Goal: Information Seeking & Learning: Learn about a topic

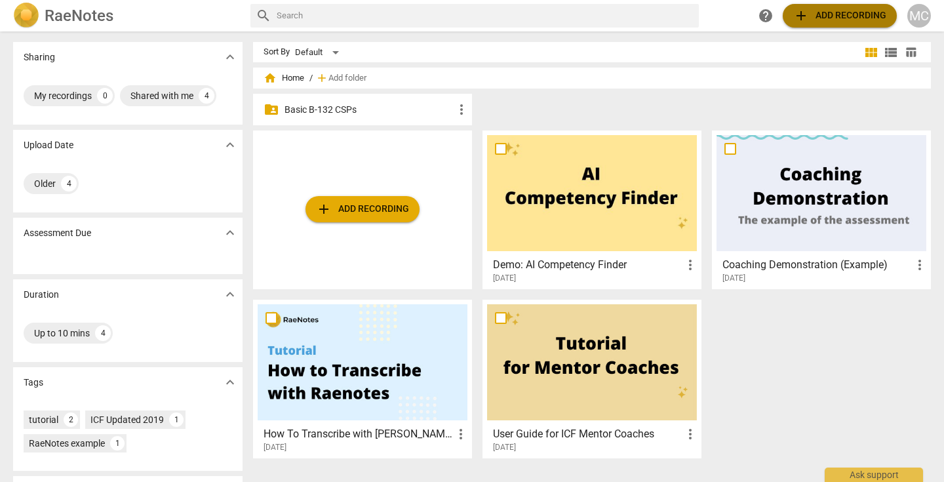
click at [850, 10] on span "add Add recording" at bounding box center [839, 16] width 93 height 16
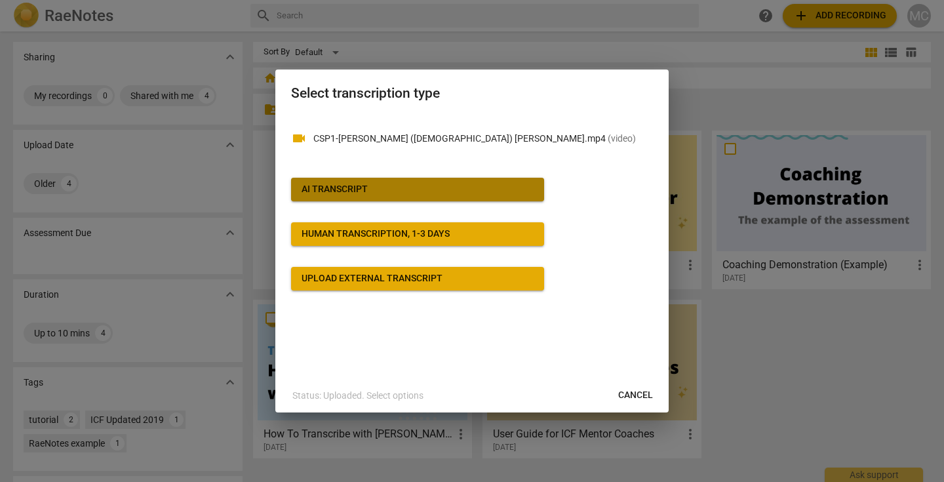
click at [324, 188] on div "AI Transcript" at bounding box center [335, 189] width 66 height 13
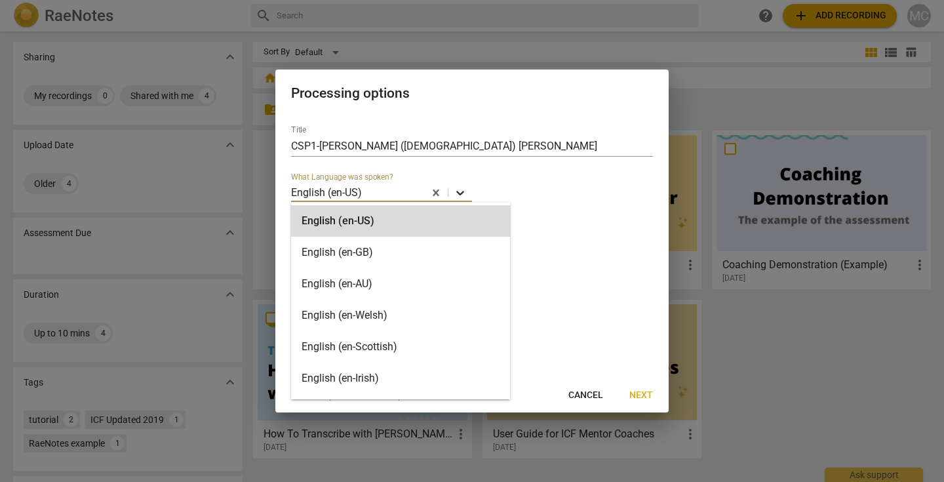
click at [461, 194] on icon at bounding box center [460, 192] width 13 height 13
click at [518, 199] on div "English (en-US) selected, 1 of 30. 30 results available. Use Up and Down to cho…" at bounding box center [472, 186] width 362 height 29
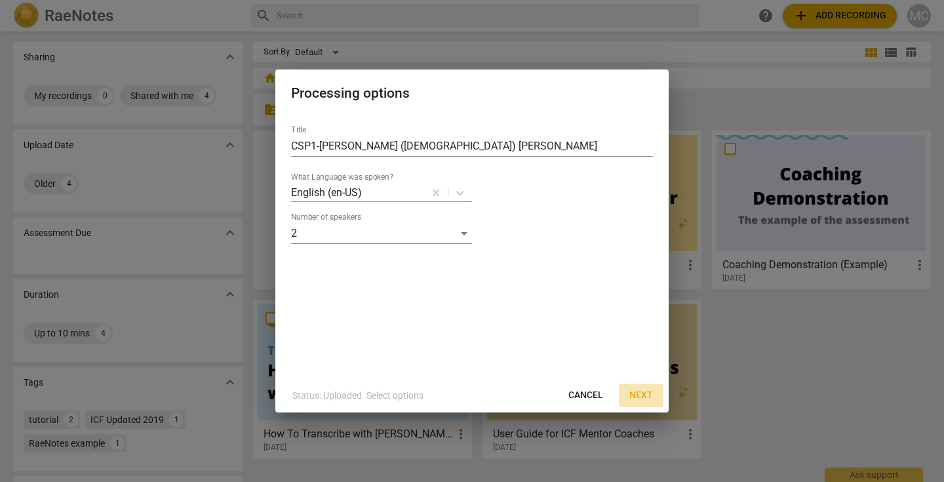
click at [638, 393] on span "Next" at bounding box center [641, 395] width 24 height 13
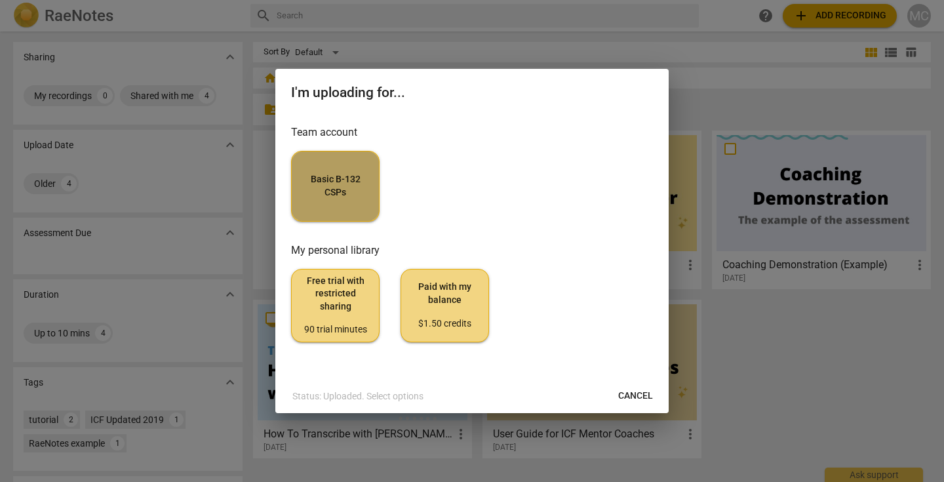
click at [350, 174] on span "Basic B-132 CSPs" at bounding box center [335, 186] width 66 height 26
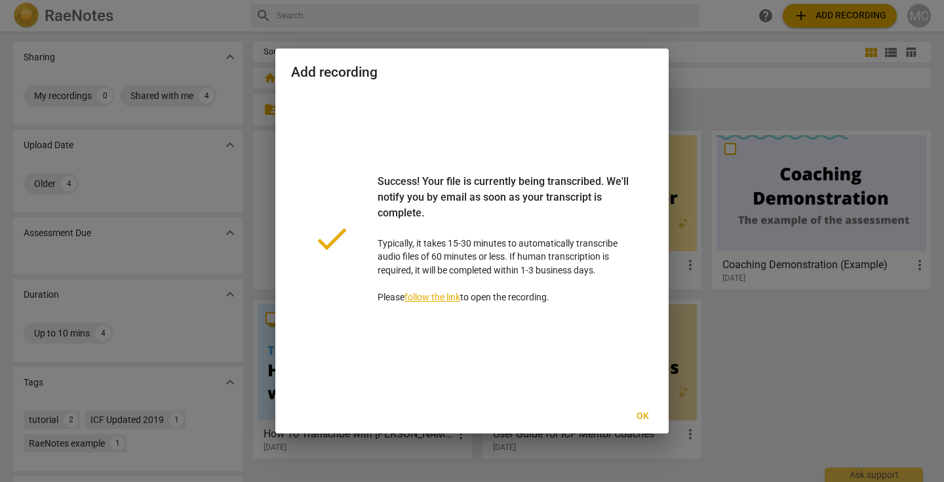
click at [640, 413] on span "Ok" at bounding box center [642, 416] width 21 height 13
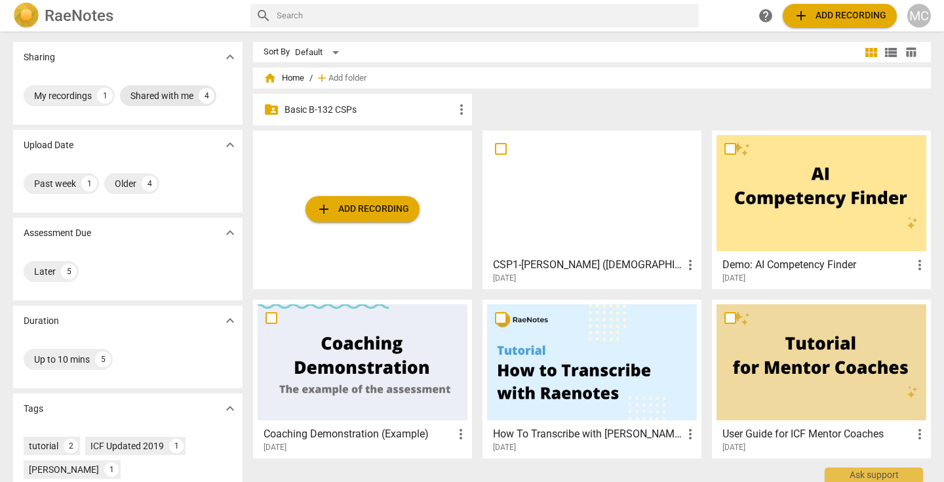
click at [161, 97] on div "Shared with me" at bounding box center [161, 95] width 63 height 13
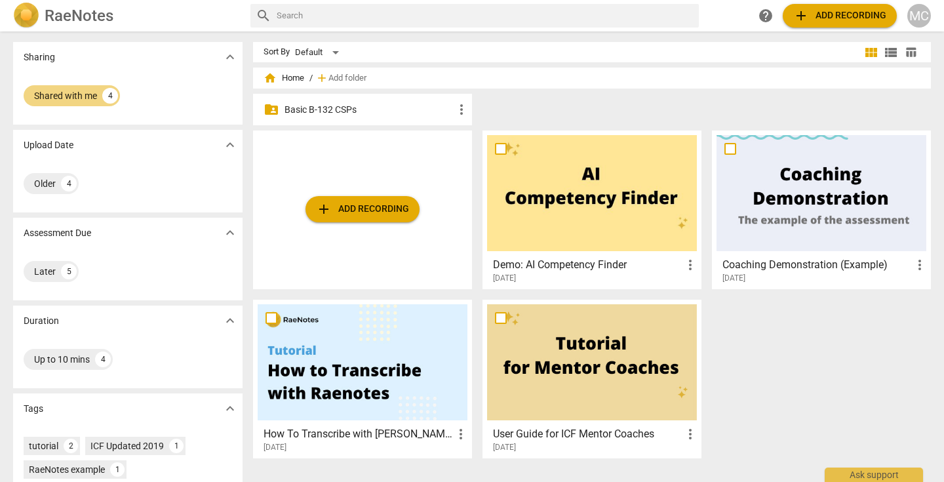
click at [334, 107] on p "Basic B-132 CSPs" at bounding box center [368, 110] width 169 height 14
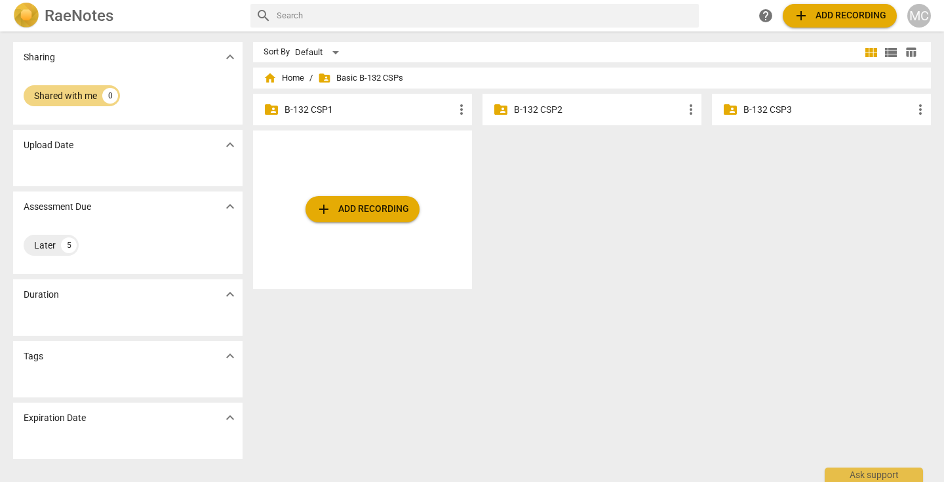
click at [334, 107] on p "B-132 CSP1" at bounding box center [368, 110] width 169 height 14
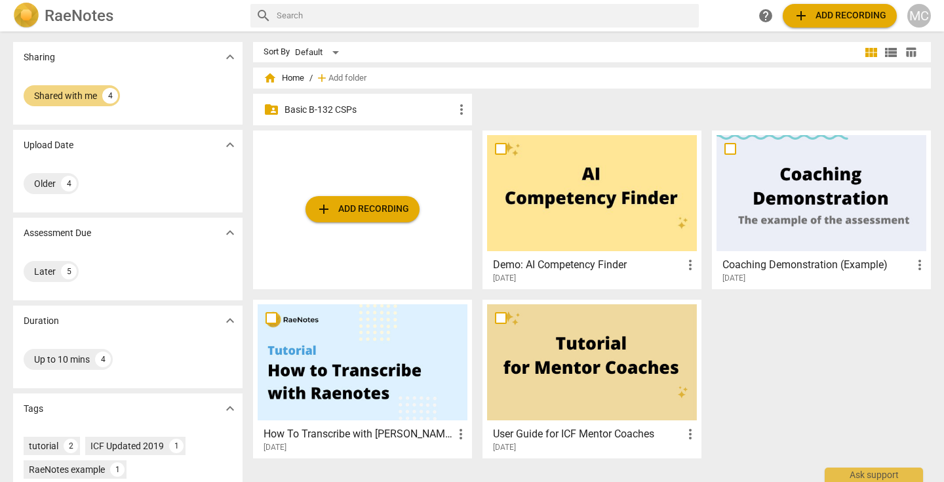
click at [264, 75] on span "home" at bounding box center [270, 77] width 13 height 13
click at [330, 109] on p "Basic B-132 CSPs" at bounding box center [368, 110] width 169 height 14
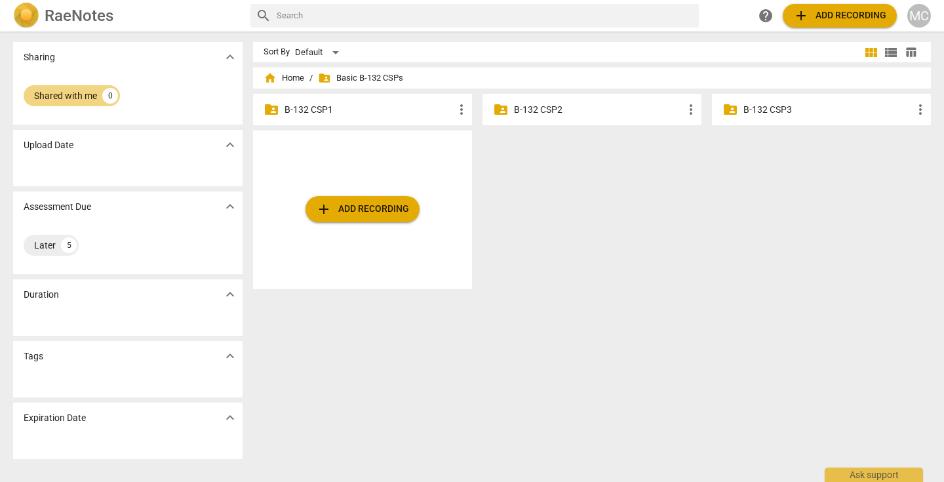
click at [330, 109] on p "B-132 CSP1" at bounding box center [368, 110] width 169 height 14
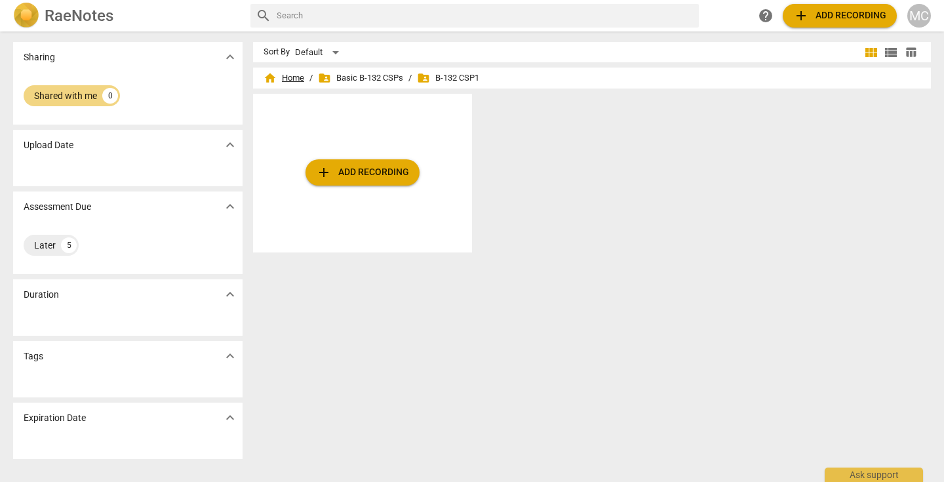
click at [270, 77] on span "home" at bounding box center [270, 77] width 13 height 13
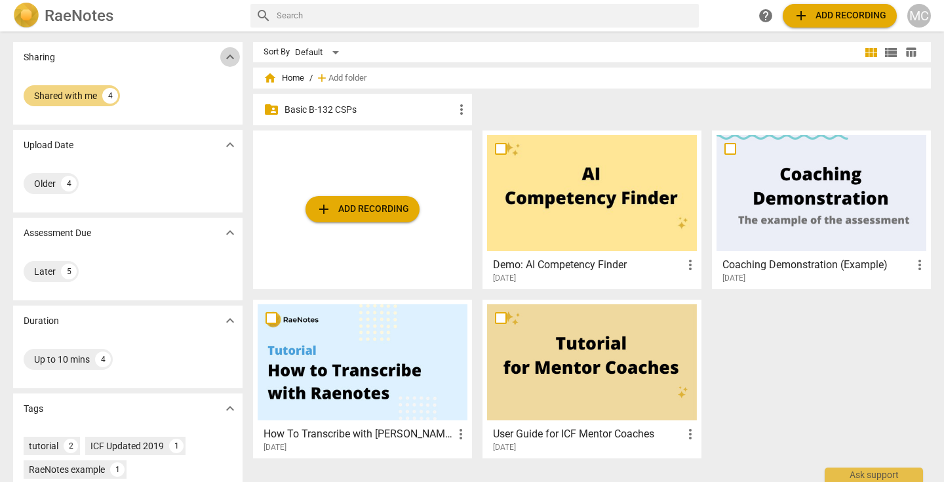
click at [226, 56] on span "expand_more" at bounding box center [230, 57] width 16 height 16
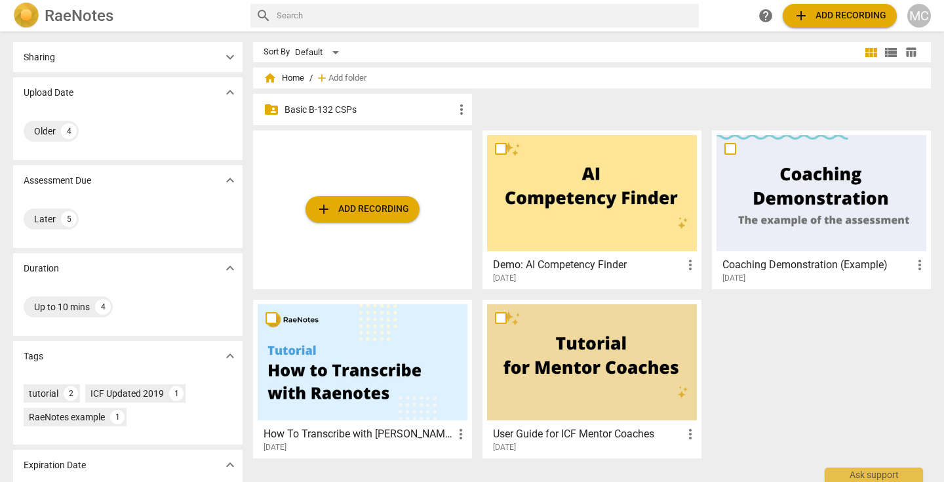
click at [226, 56] on span "expand_more" at bounding box center [230, 57] width 16 height 16
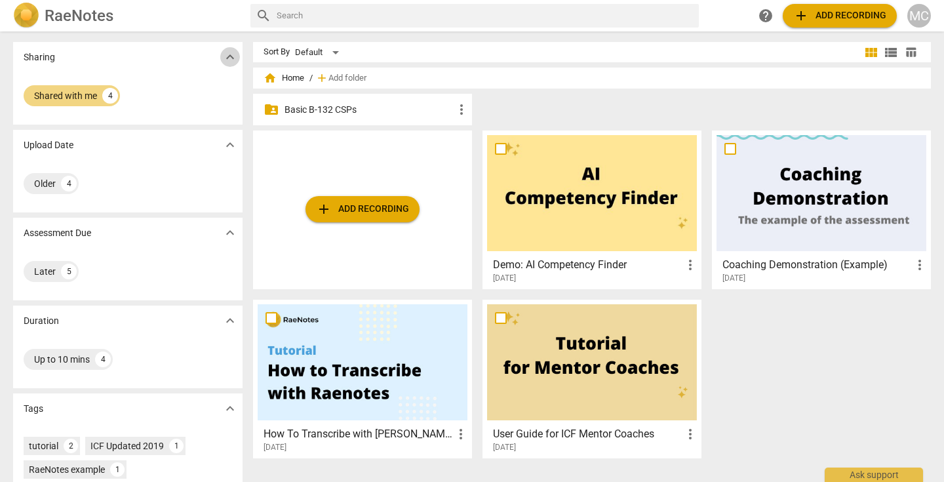
click at [223, 60] on span "expand_more" at bounding box center [230, 57] width 16 height 16
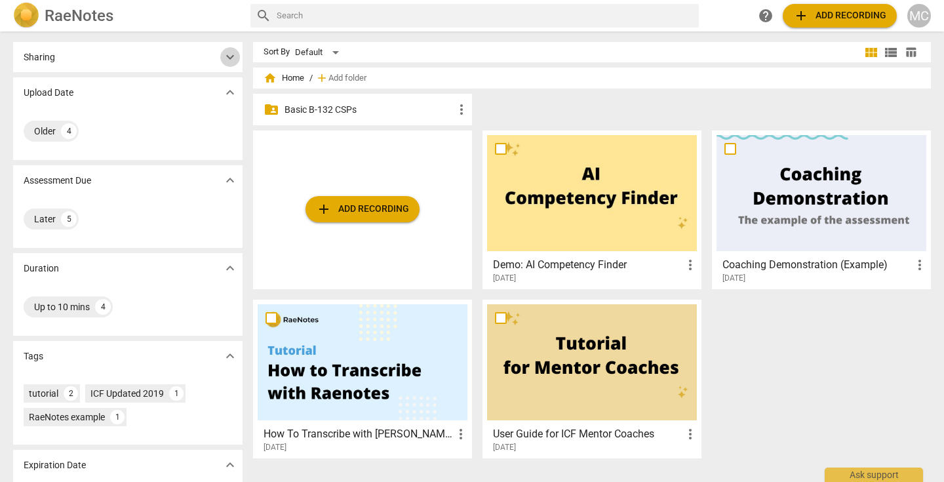
click at [223, 60] on span "expand_more" at bounding box center [230, 57] width 16 height 16
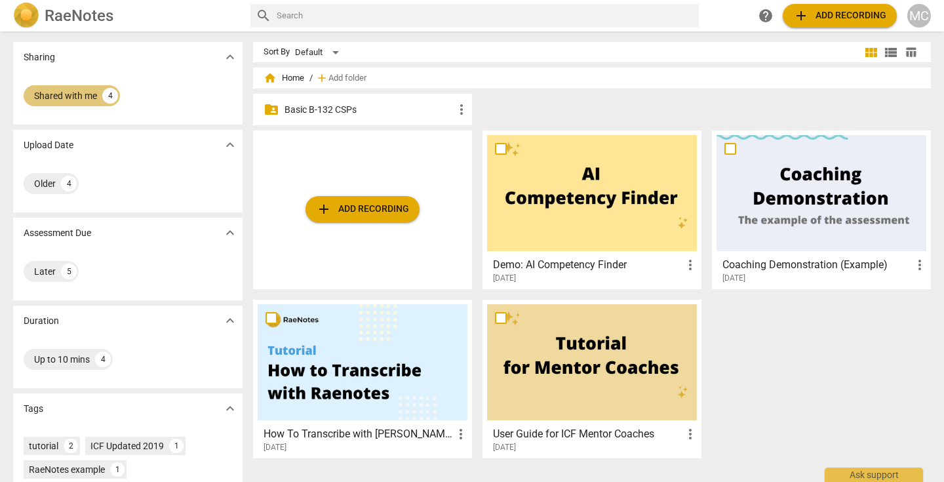
click at [58, 100] on div "Shared with me" at bounding box center [65, 95] width 63 height 13
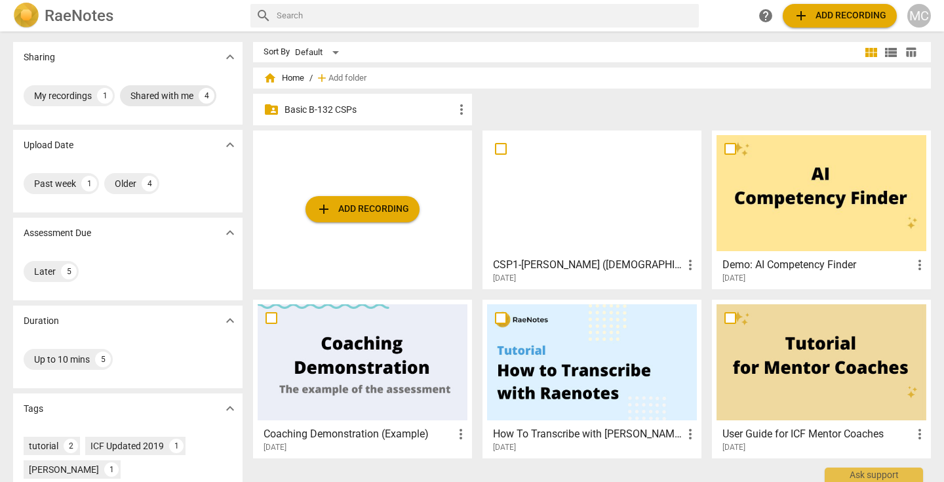
click at [161, 90] on div "Shared with me" at bounding box center [161, 95] width 63 height 13
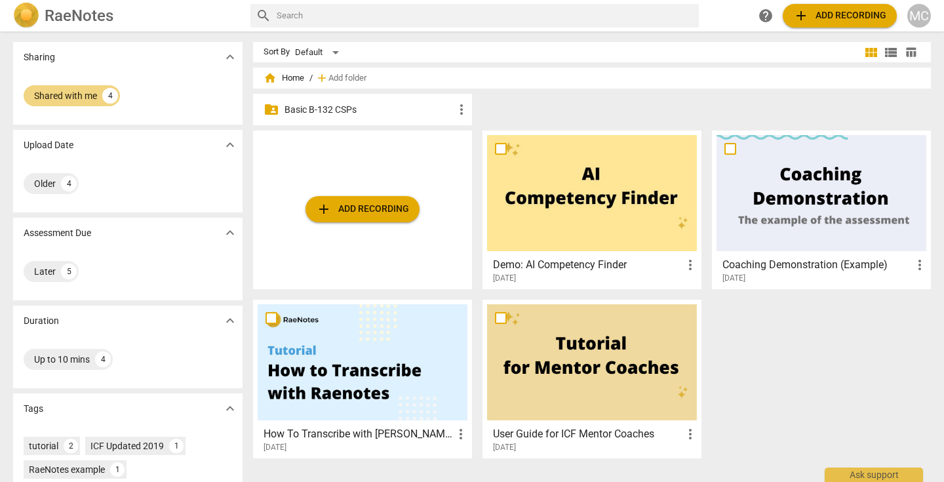
click at [300, 107] on p "Basic B-132 CSPs" at bounding box center [368, 110] width 169 height 14
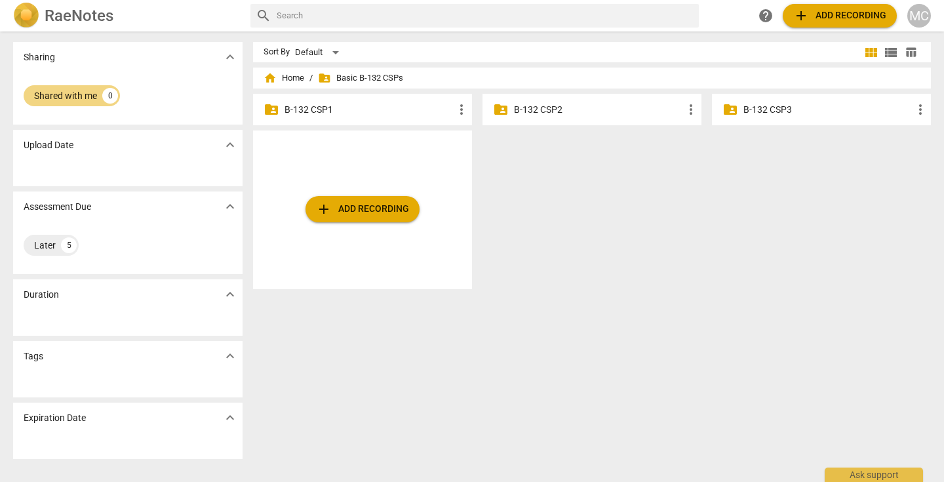
click at [300, 107] on p "B-132 CSP1" at bounding box center [368, 110] width 169 height 14
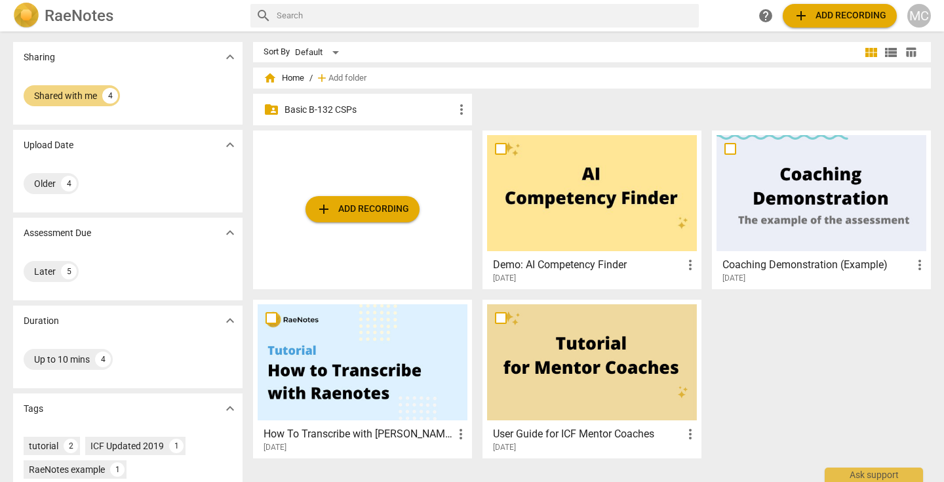
click at [326, 113] on p "Basic B-132 CSPs" at bounding box center [368, 110] width 169 height 14
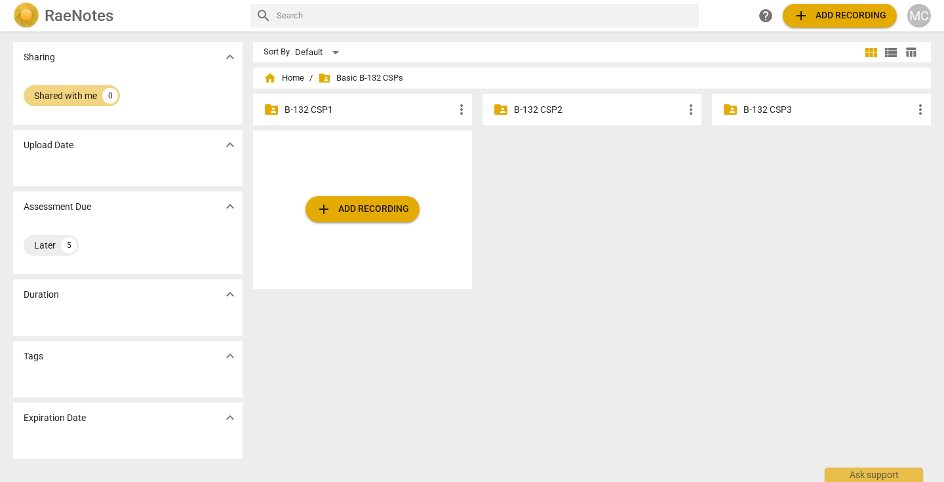
click at [321, 106] on p "B-132 CSP1" at bounding box center [368, 110] width 169 height 14
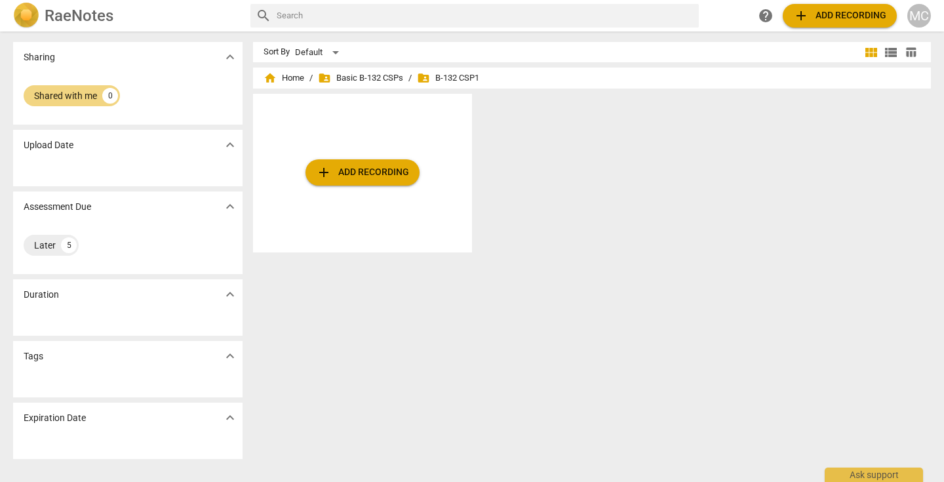
click at [231, 56] on span "expand_more" at bounding box center [230, 57] width 16 height 16
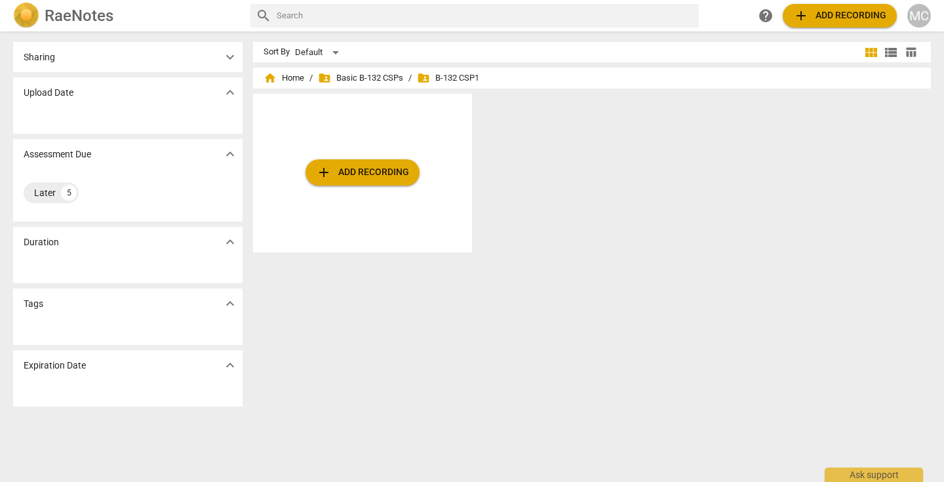
click at [231, 56] on span "expand_more" at bounding box center [230, 57] width 16 height 16
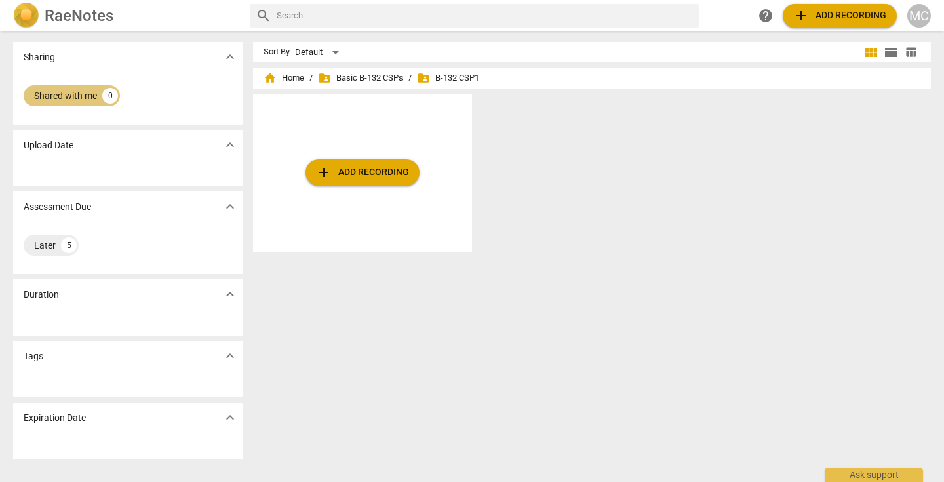
click at [54, 90] on div "Shared with me" at bounding box center [65, 95] width 63 height 13
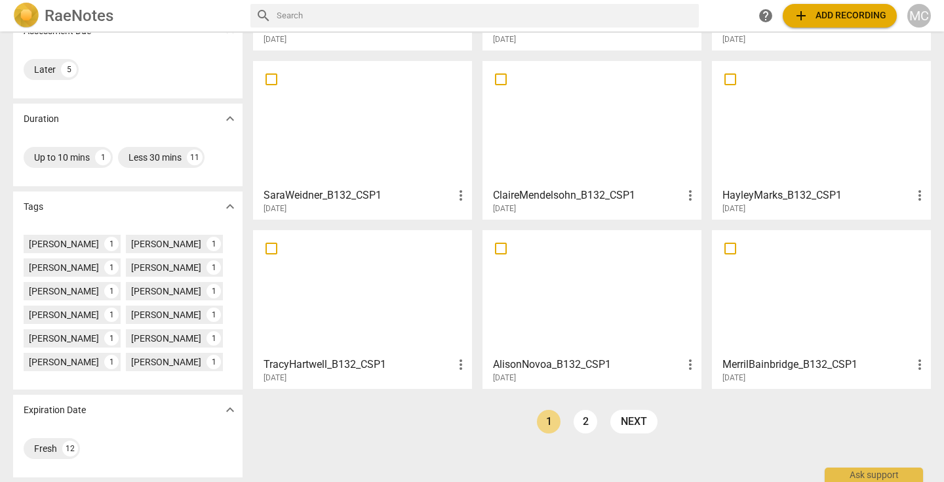
scroll to position [203, 0]
click at [636, 417] on link "next" at bounding box center [633, 421] width 47 height 24
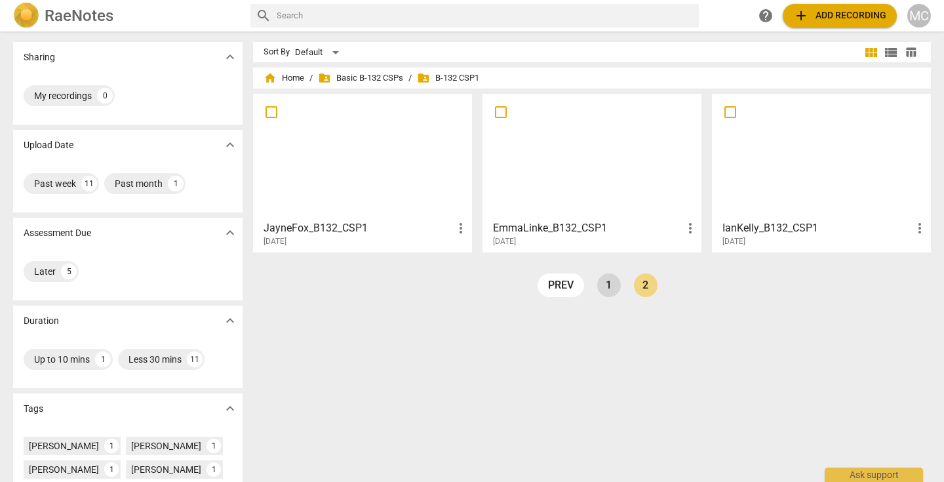
click at [602, 289] on link "1" at bounding box center [609, 285] width 24 height 24
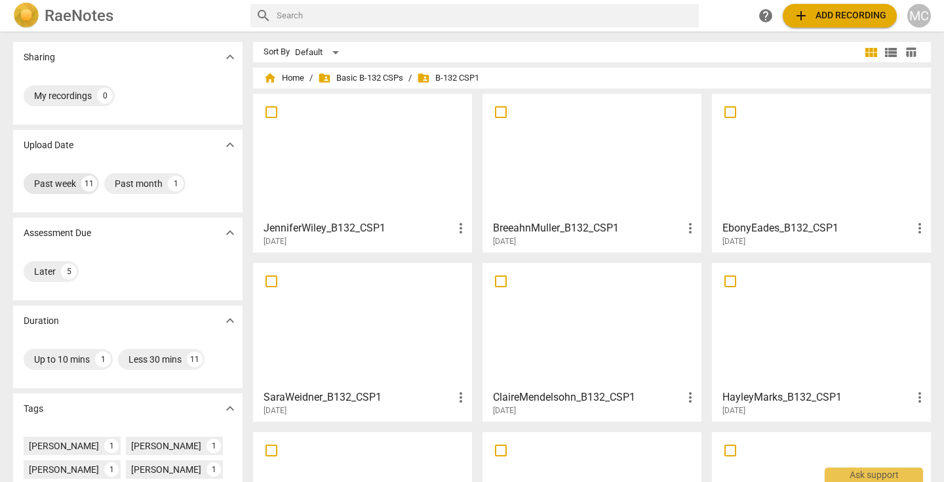
click at [50, 180] on div "Past week" at bounding box center [55, 183] width 42 height 13
click at [281, 75] on span "home Home" at bounding box center [284, 77] width 41 height 13
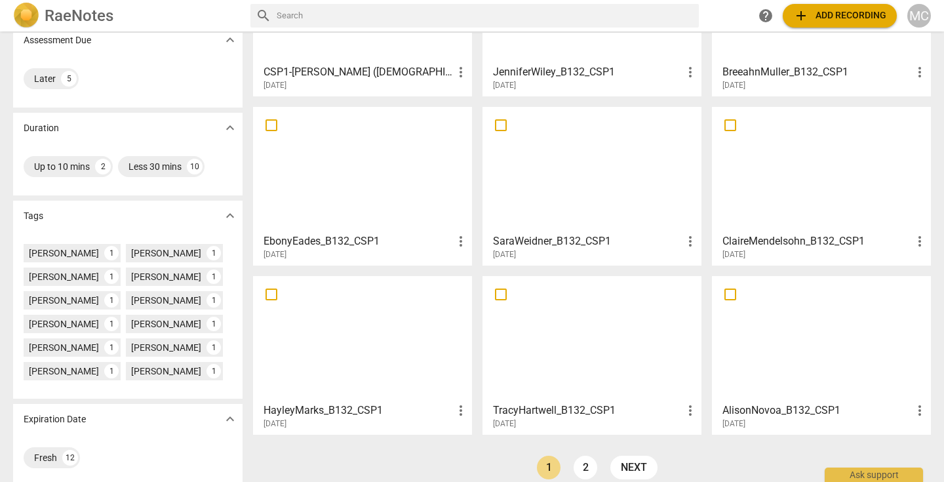
scroll to position [207, 0]
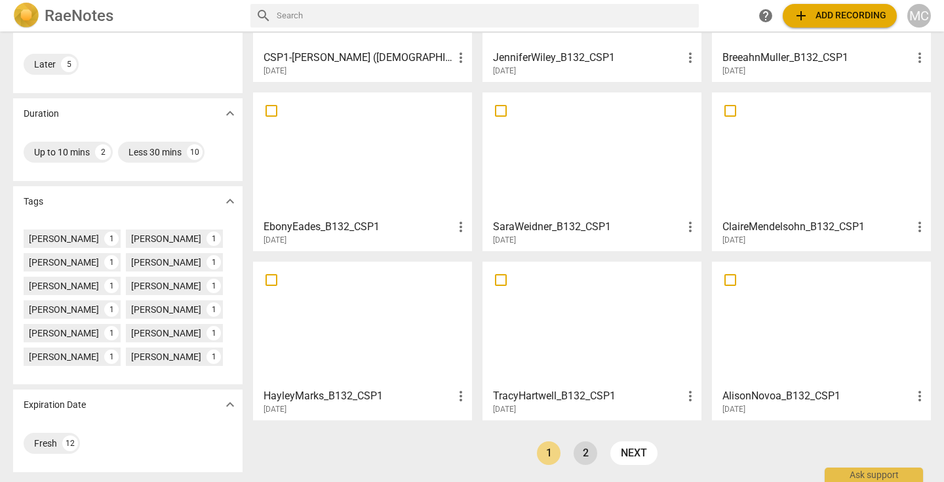
click at [583, 450] on link "2" at bounding box center [586, 453] width 24 height 24
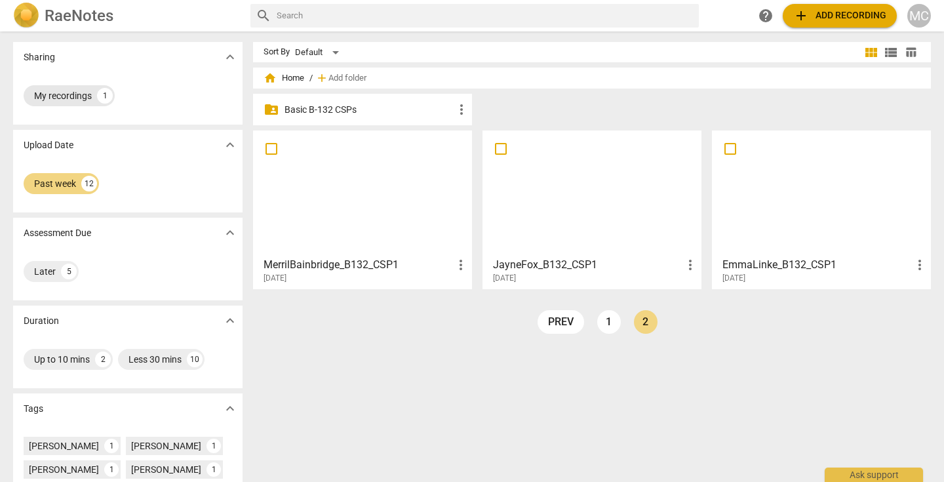
click at [71, 96] on div "My recordings" at bounding box center [63, 95] width 58 height 13
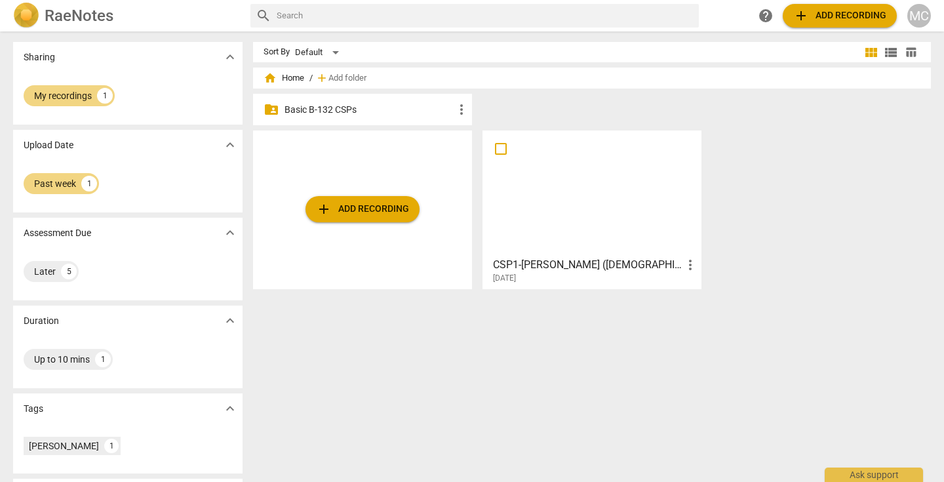
click at [635, 208] on div at bounding box center [592, 193] width 210 height 116
click at [635, 0] on html "RaeNotes search help add Add recording MC Sharing expand_more My recordings 1 U…" at bounding box center [472, 0] width 944 height 0
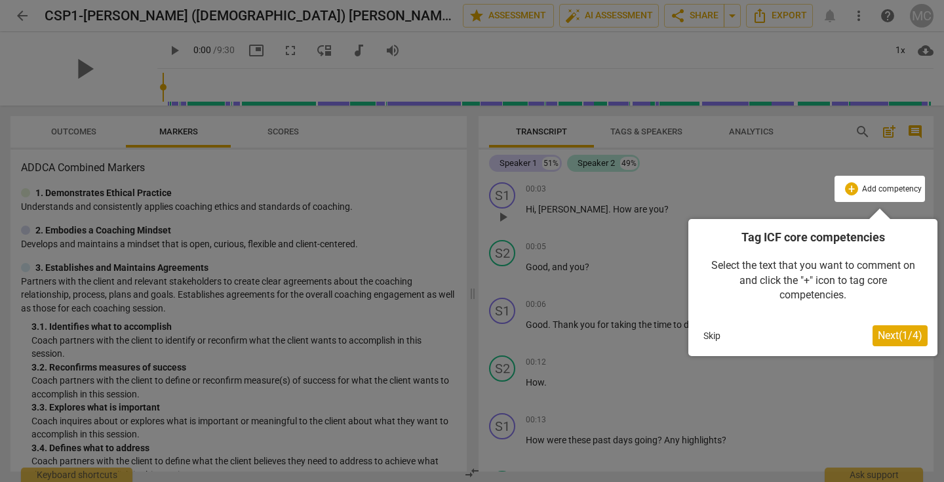
click at [904, 336] on span "Next ( 1 / 4 )" at bounding box center [900, 335] width 45 height 12
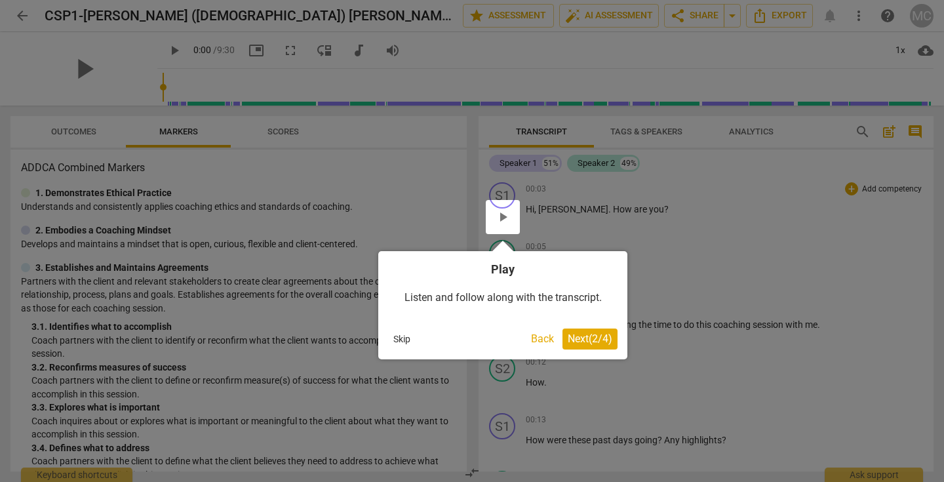
click at [596, 338] on span "Next ( 2 / 4 )" at bounding box center [590, 338] width 45 height 12
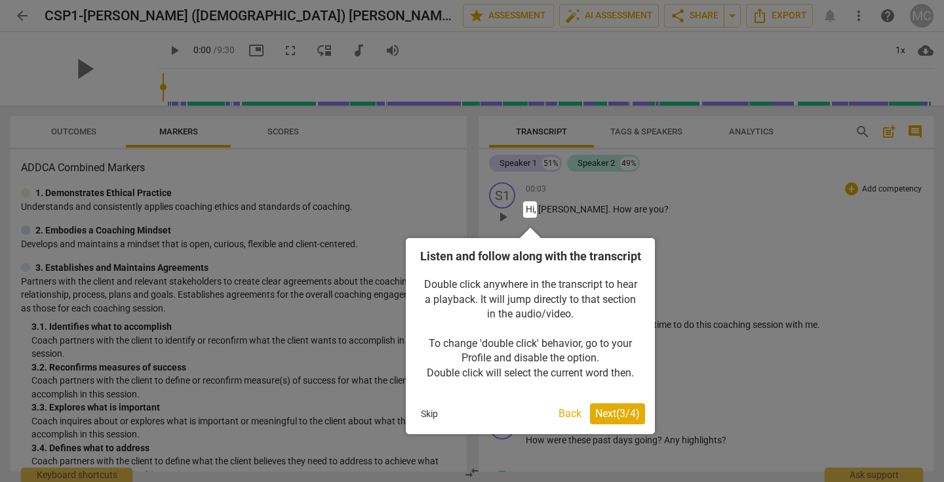
click at [631, 420] on span "Next ( 3 / 4 )" at bounding box center [617, 413] width 45 height 12
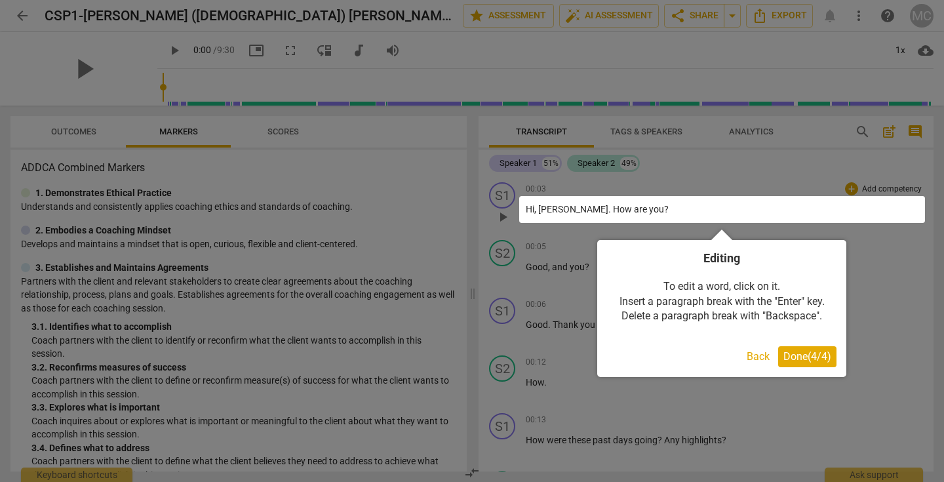
click at [794, 361] on span "Done ( 4 / 4 )" at bounding box center [807, 356] width 48 height 12
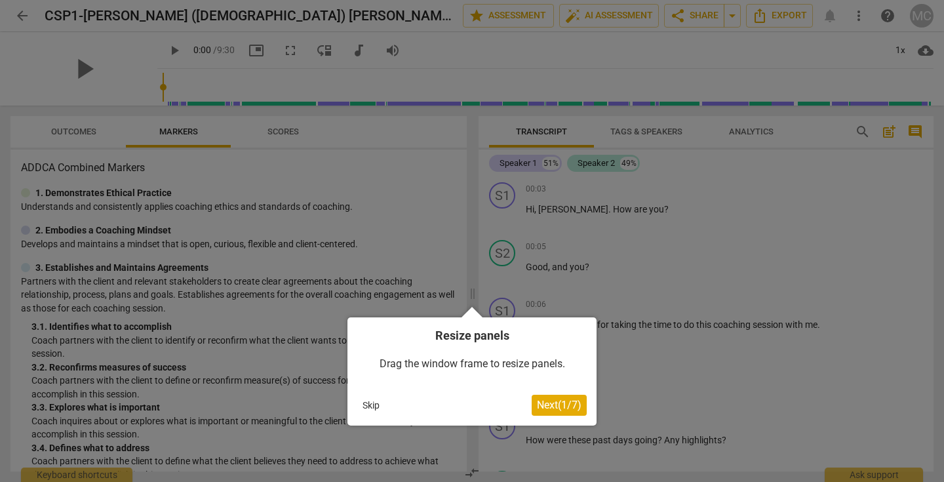
click at [562, 399] on span "Next ( 1 / 7 )" at bounding box center [559, 405] width 45 height 12
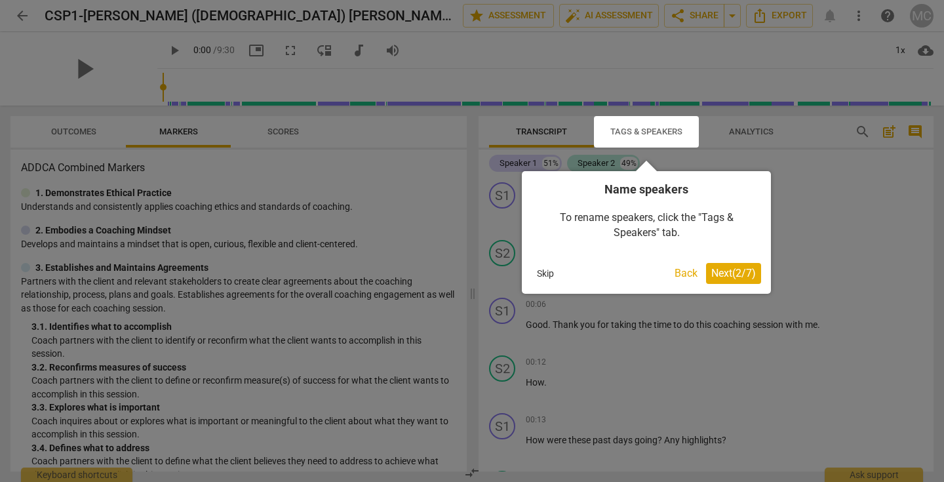
click at [745, 273] on span "Next ( 2 / 7 )" at bounding box center [733, 273] width 45 height 12
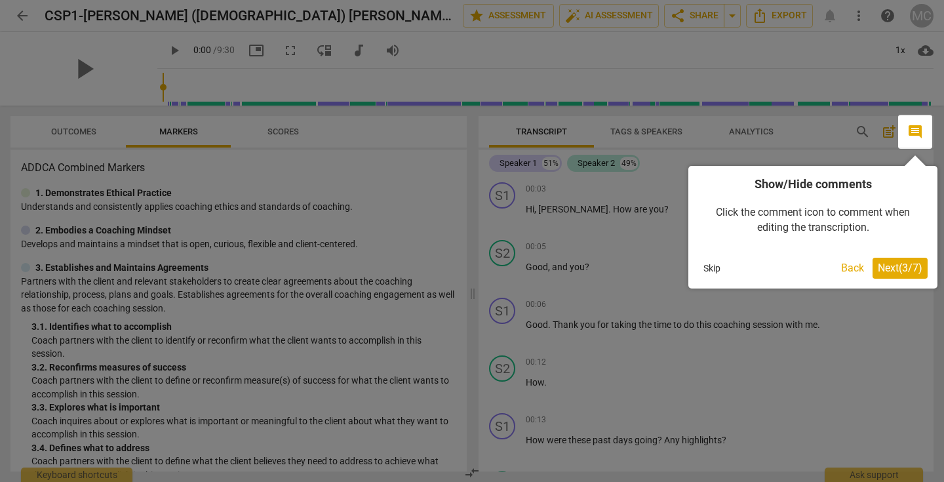
click at [908, 271] on span "Next ( 3 / 7 )" at bounding box center [900, 268] width 45 height 12
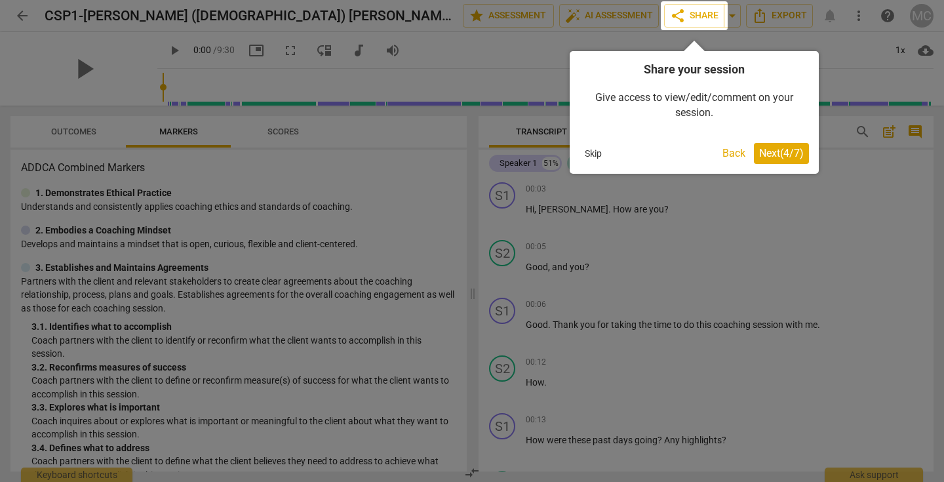
click at [781, 152] on span "Next ( 4 / 7 )" at bounding box center [781, 153] width 45 height 12
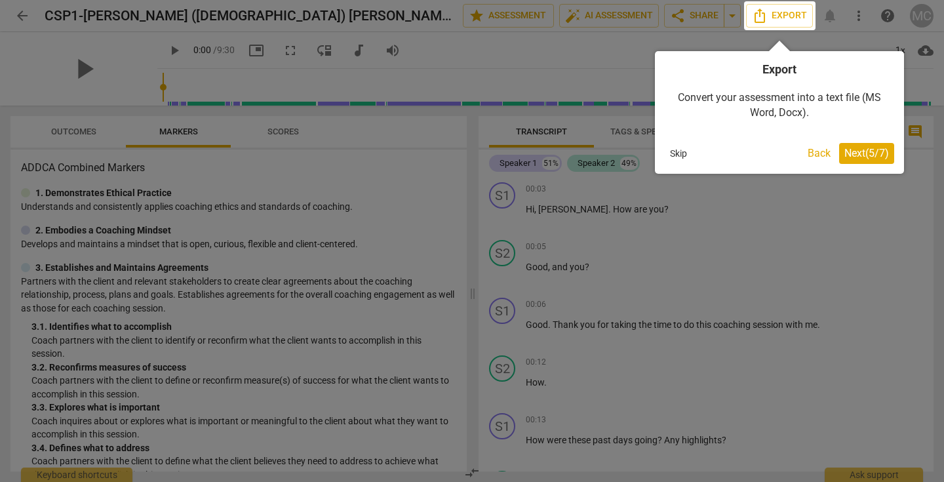
click at [853, 159] on span "Next ( 5 / 7 )" at bounding box center [866, 153] width 45 height 12
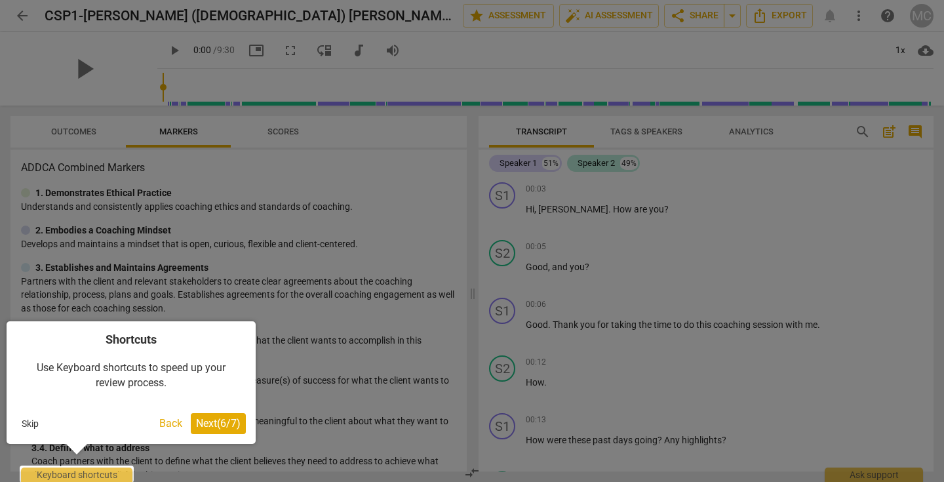
click at [211, 428] on span "Next ( 6 / 7 )" at bounding box center [218, 423] width 45 height 12
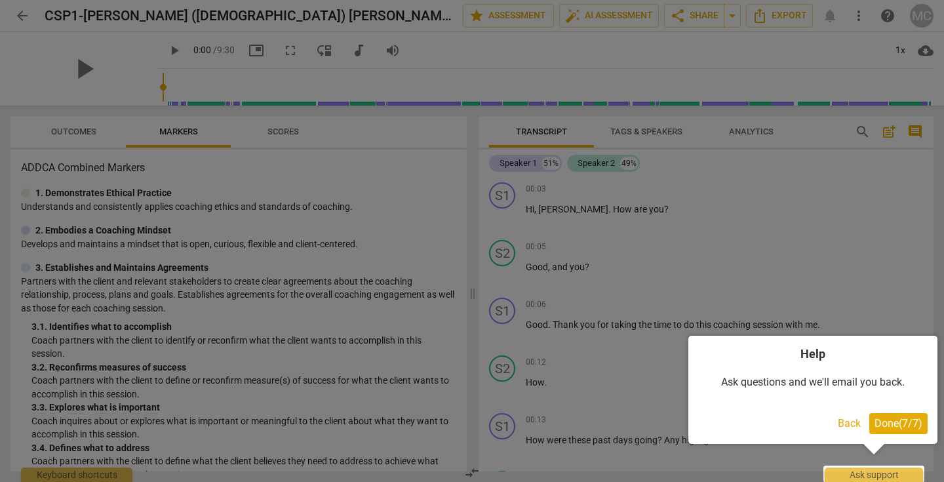
click at [899, 427] on span "Done ( 7 / 7 )" at bounding box center [898, 423] width 48 height 12
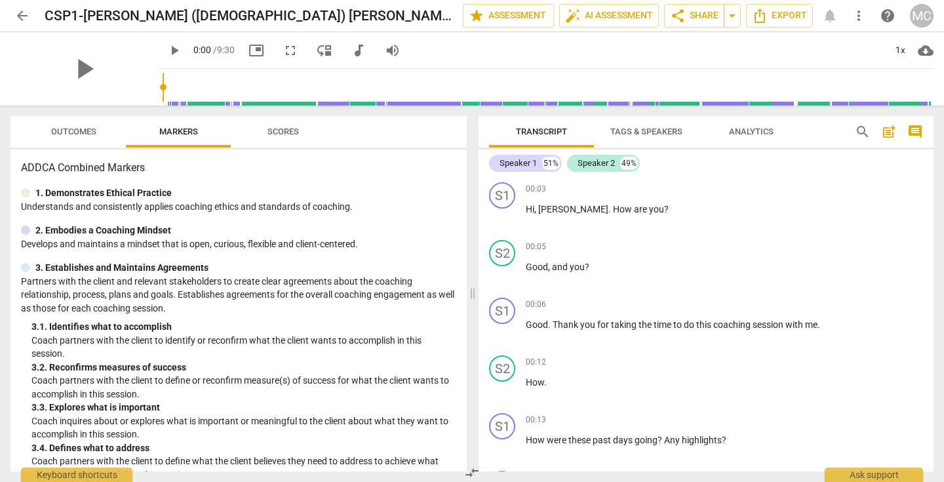
click at [22, 14] on span "arrow_back" at bounding box center [22, 16] width 16 height 16
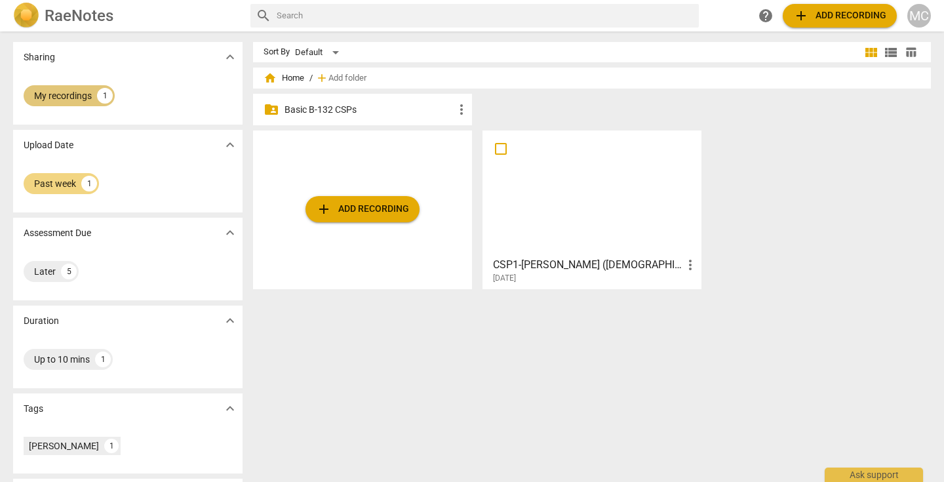
click at [77, 95] on div "My recordings" at bounding box center [63, 95] width 58 height 13
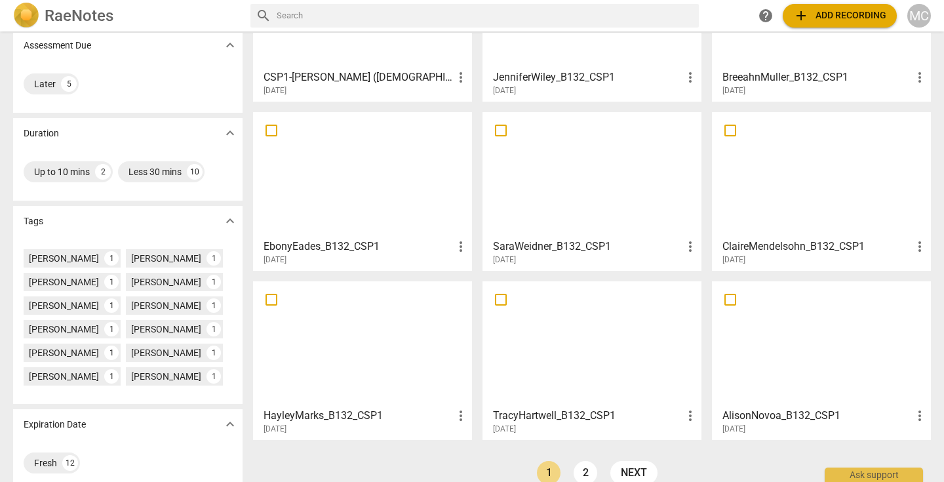
scroll to position [207, 0]
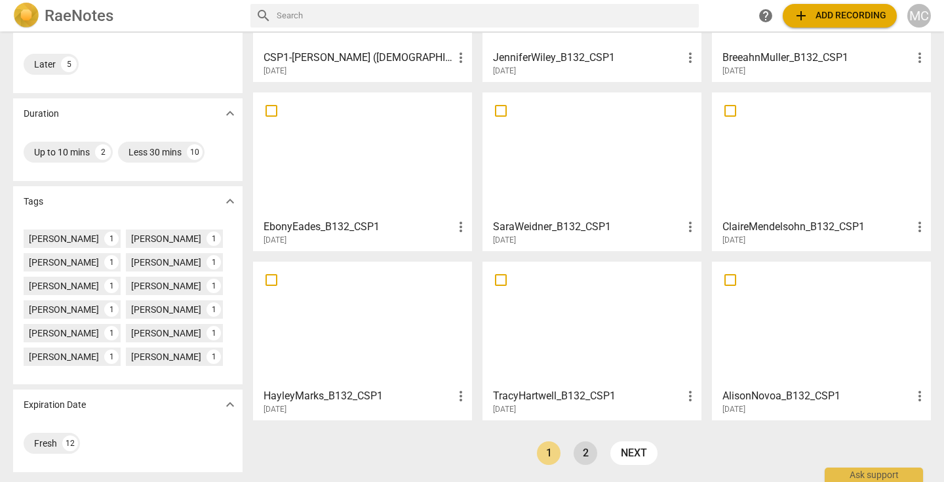
click at [583, 449] on link "2" at bounding box center [586, 453] width 24 height 24
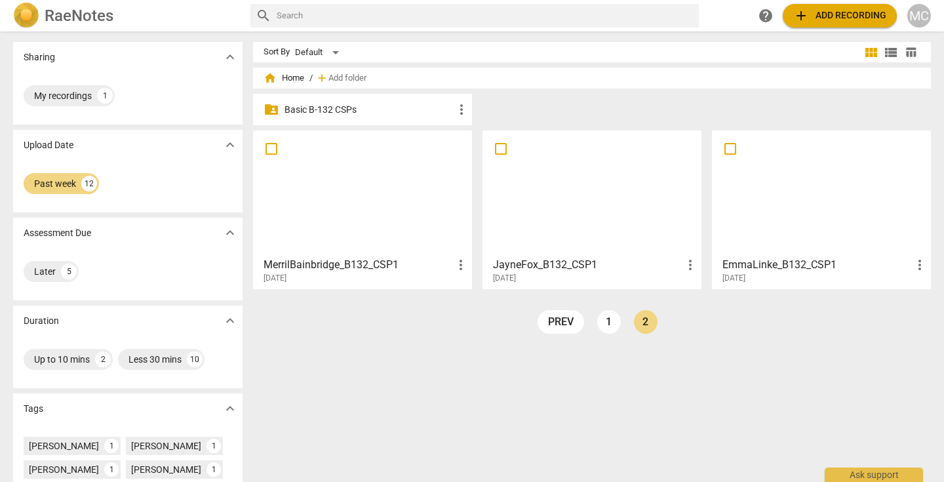
click at [307, 109] on p "Basic B-132 CSPs" at bounding box center [368, 110] width 169 height 14
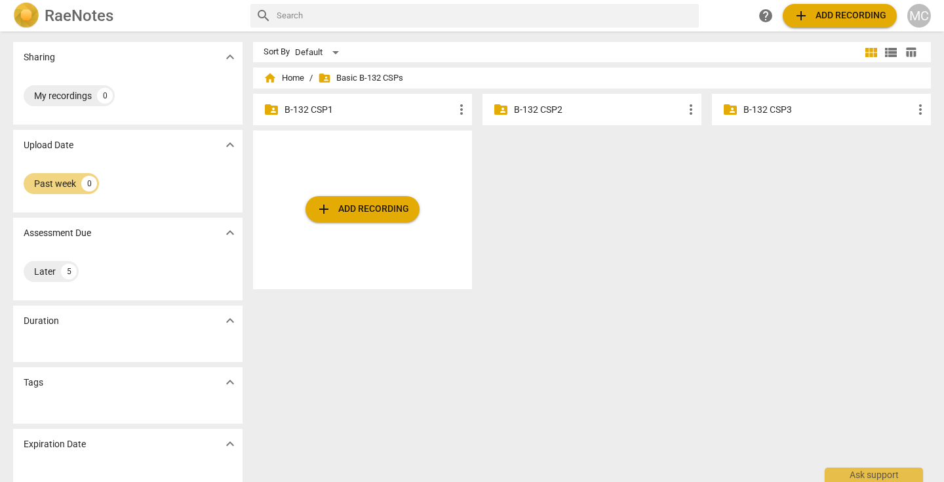
click at [307, 109] on p "B-132 CSP1" at bounding box center [368, 110] width 169 height 14
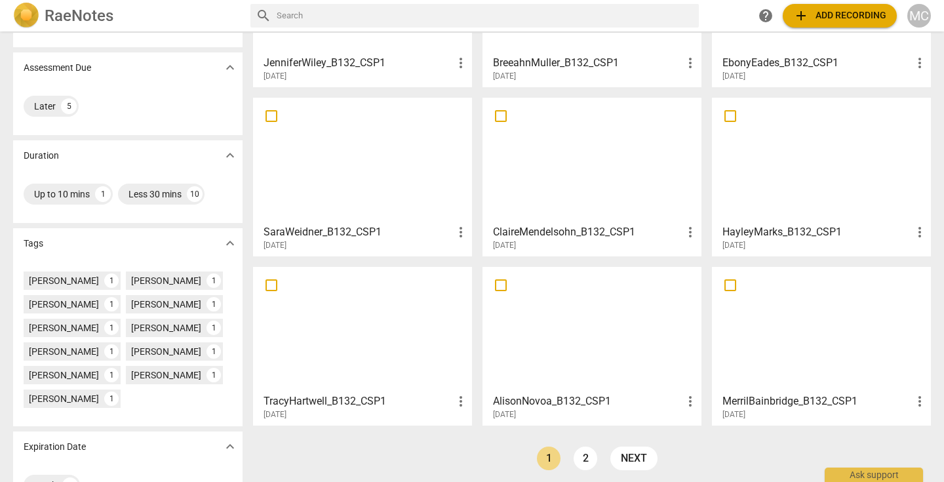
scroll to position [174, 0]
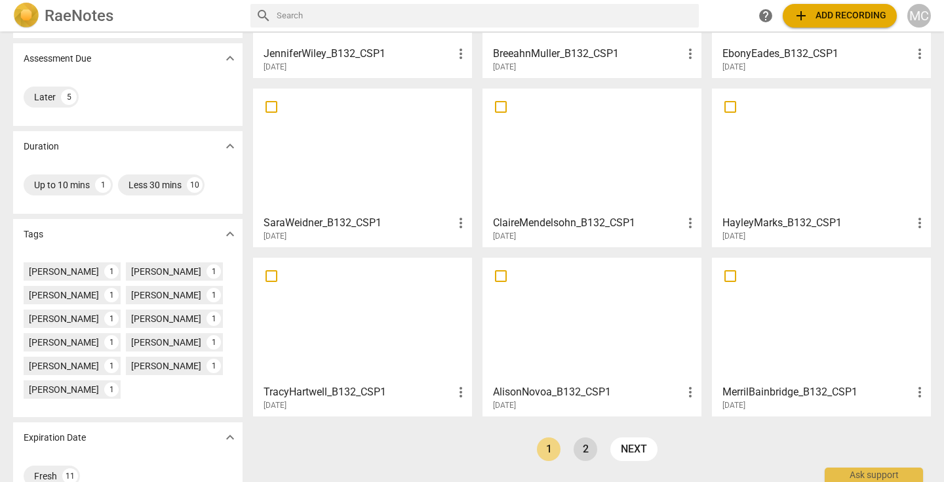
click at [585, 448] on link "2" at bounding box center [586, 449] width 24 height 24
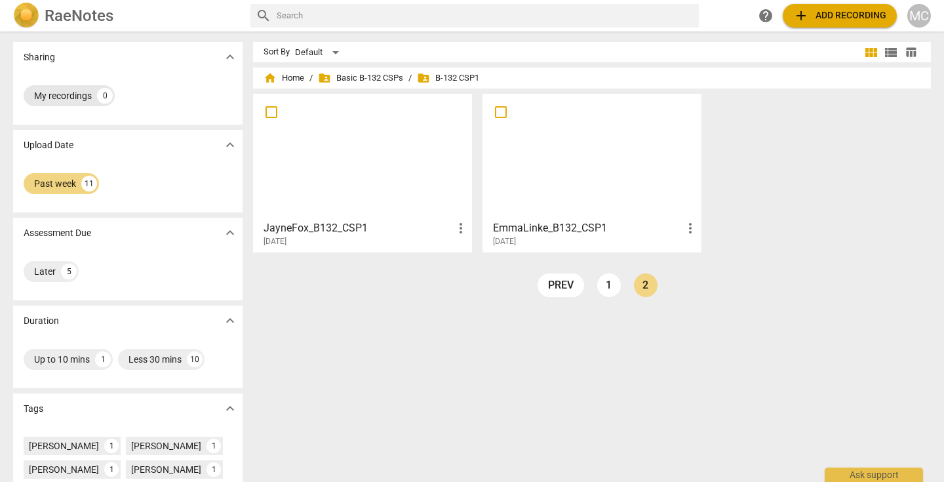
click at [72, 94] on div "My recordings" at bounding box center [63, 95] width 58 height 13
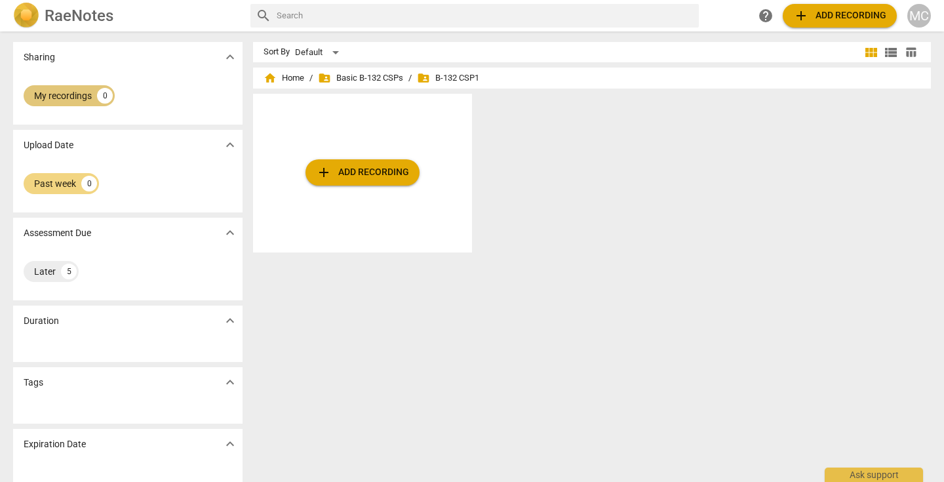
click at [73, 93] on div "My recordings" at bounding box center [63, 95] width 58 height 13
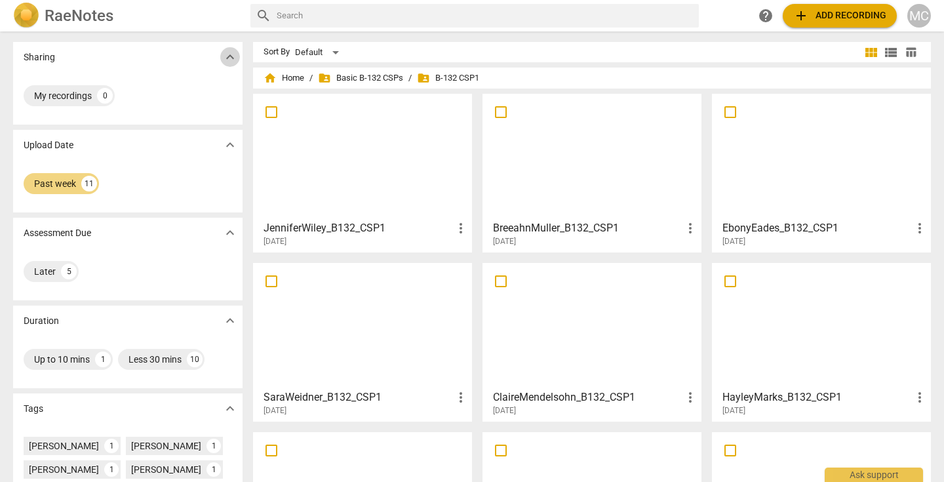
click at [229, 58] on span "expand_more" at bounding box center [230, 57] width 16 height 16
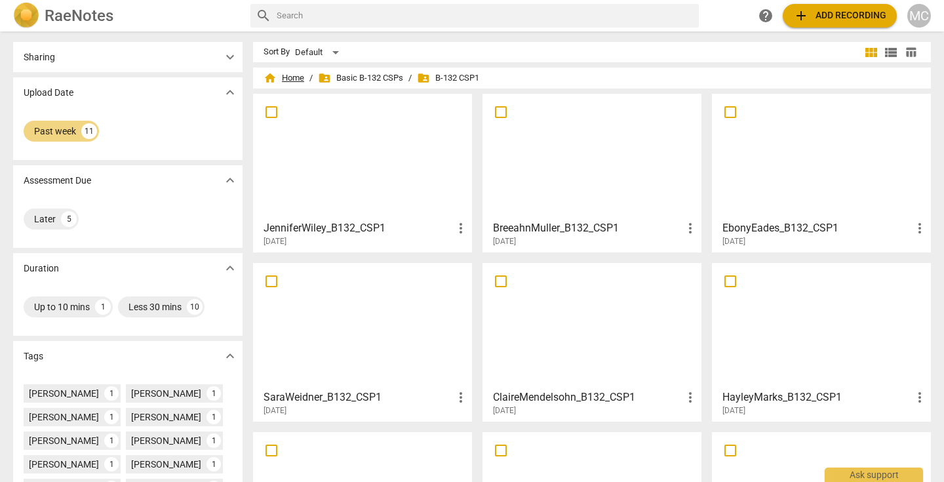
click at [281, 79] on span "home Home" at bounding box center [284, 77] width 41 height 13
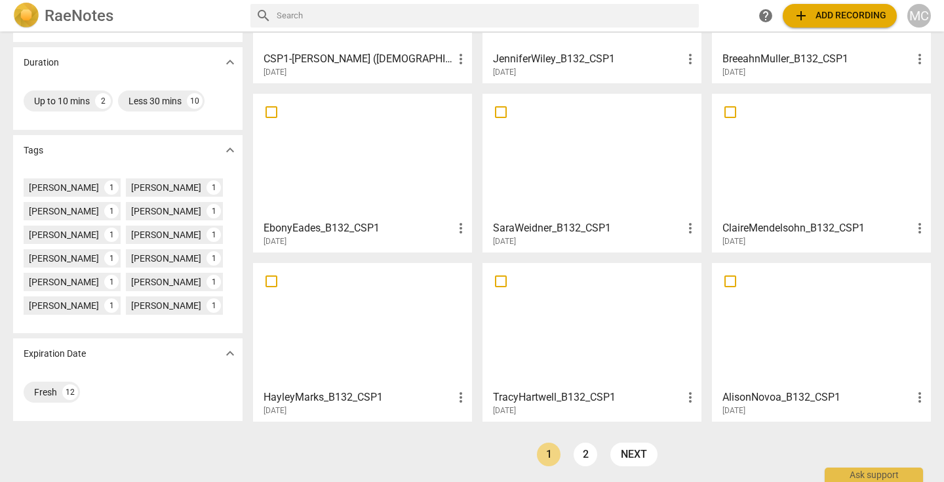
scroll to position [207, 0]
click at [582, 446] on link "2" at bounding box center [586, 453] width 24 height 24
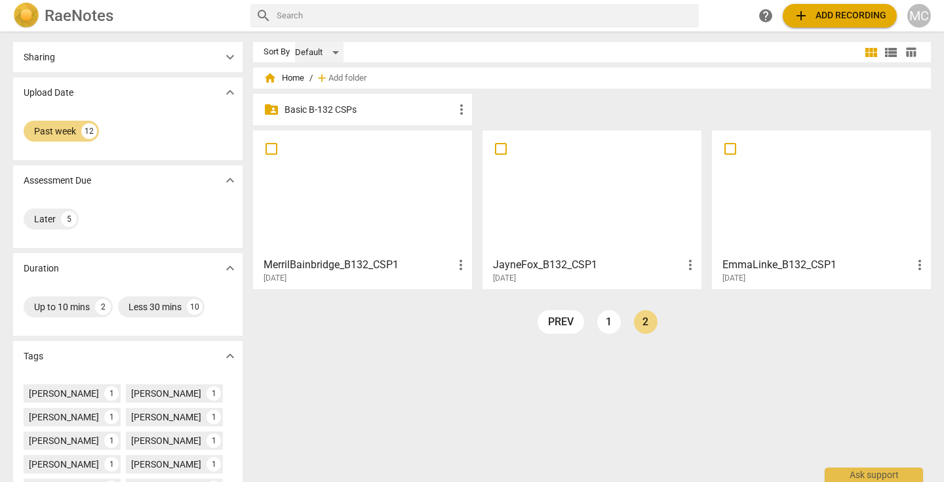
click at [334, 52] on div "Default" at bounding box center [319, 52] width 49 height 21
click at [406, 48] on div at bounding box center [472, 241] width 944 height 482
click at [229, 55] on span "expand_more" at bounding box center [230, 57] width 16 height 16
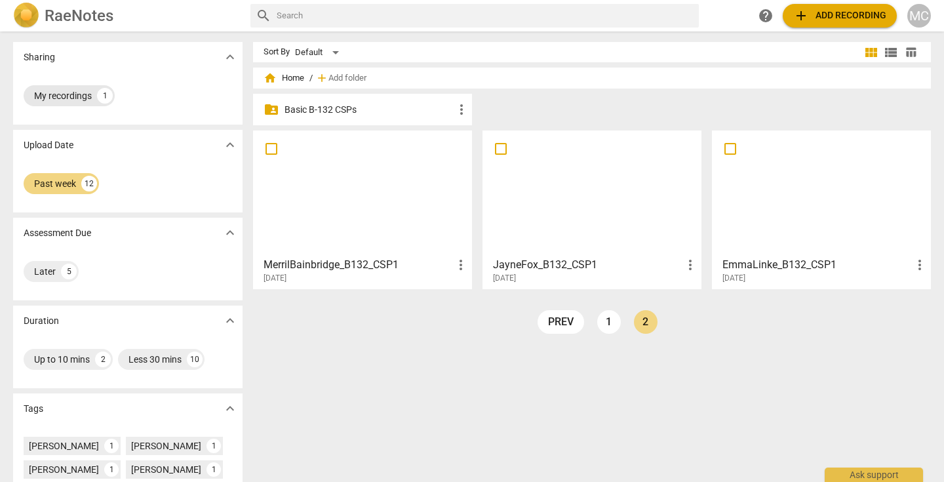
click at [77, 95] on div "My recordings" at bounding box center [63, 95] width 58 height 13
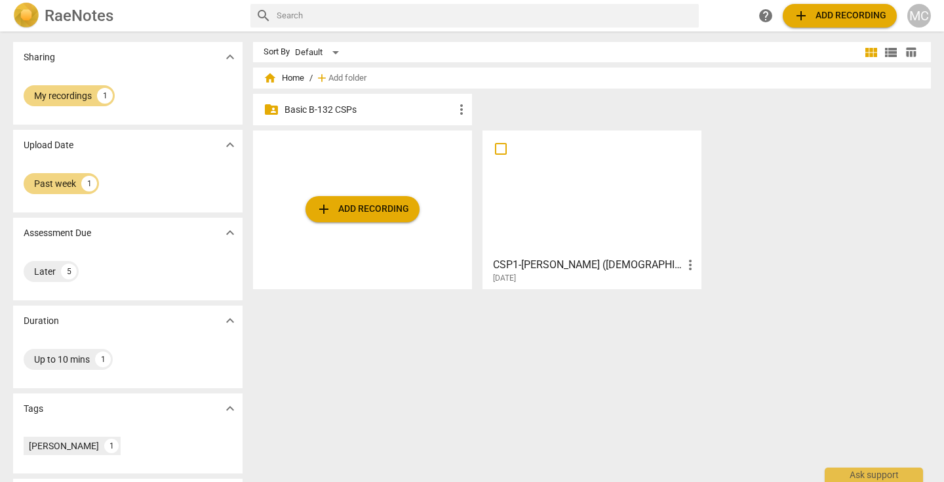
click at [288, 79] on span "home Home" at bounding box center [284, 77] width 41 height 13
click at [270, 79] on span "home" at bounding box center [270, 77] width 13 height 13
click at [268, 78] on span "home" at bounding box center [270, 77] width 13 height 13
click at [345, 108] on p "Basic B-132 CSPs" at bounding box center [368, 110] width 169 height 14
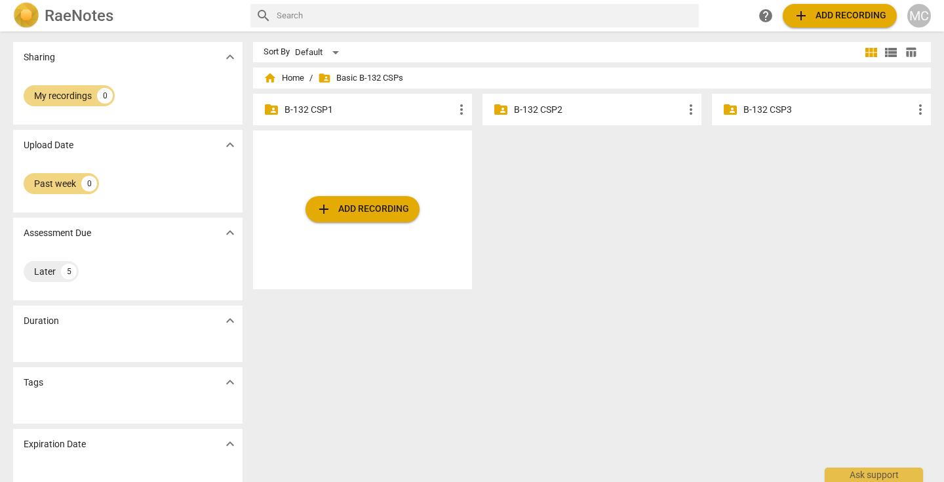
click at [345, 108] on p "B-132 CSP1" at bounding box center [368, 110] width 169 height 14
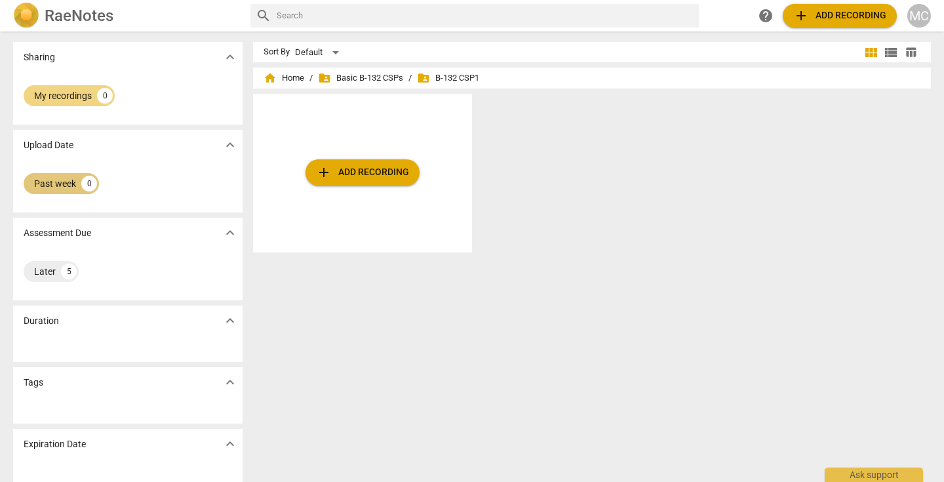
click at [58, 179] on div "Past week" at bounding box center [55, 183] width 42 height 13
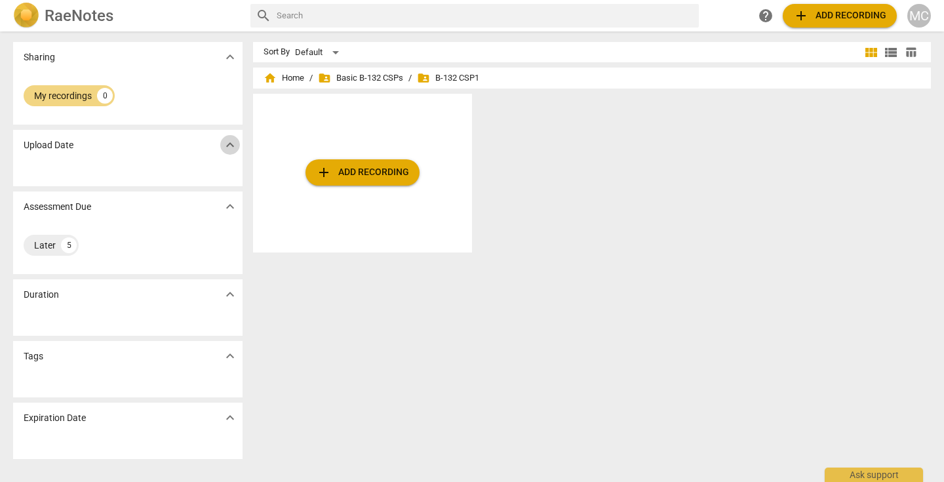
click at [225, 150] on span "expand_more" at bounding box center [230, 145] width 16 height 16
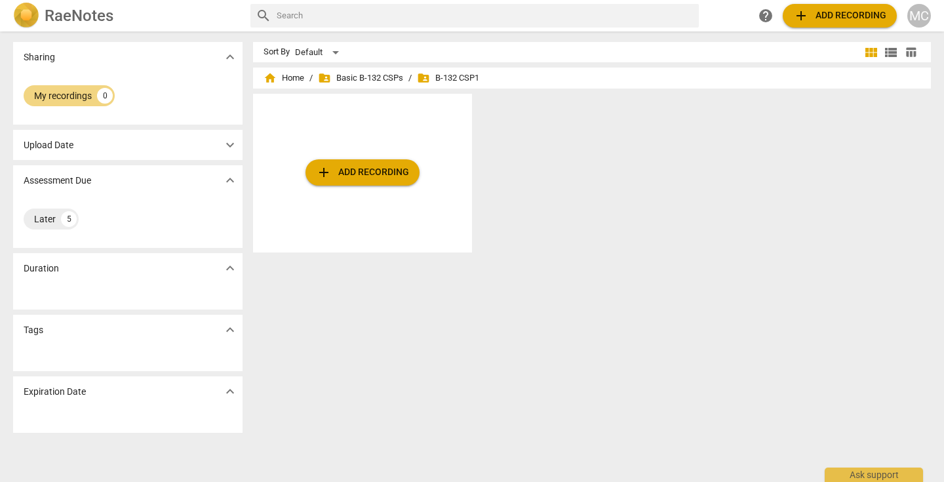
click at [225, 150] on span "expand_more" at bounding box center [230, 145] width 16 height 16
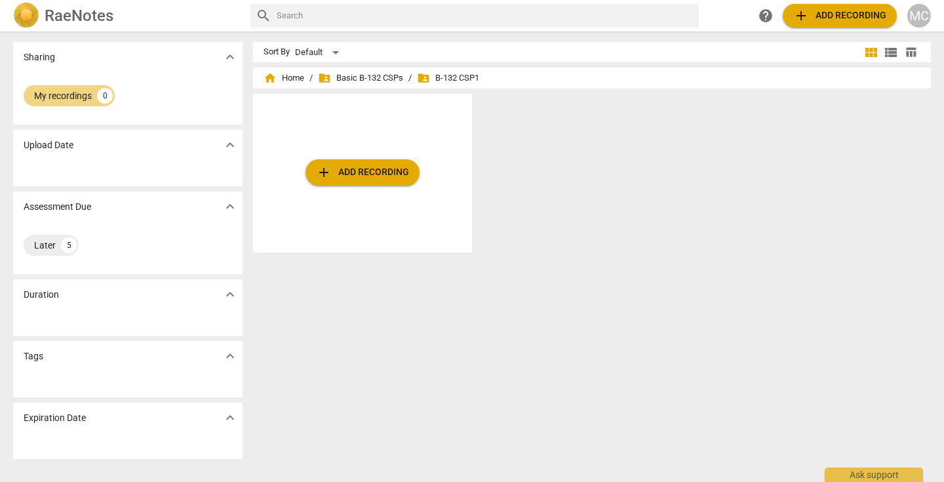
click at [49, 152] on div "Upload Date expand_more" at bounding box center [127, 145] width 229 height 30
click at [54, 141] on p "Upload Date" at bounding box center [49, 145] width 50 height 14
click at [330, 268] on div "Sort By Default view_module view_list table_chart home Home / folder_shared Bas…" at bounding box center [597, 256] width 688 height 429
click at [71, 147] on p "Upload Date" at bounding box center [49, 145] width 50 height 14
click at [227, 143] on span "expand_more" at bounding box center [230, 145] width 16 height 16
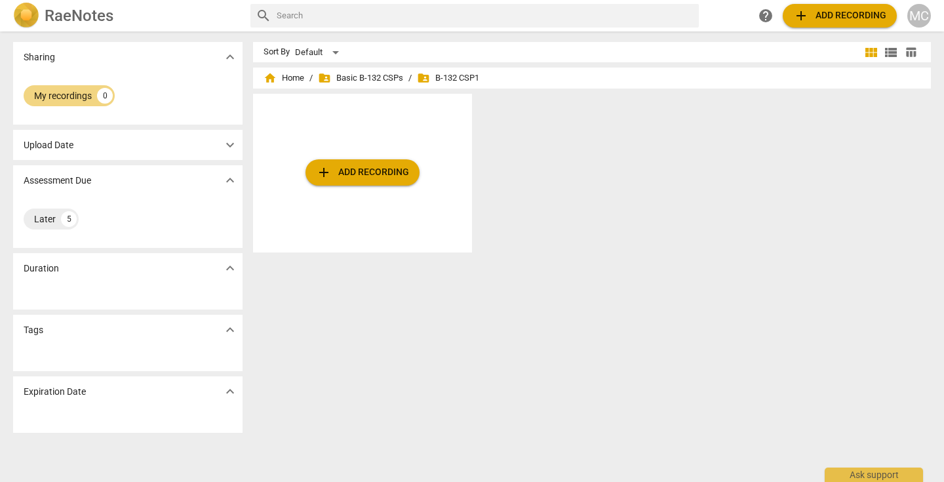
click at [227, 143] on span "expand_more" at bounding box center [230, 145] width 16 height 16
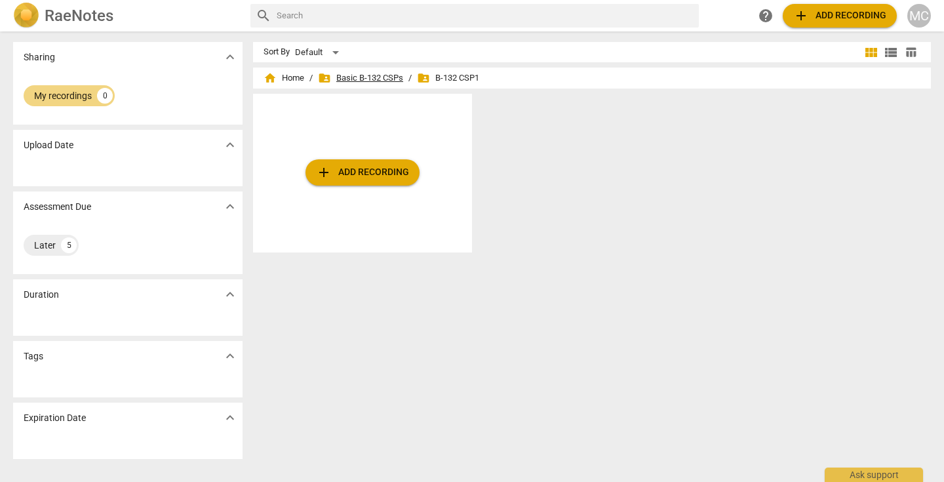
click at [355, 80] on span "folder_shared Basic B-132 CSPs" at bounding box center [360, 77] width 85 height 13
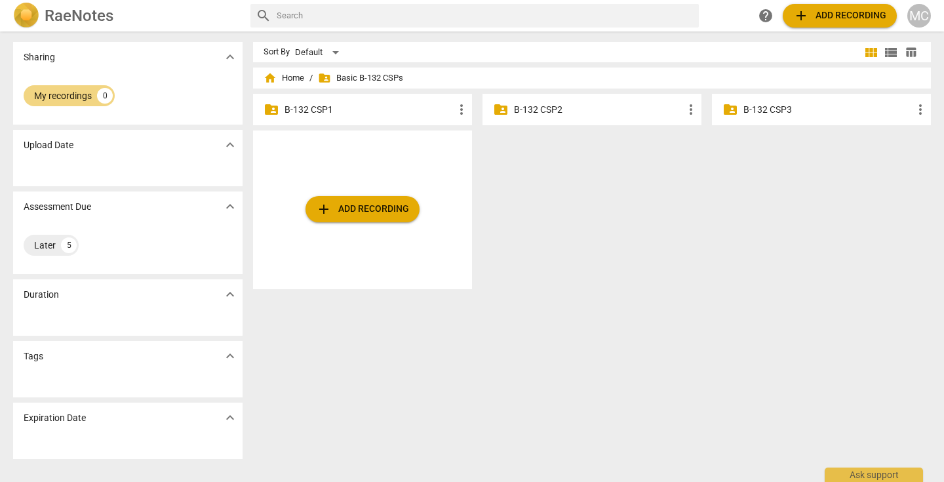
click at [332, 108] on p "B-132 CSP1" at bounding box center [368, 110] width 169 height 14
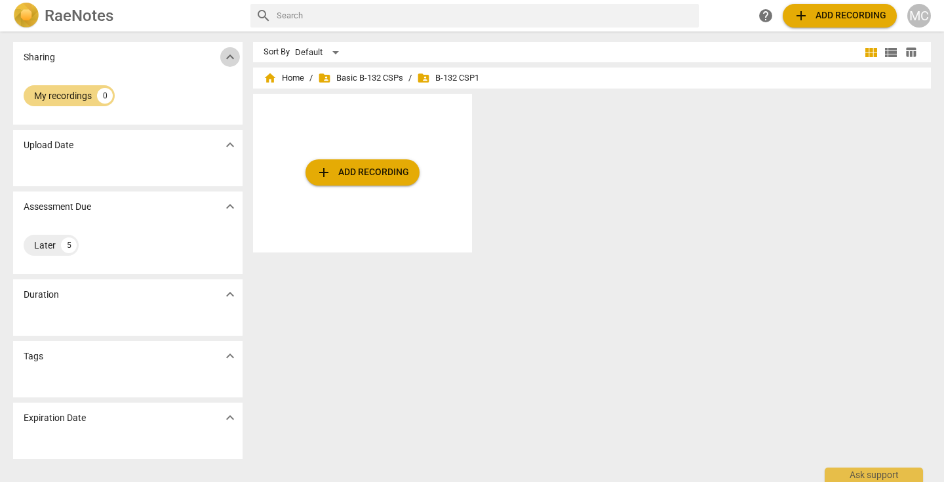
click at [225, 52] on span "expand_more" at bounding box center [230, 57] width 16 height 16
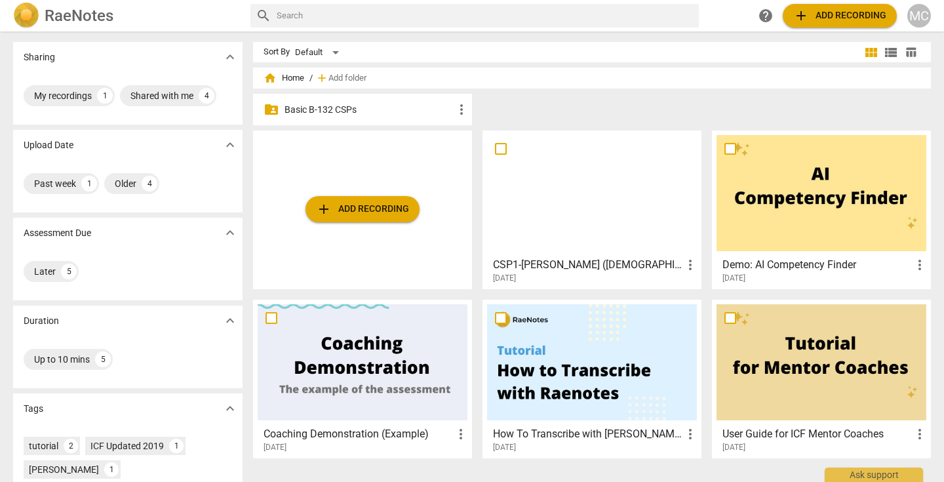
click at [289, 107] on p "Basic B-132 CSPs" at bounding box center [368, 110] width 169 height 14
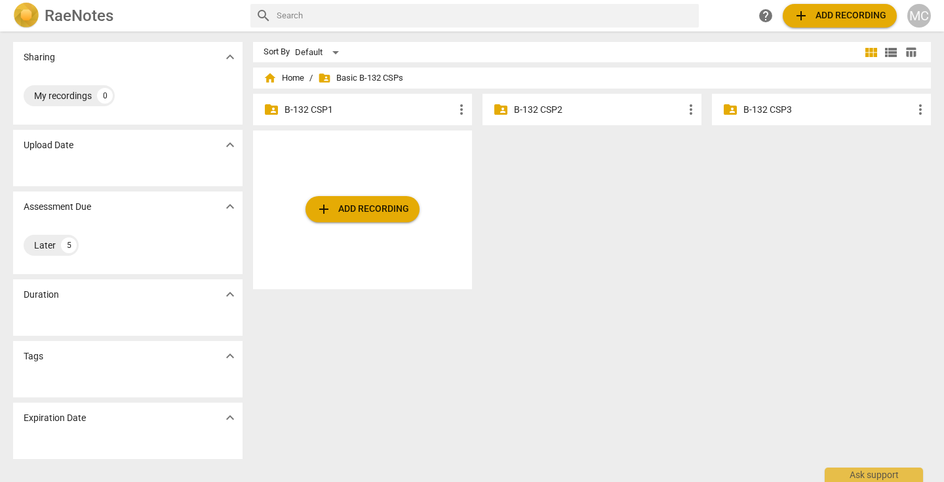
click at [289, 107] on p "B-132 CSP1" at bounding box center [368, 110] width 169 height 14
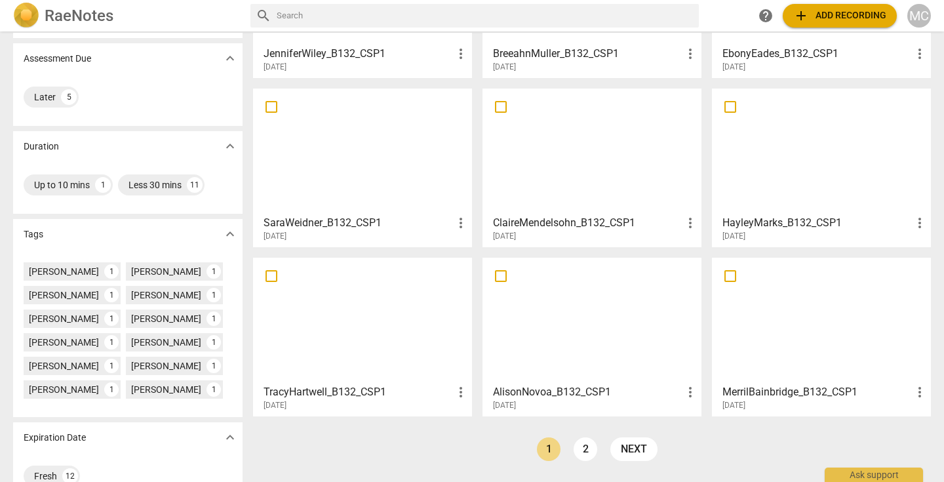
scroll to position [178, 0]
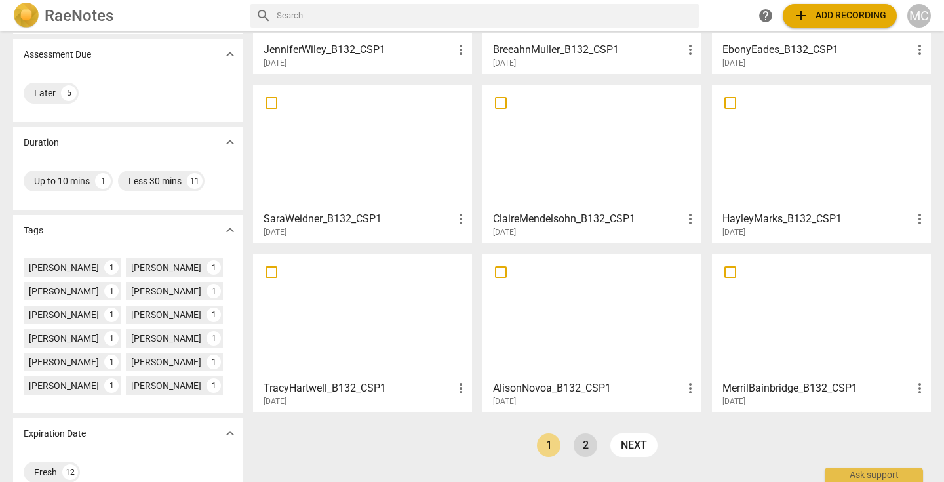
click at [583, 444] on link "2" at bounding box center [586, 445] width 24 height 24
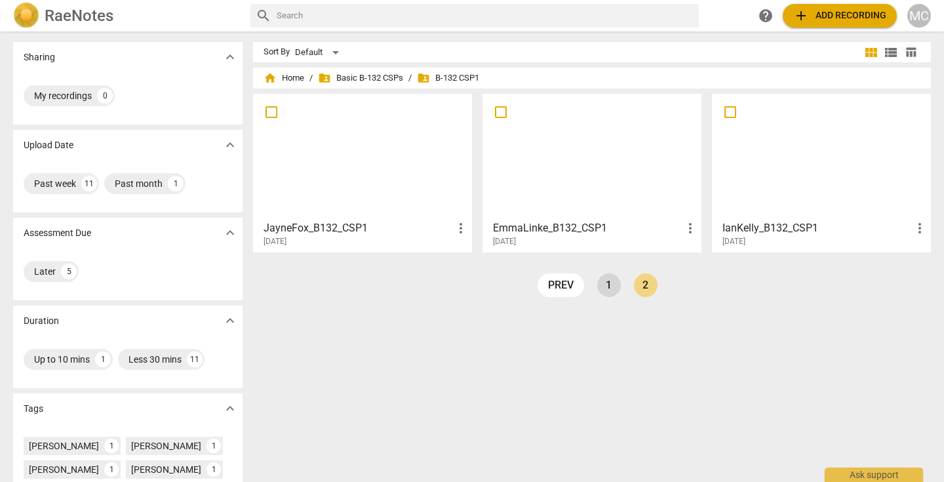
click at [600, 288] on link "1" at bounding box center [609, 285] width 24 height 24
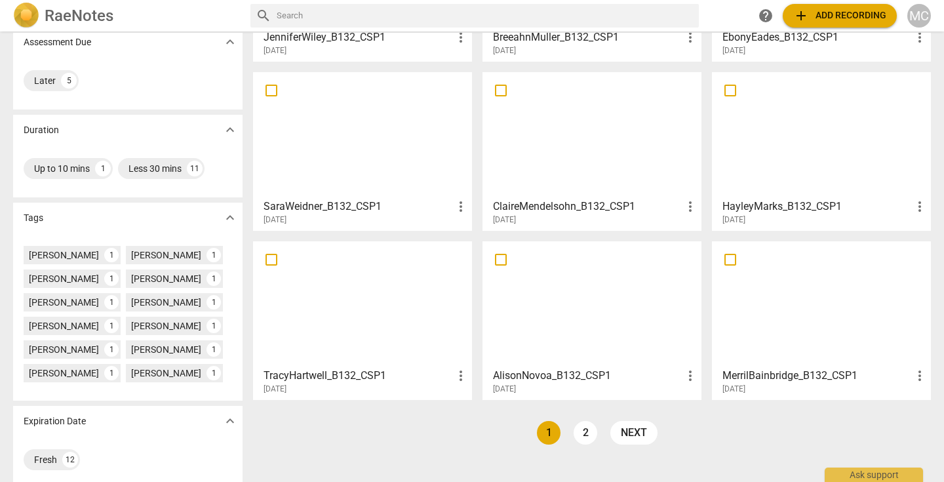
scroll to position [203, 0]
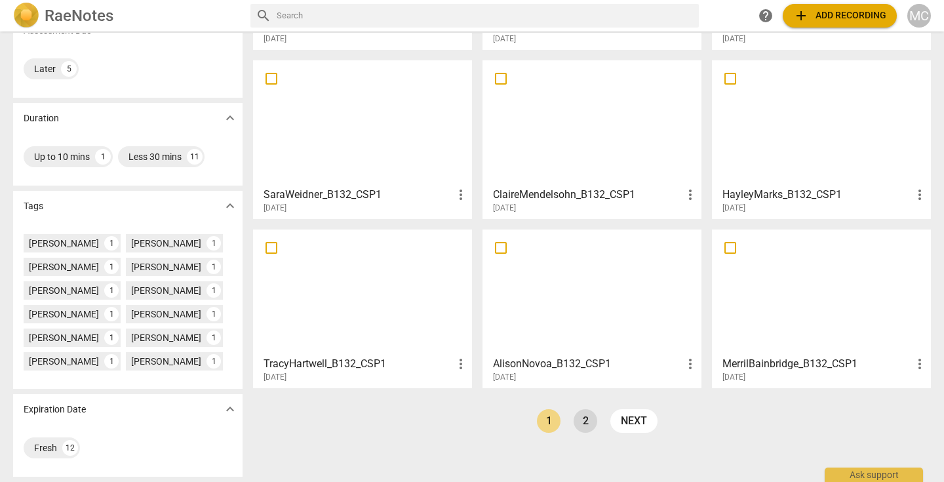
click at [582, 416] on link "2" at bounding box center [586, 421] width 24 height 24
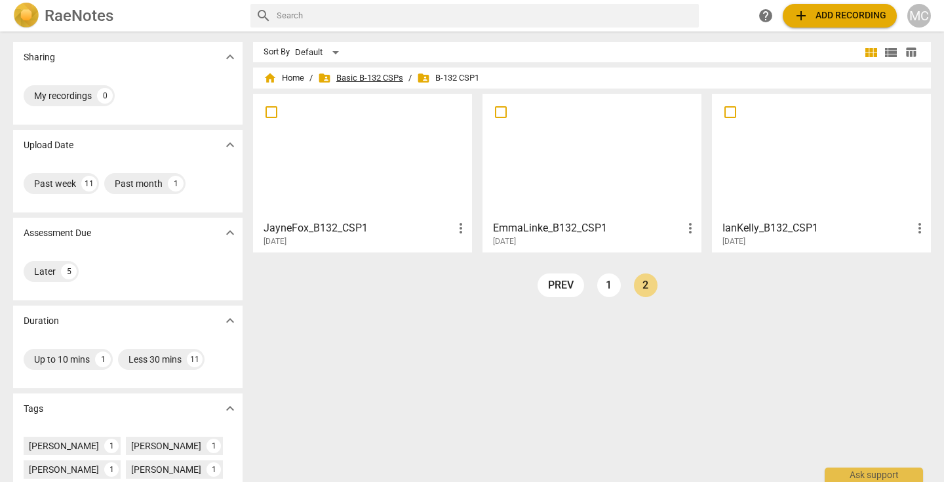
click at [370, 79] on span "folder_shared Basic B-132 CSPs" at bounding box center [360, 77] width 85 height 13
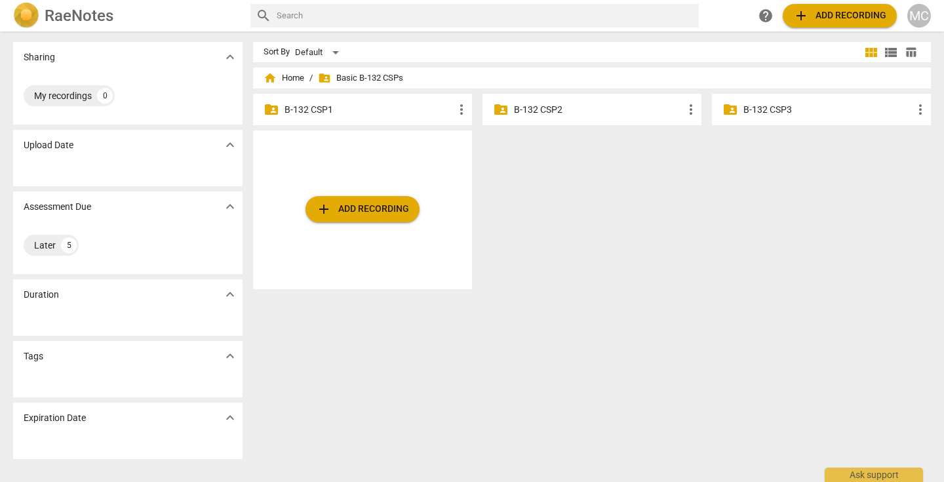
click at [317, 106] on p "B-132 CSP1" at bounding box center [368, 110] width 169 height 14
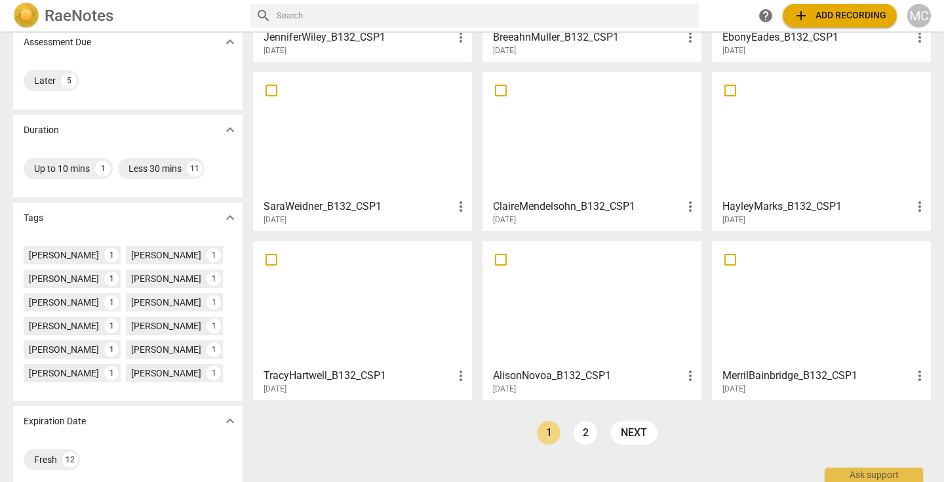
scroll to position [203, 0]
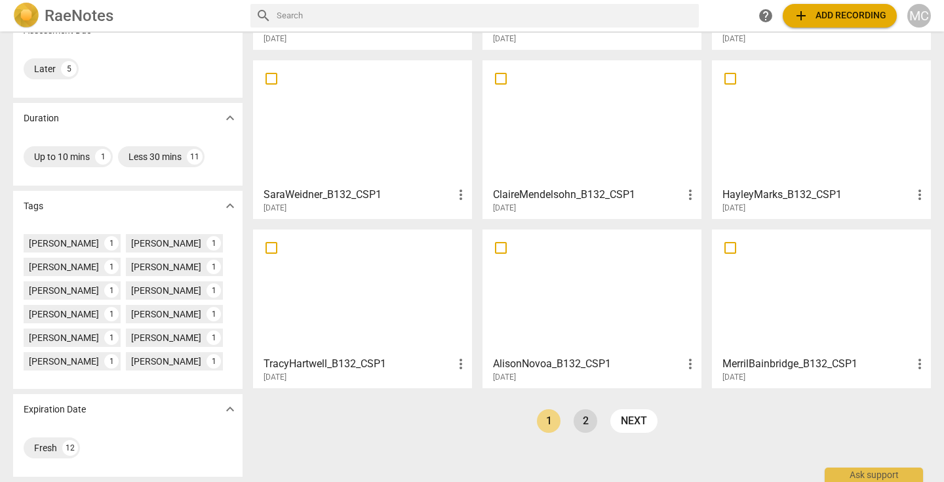
click at [583, 413] on link "2" at bounding box center [586, 421] width 24 height 24
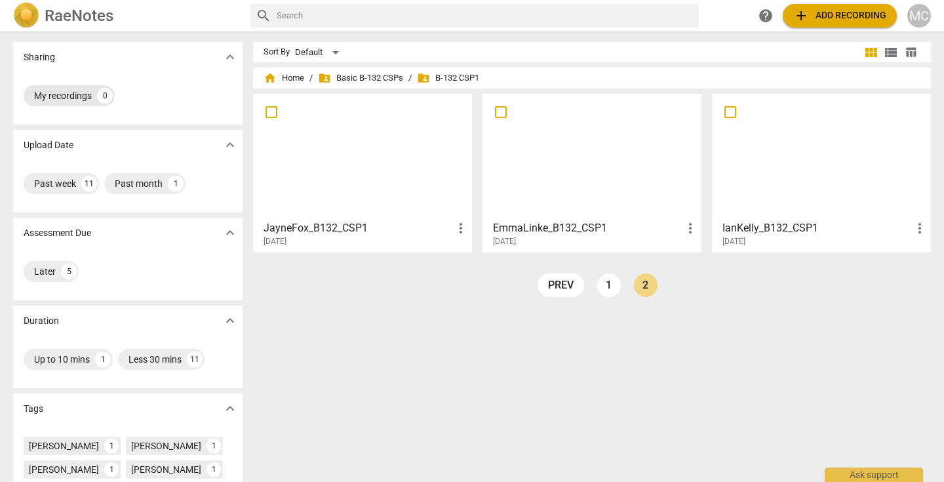
click at [78, 95] on div "My recordings" at bounding box center [63, 95] width 58 height 13
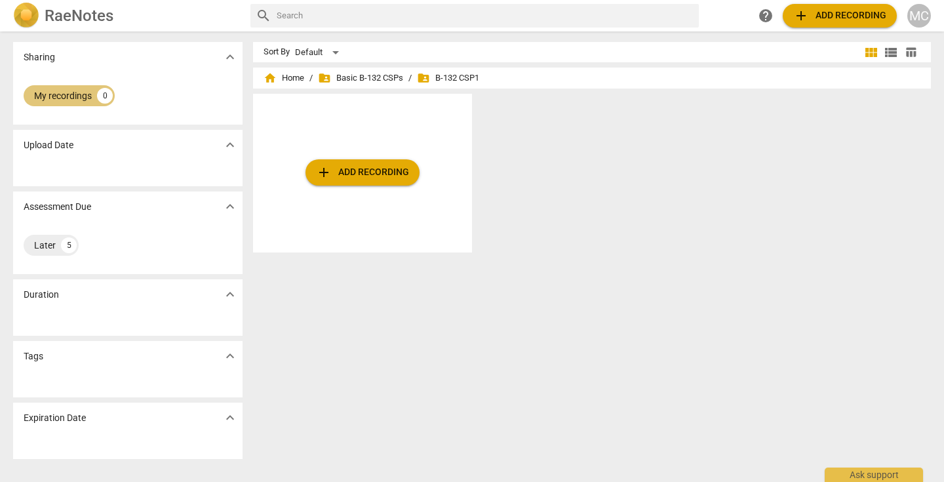
click at [78, 94] on div "My recordings" at bounding box center [63, 95] width 58 height 13
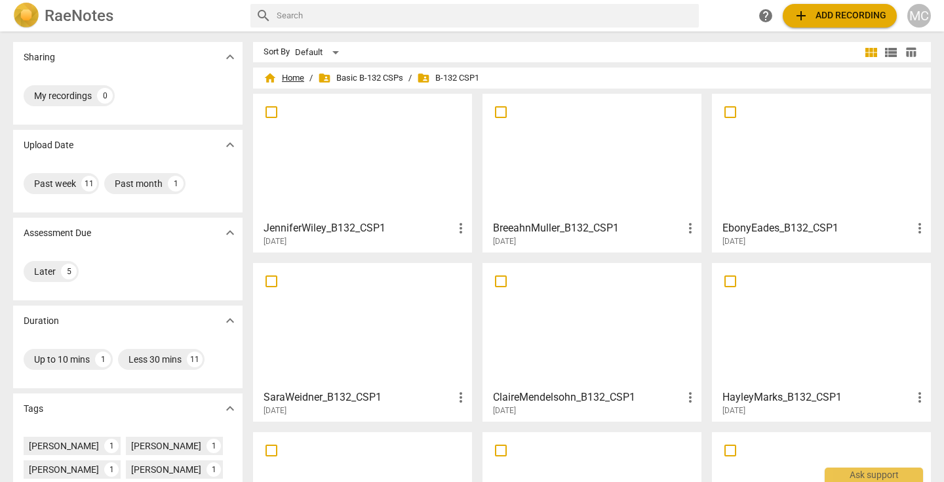
click at [282, 81] on span "home Home" at bounding box center [284, 77] width 41 height 13
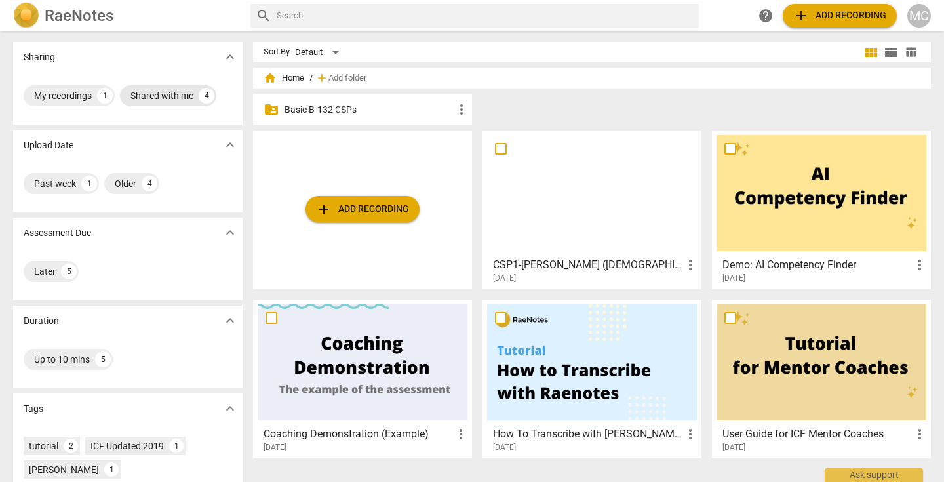
click at [180, 90] on div "Shared with me" at bounding box center [161, 95] width 63 height 13
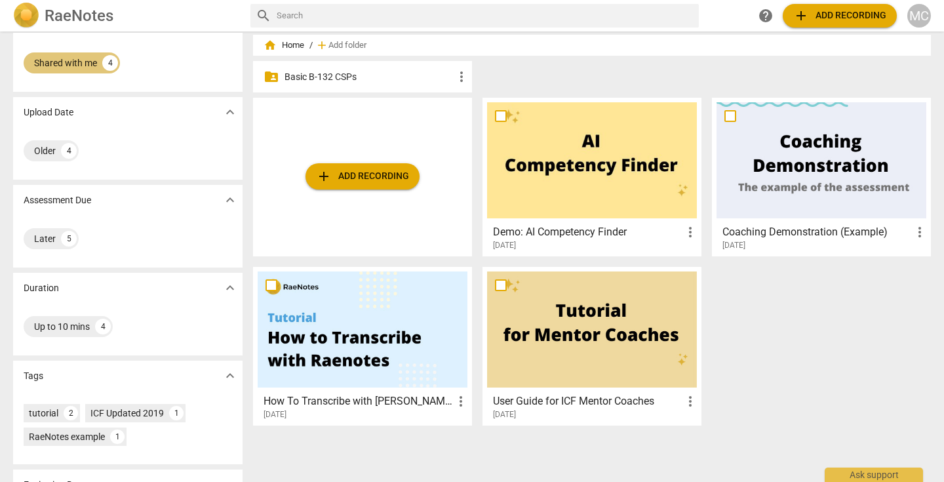
scroll to position [37, 0]
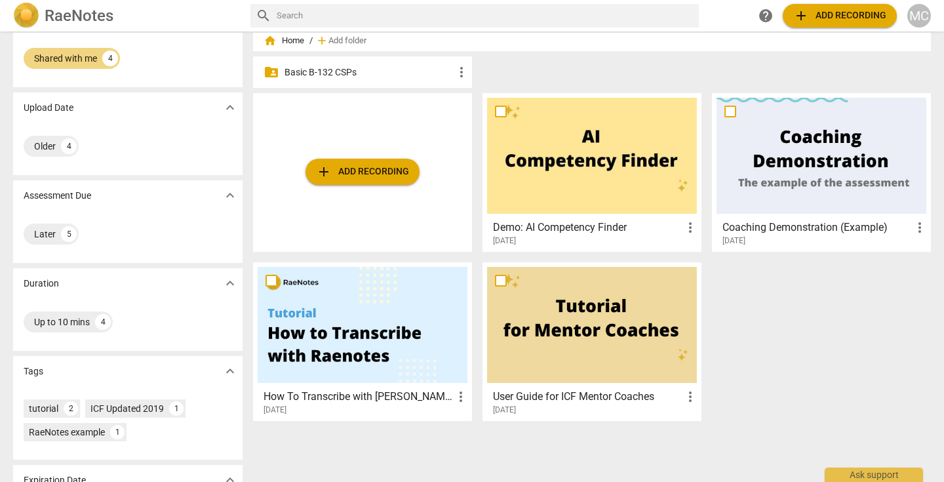
click at [350, 71] on p "Basic B-132 CSPs" at bounding box center [368, 73] width 169 height 14
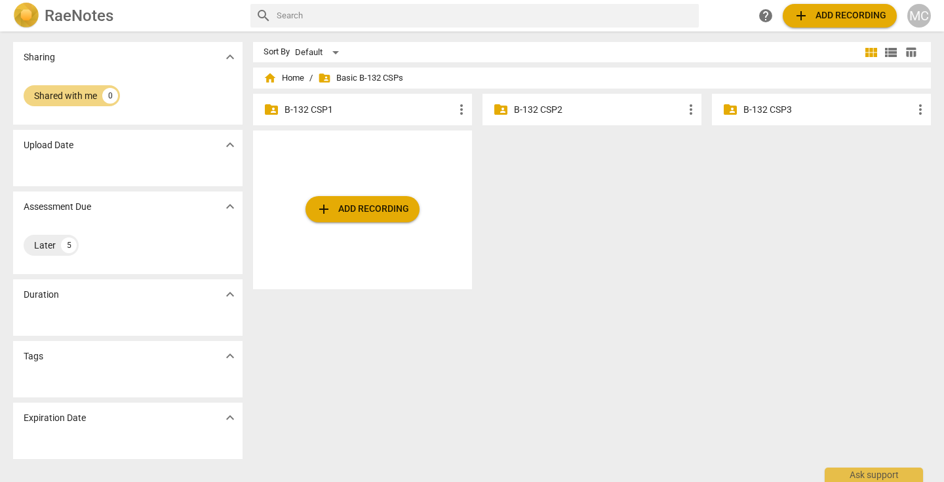
click at [312, 113] on p "B-132 CSP1" at bounding box center [368, 110] width 169 height 14
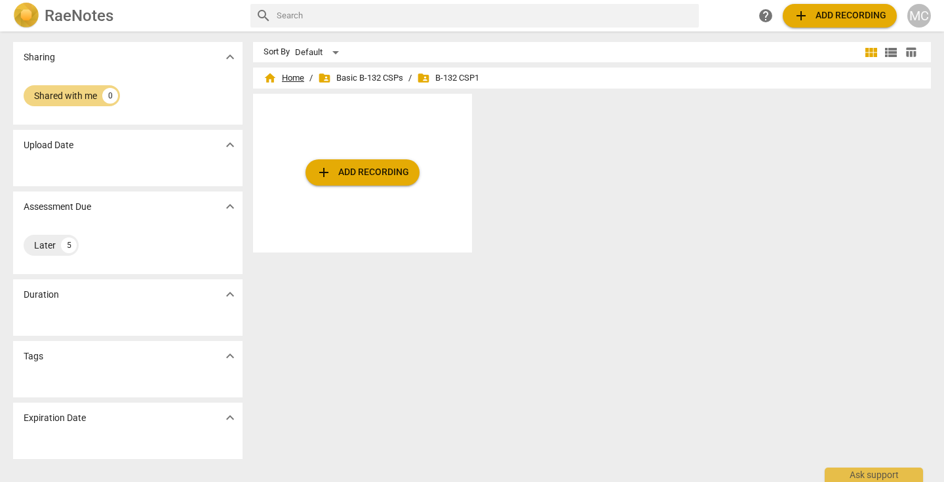
click at [288, 77] on span "home Home" at bounding box center [284, 77] width 41 height 13
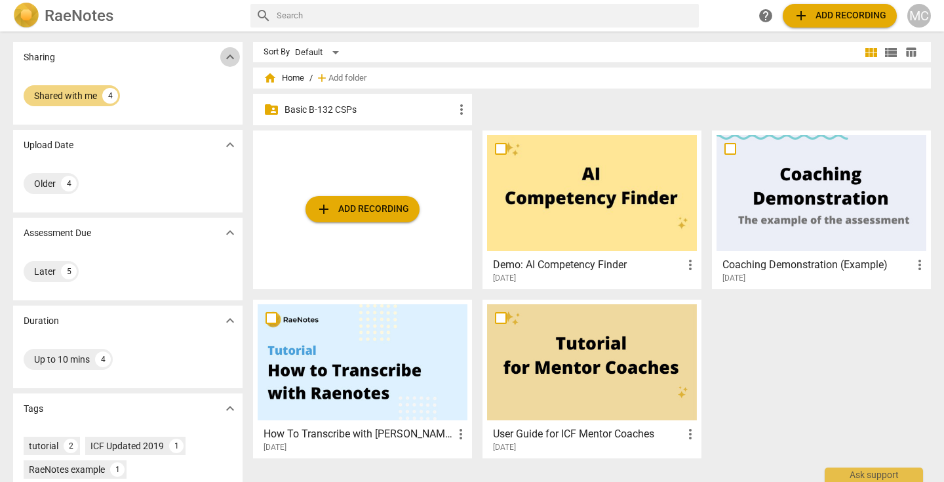
click at [232, 60] on span "expand_more" at bounding box center [230, 57] width 16 height 16
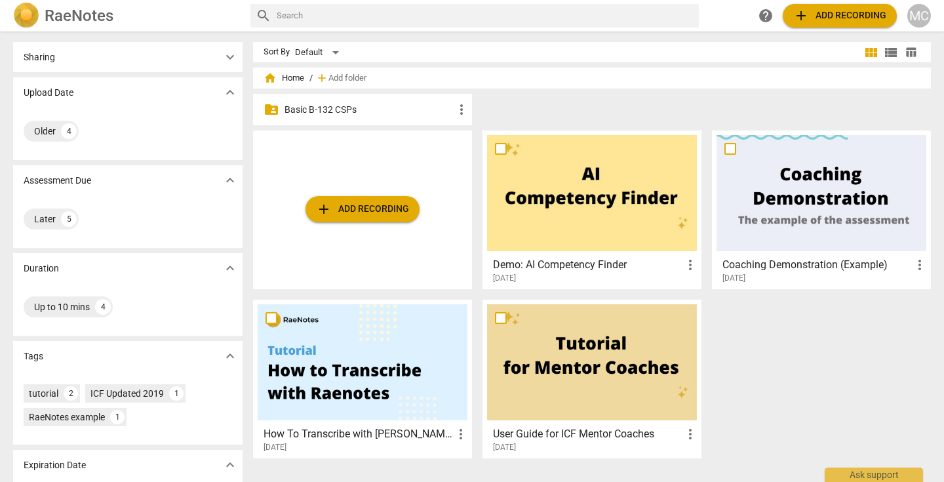
click at [232, 60] on span "expand_more" at bounding box center [230, 57] width 16 height 16
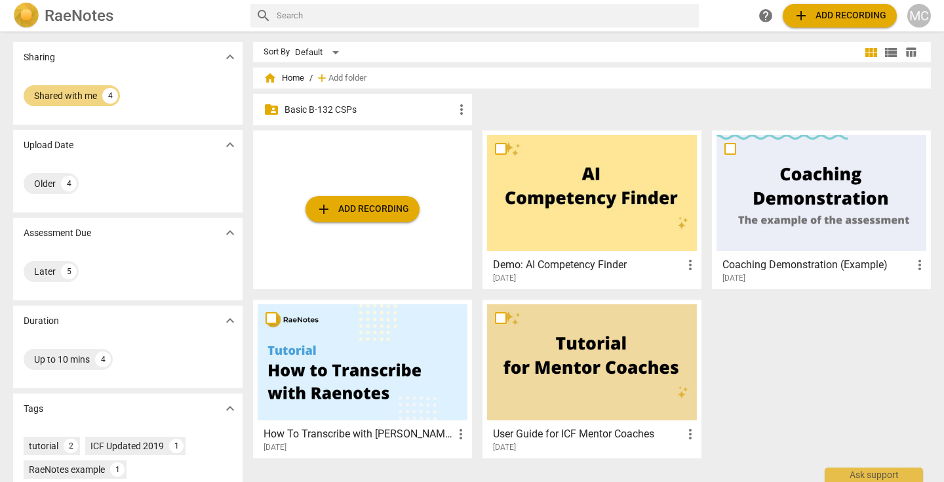
click at [267, 77] on span "home" at bounding box center [270, 77] width 13 height 13
click at [289, 77] on span "home Home" at bounding box center [284, 77] width 41 height 13
click at [402, 14] on input "text" at bounding box center [485, 15] width 417 height 21
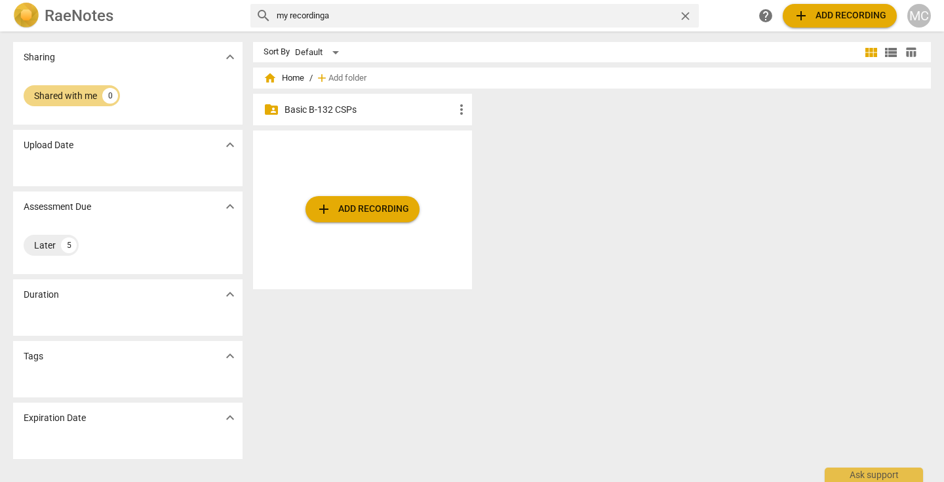
click at [336, 14] on input "my recordinga" at bounding box center [475, 15] width 397 height 21
type input "my recordings"
click at [89, 90] on div "Shared with me" at bounding box center [65, 95] width 63 height 13
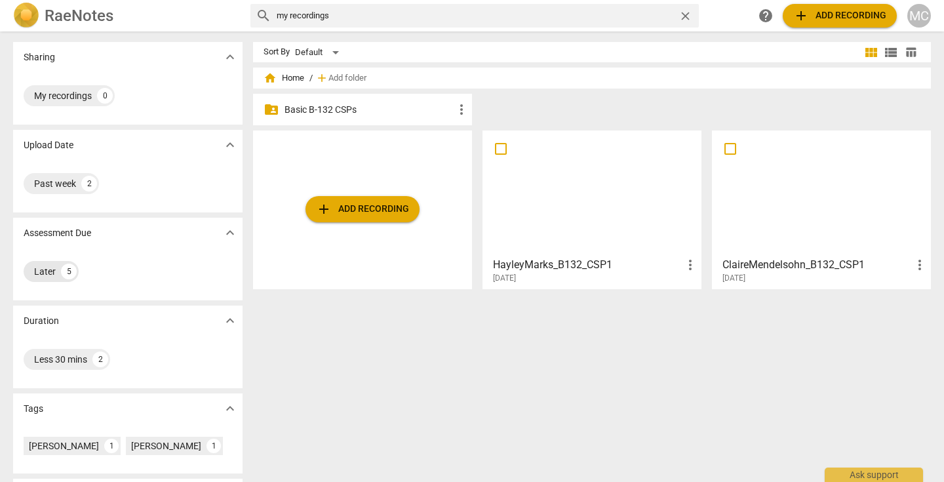
click at [39, 271] on div "Later" at bounding box center [45, 271] width 22 height 13
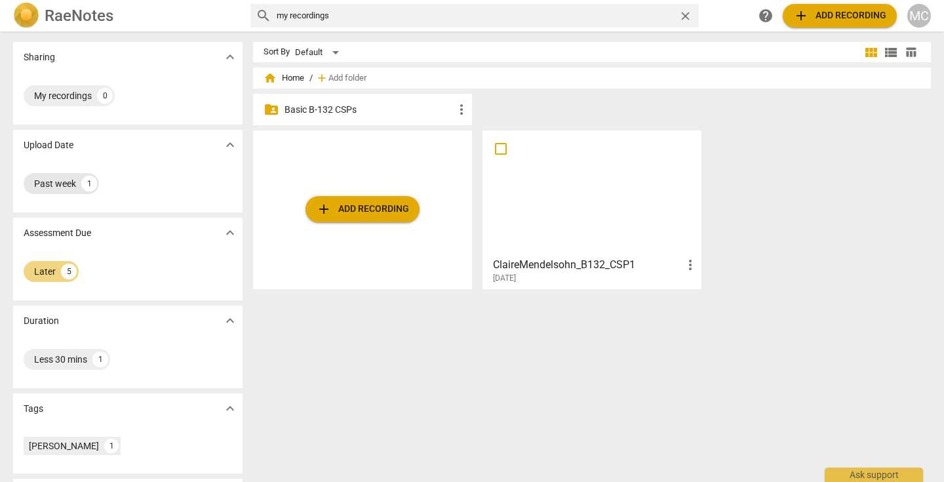
click at [58, 184] on div "Past week" at bounding box center [55, 183] width 42 height 13
click at [78, 96] on div "My recordings" at bounding box center [63, 95] width 58 height 13
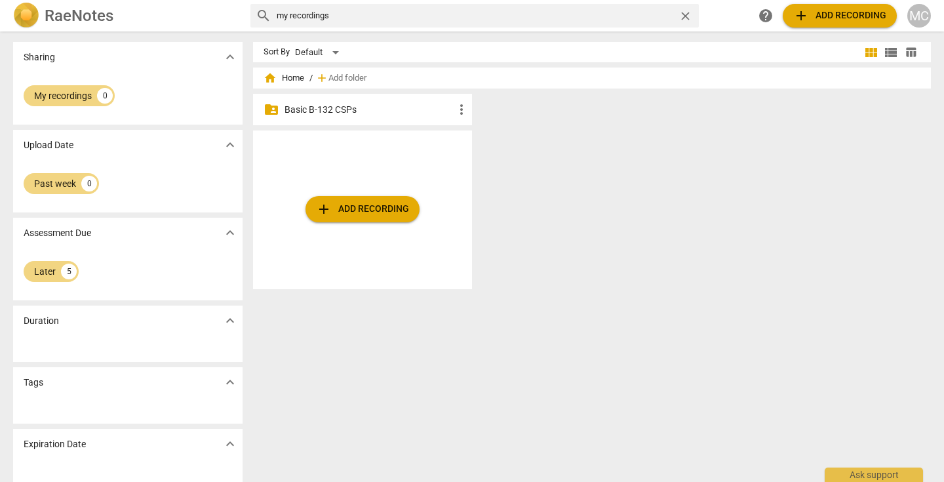
click at [274, 105] on span "folder_shared" at bounding box center [272, 110] width 16 height 16
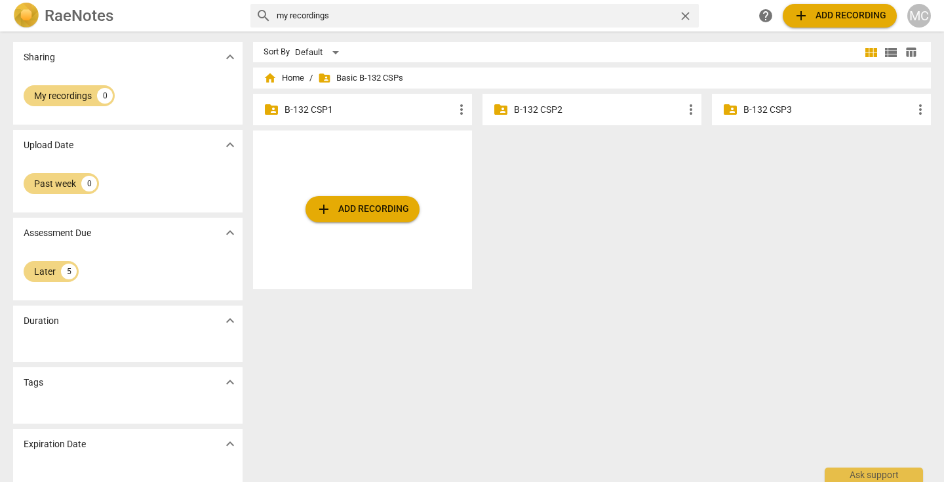
click at [322, 110] on p "B-132 CSP1" at bounding box center [368, 110] width 169 height 14
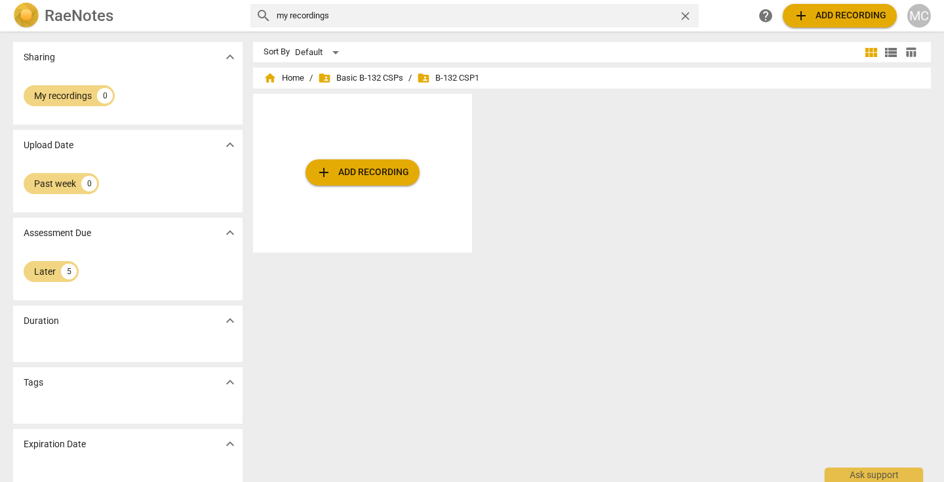
click at [439, 76] on span "folder_shared B-132 CSP1" at bounding box center [448, 77] width 62 height 13
click at [685, 17] on span "close" at bounding box center [685, 16] width 14 height 14
click at [288, 76] on span "home Home" at bounding box center [284, 77] width 41 height 13
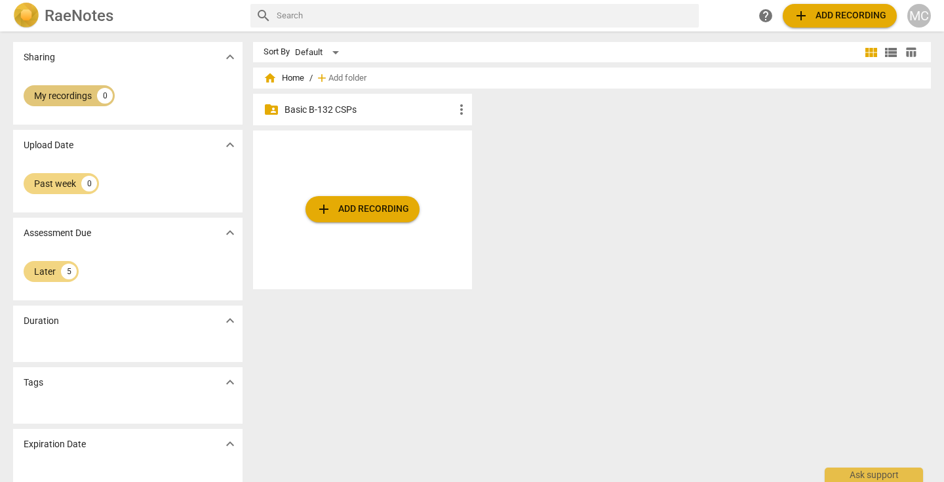
click at [80, 94] on div "My recordings" at bounding box center [63, 95] width 58 height 13
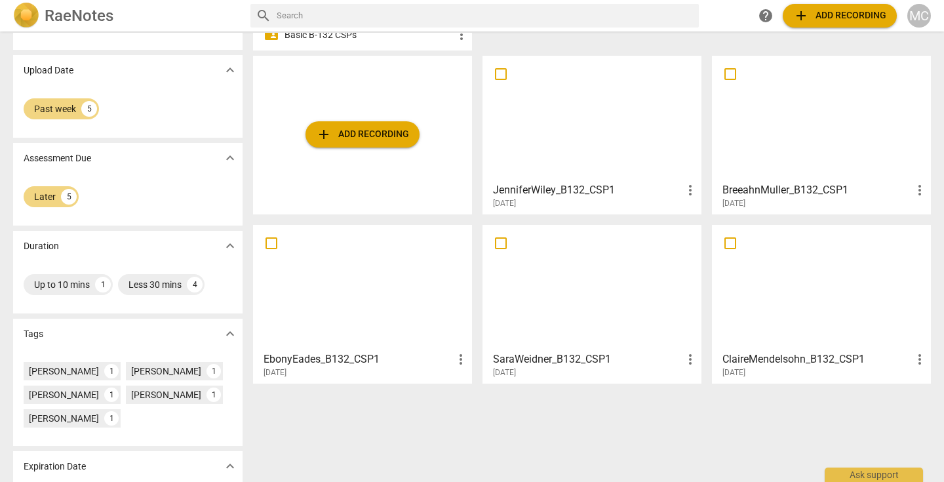
scroll to position [132, 0]
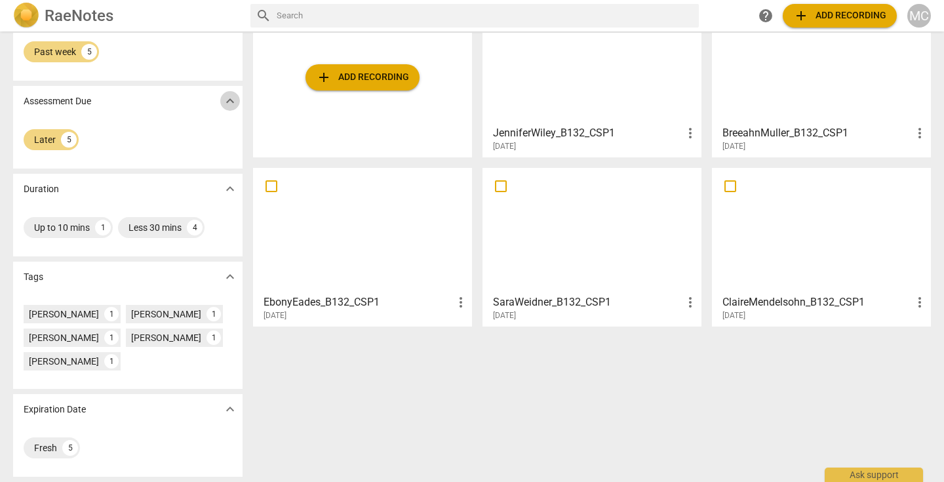
click at [227, 100] on span "expand_more" at bounding box center [230, 101] width 16 height 16
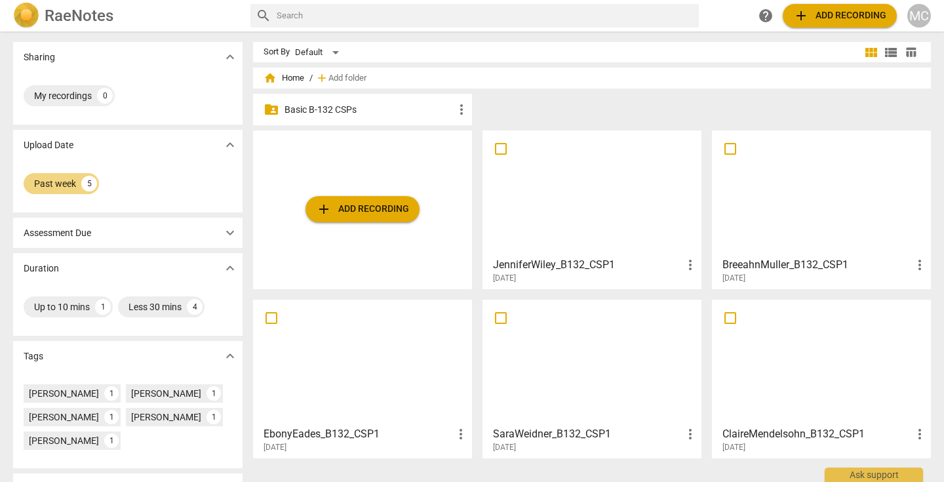
scroll to position [79, 0]
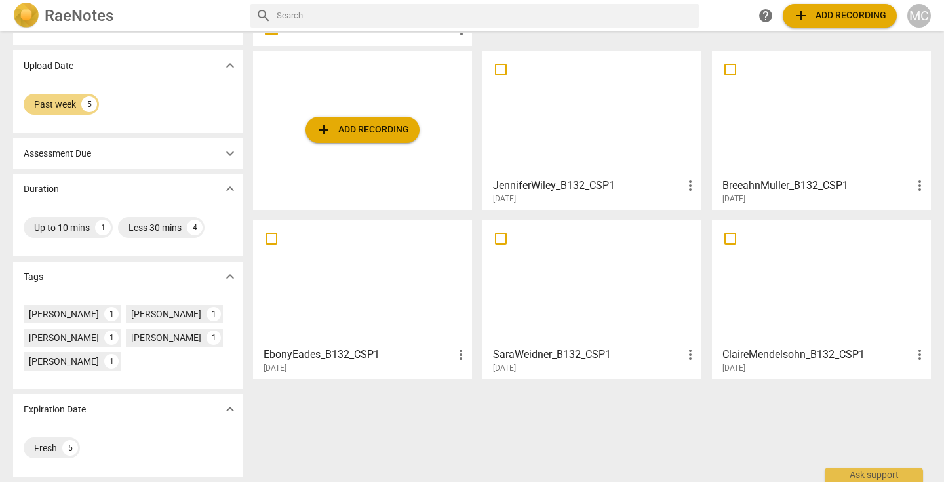
click at [227, 153] on span "expand_more" at bounding box center [230, 154] width 16 height 16
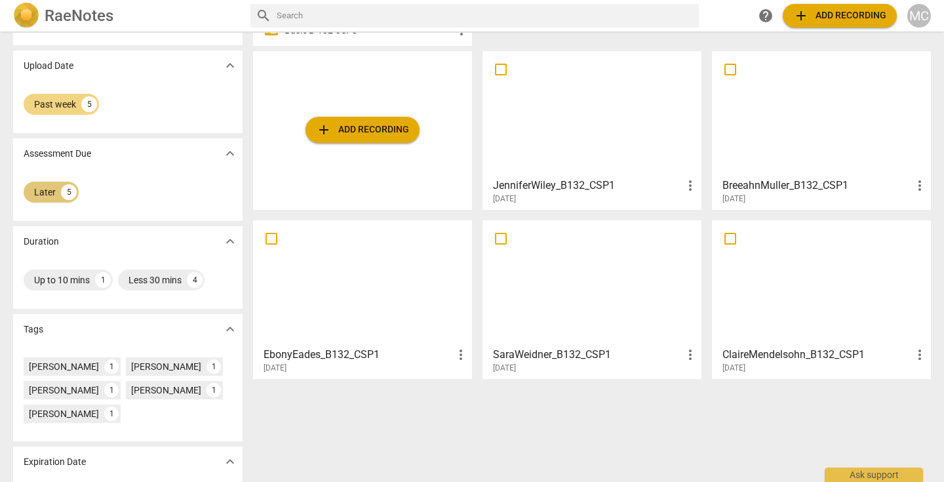
click at [48, 195] on div "Later" at bounding box center [45, 192] width 22 height 13
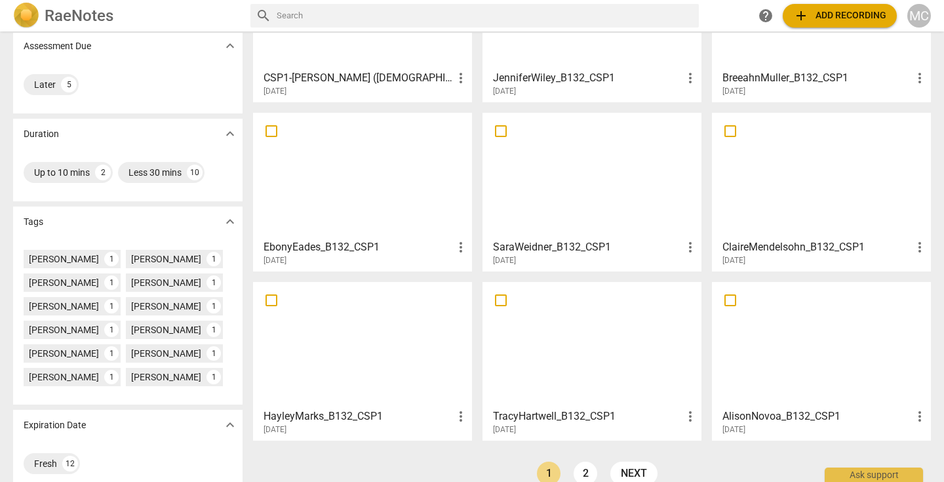
scroll to position [207, 0]
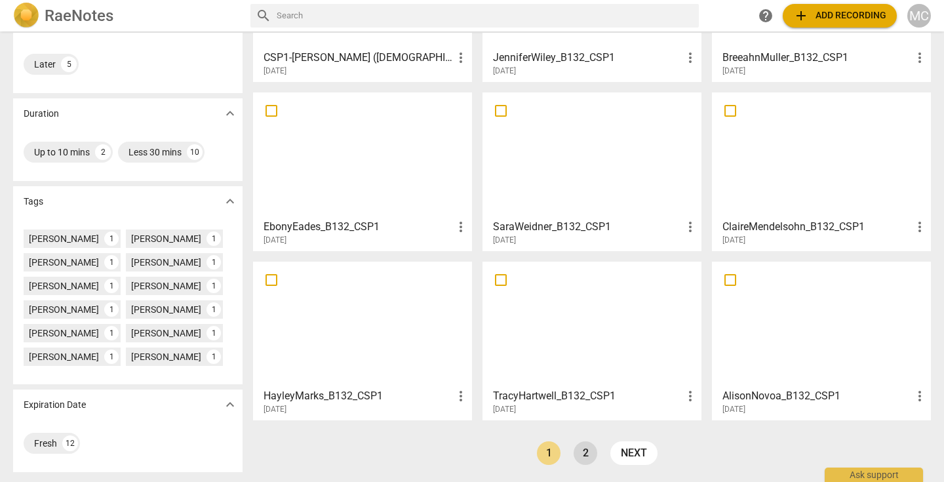
click at [581, 453] on link "2" at bounding box center [586, 453] width 24 height 24
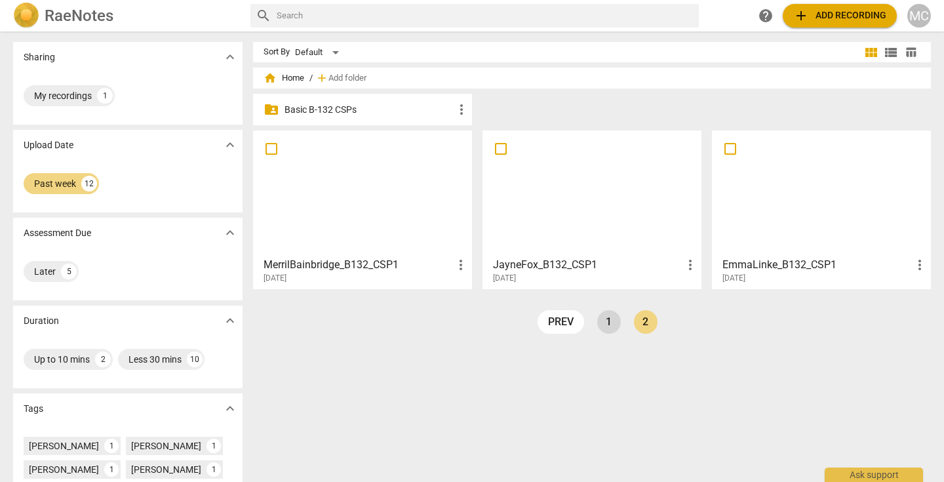
click at [606, 322] on link "1" at bounding box center [609, 322] width 24 height 24
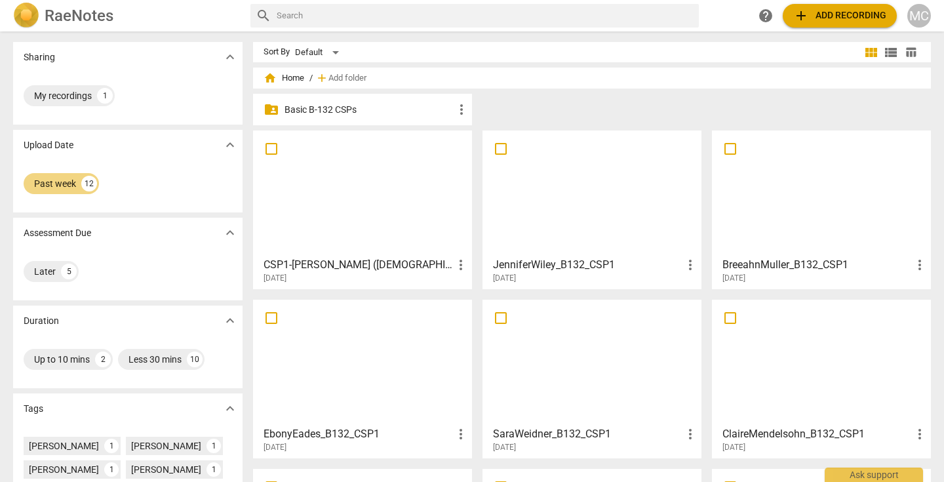
click at [330, 111] on p "Basic B-132 CSPs" at bounding box center [368, 110] width 169 height 14
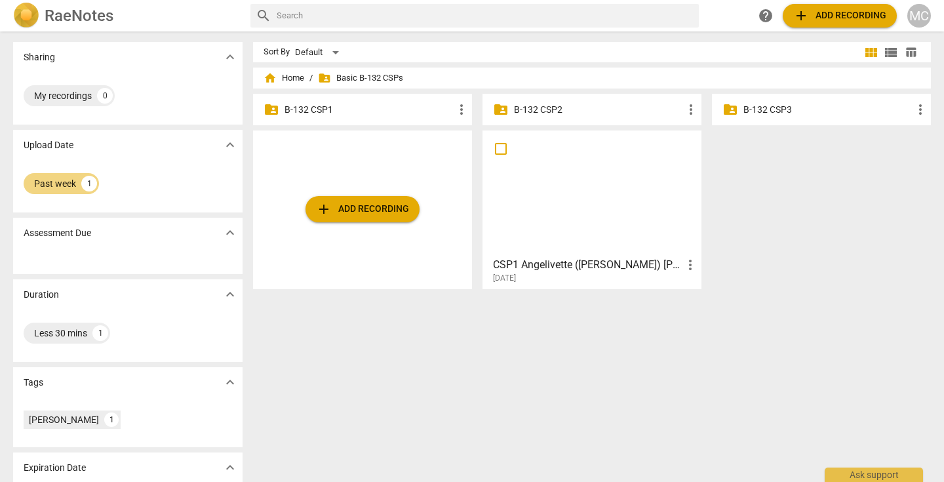
click at [325, 113] on p "B-132 CSP1" at bounding box center [368, 110] width 169 height 14
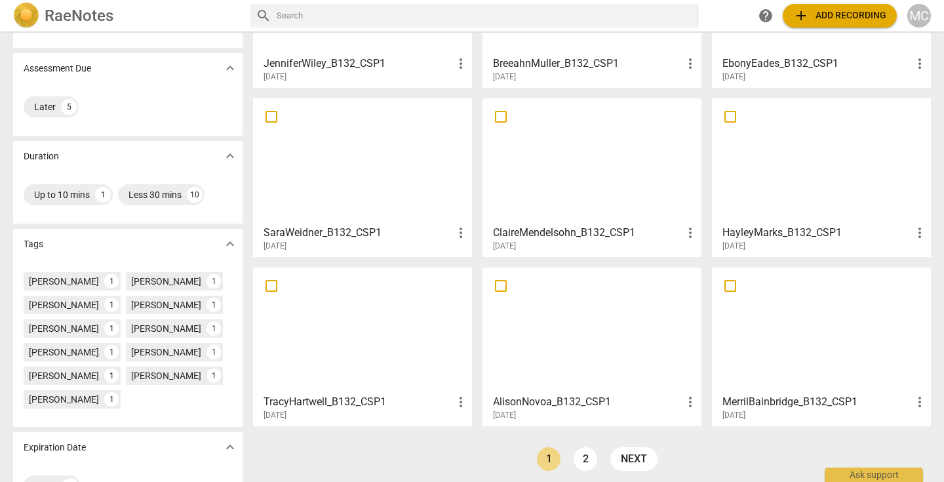
scroll to position [203, 0]
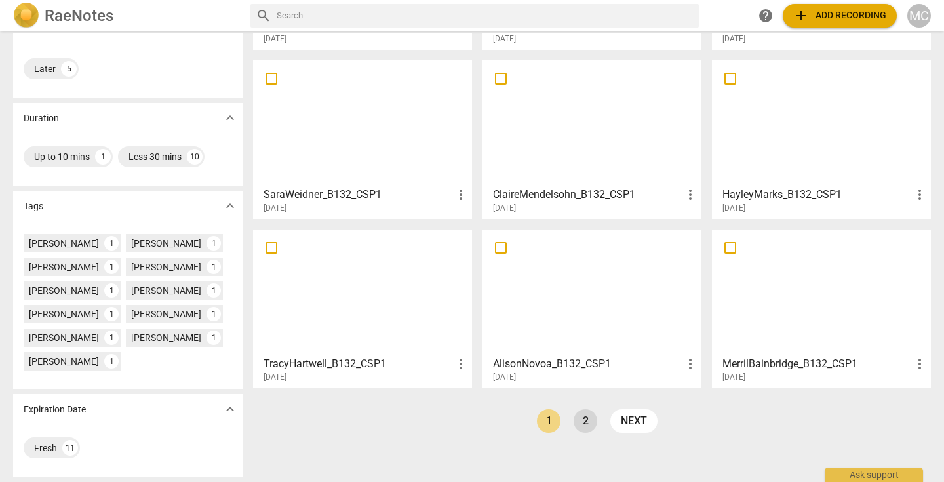
click at [577, 425] on link "2" at bounding box center [586, 421] width 24 height 24
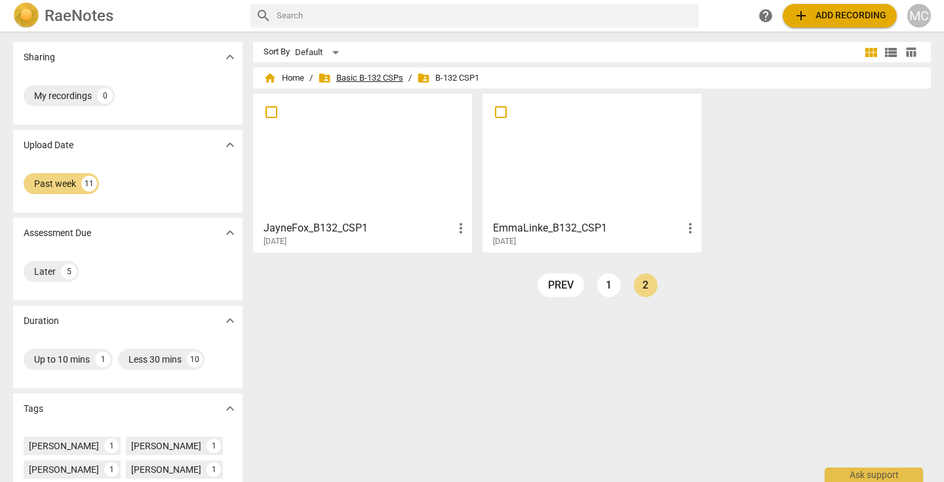
click at [381, 81] on span "folder_shared Basic B-132 CSPs" at bounding box center [360, 77] width 85 height 13
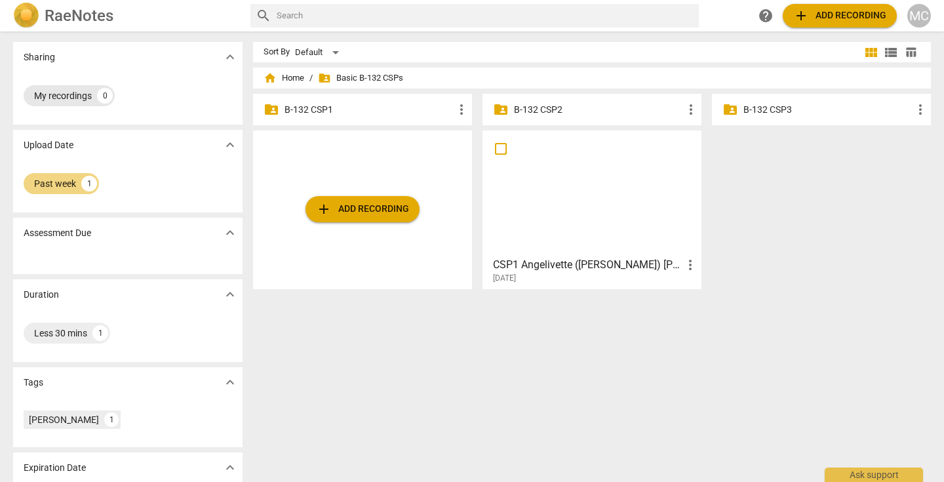
click at [75, 97] on div "My recordings" at bounding box center [63, 95] width 58 height 13
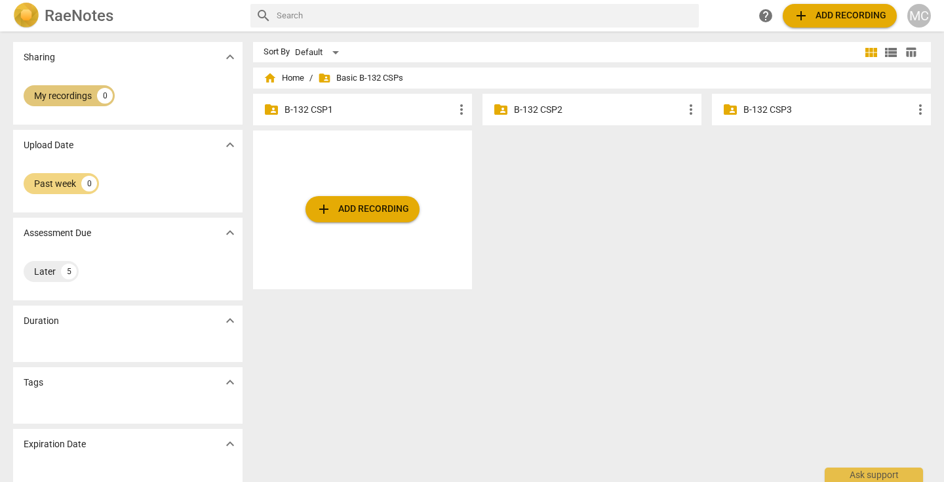
click at [75, 97] on div "My recordings" at bounding box center [63, 95] width 58 height 13
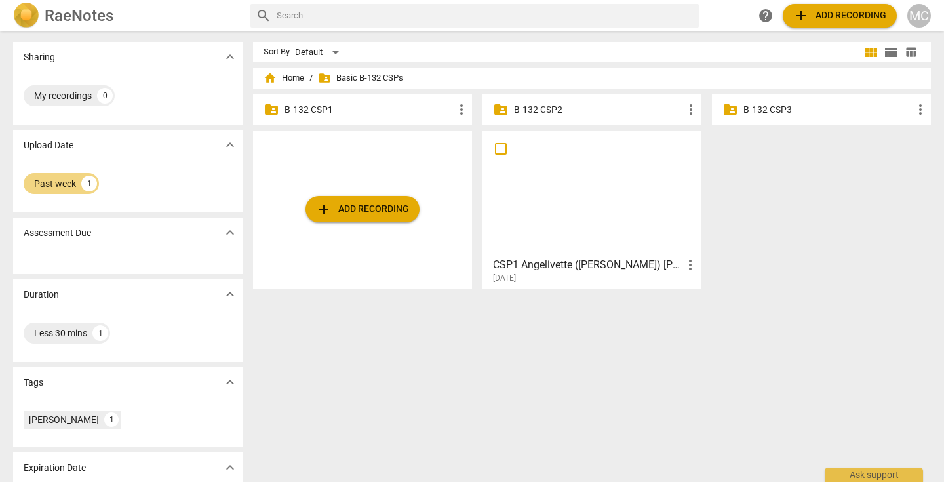
click at [161, 186] on div "Past week 1" at bounding box center [128, 183] width 208 height 26
click at [81, 182] on div "1" at bounding box center [89, 184] width 16 height 16
click at [227, 144] on span "expand_more" at bounding box center [230, 145] width 16 height 16
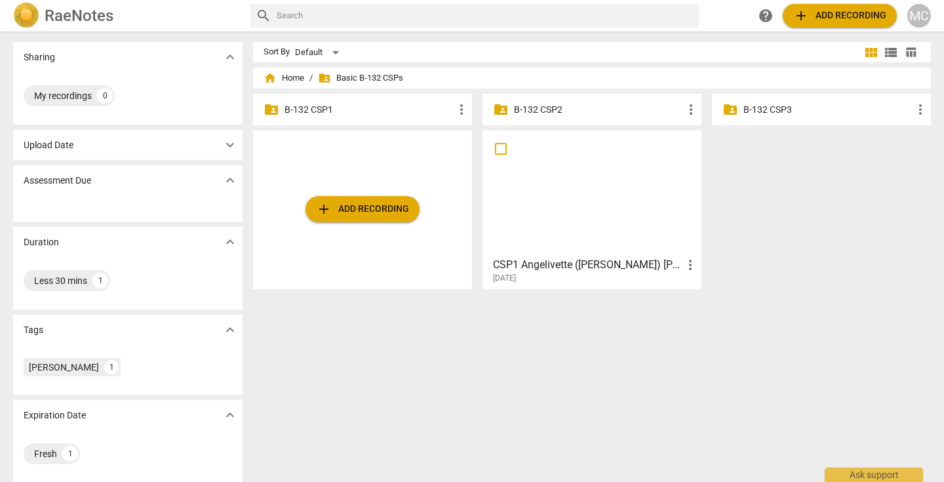
click at [184, 146] on div "Upload Date expand_more" at bounding box center [127, 145] width 229 height 30
click at [228, 143] on span "expand_more" at bounding box center [230, 145] width 16 height 16
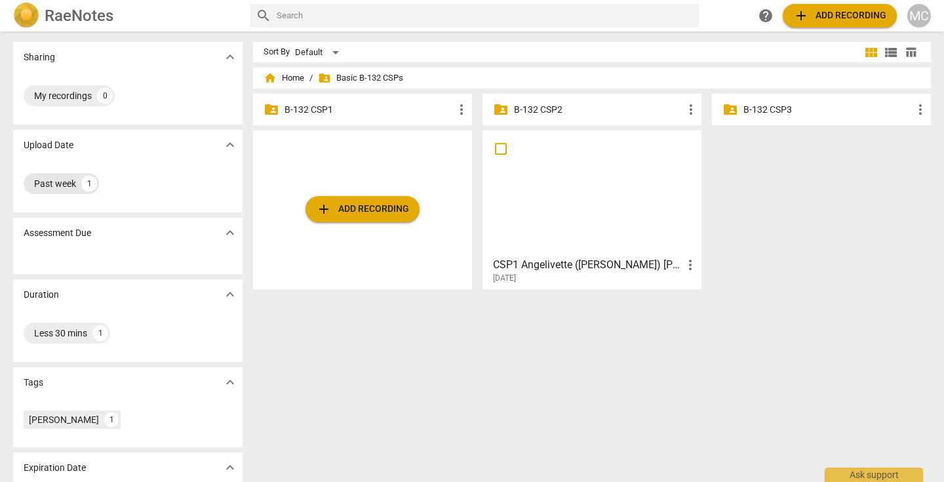
click at [62, 181] on div "Past week" at bounding box center [55, 183] width 42 height 13
click at [81, 180] on div "1" at bounding box center [89, 184] width 16 height 16
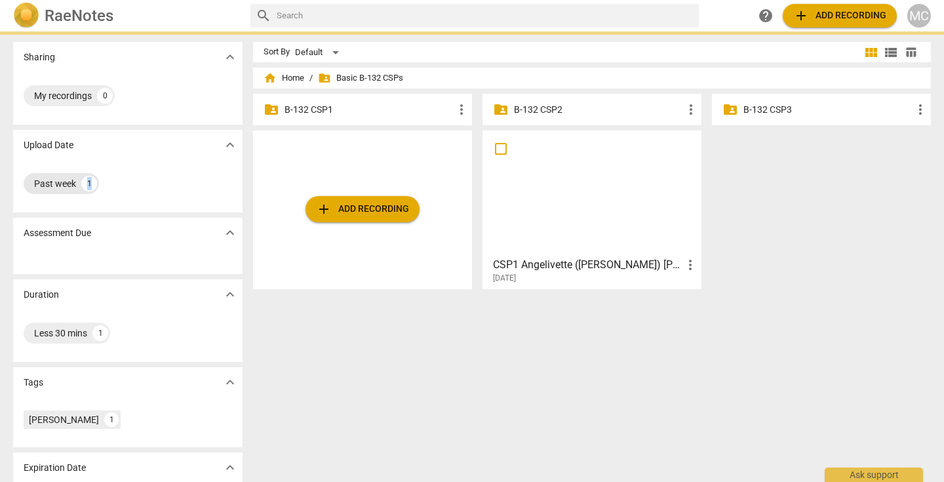
click at [81, 180] on div "1" at bounding box center [89, 184] width 16 height 16
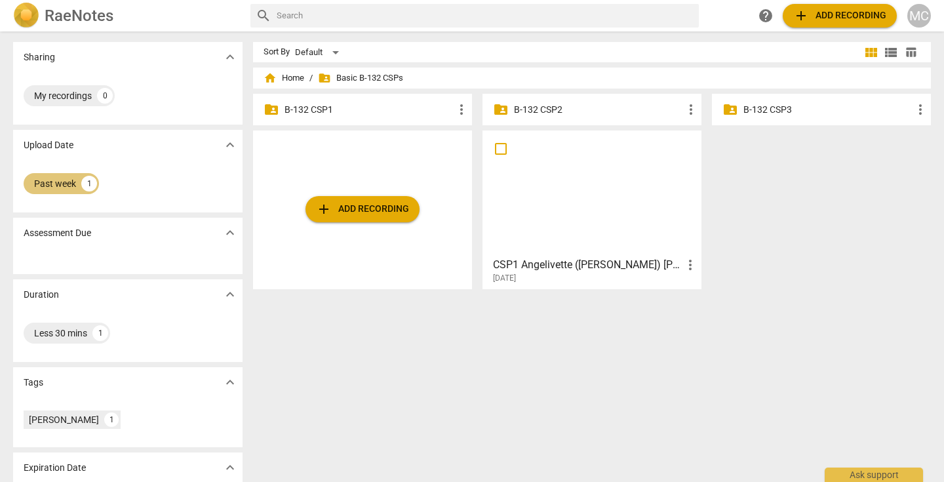
click at [81, 180] on div "1" at bounding box center [89, 184] width 16 height 16
click at [282, 73] on span "home Home" at bounding box center [284, 77] width 41 height 13
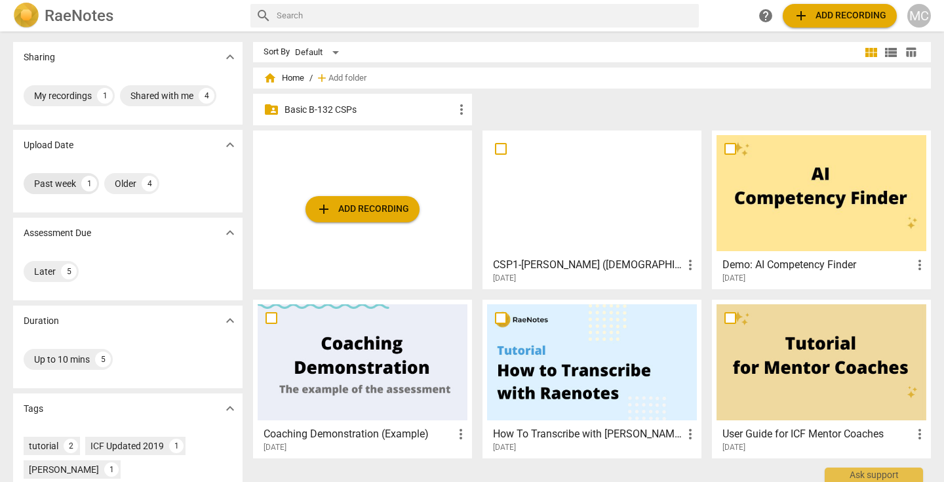
click at [92, 184] on div "1" at bounding box center [89, 184] width 16 height 16
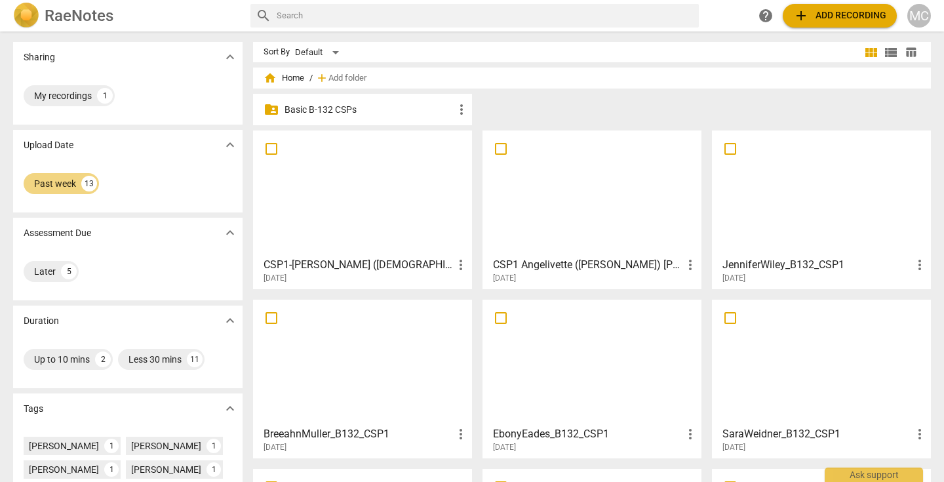
click at [336, 108] on p "Basic B-132 CSPs" at bounding box center [368, 110] width 169 height 14
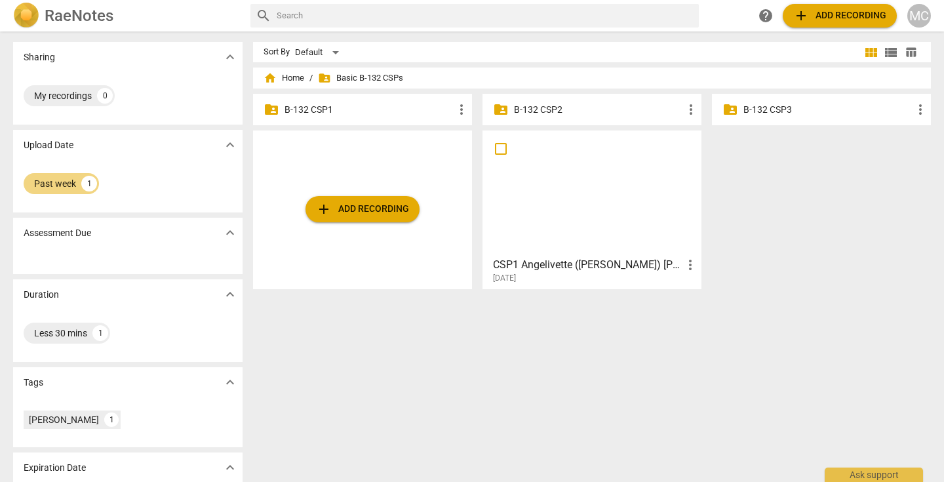
click at [336, 108] on p "B-132 CSP1" at bounding box center [368, 110] width 169 height 14
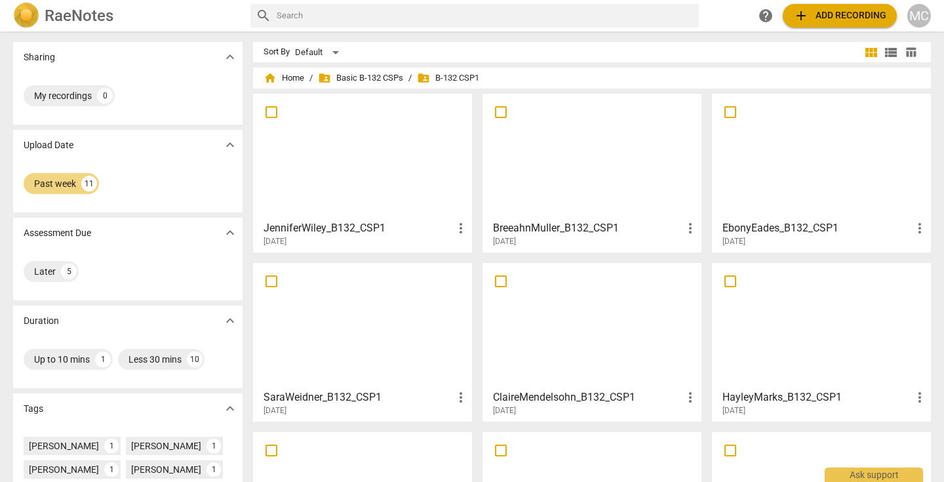
click at [444, 81] on span "folder_shared B-132 CSP1" at bounding box center [448, 77] width 62 height 13
click at [422, 78] on span "folder_shared" at bounding box center [423, 77] width 13 height 13
click at [359, 75] on span "folder_shared Basic B-132 CSPs" at bounding box center [360, 77] width 85 height 13
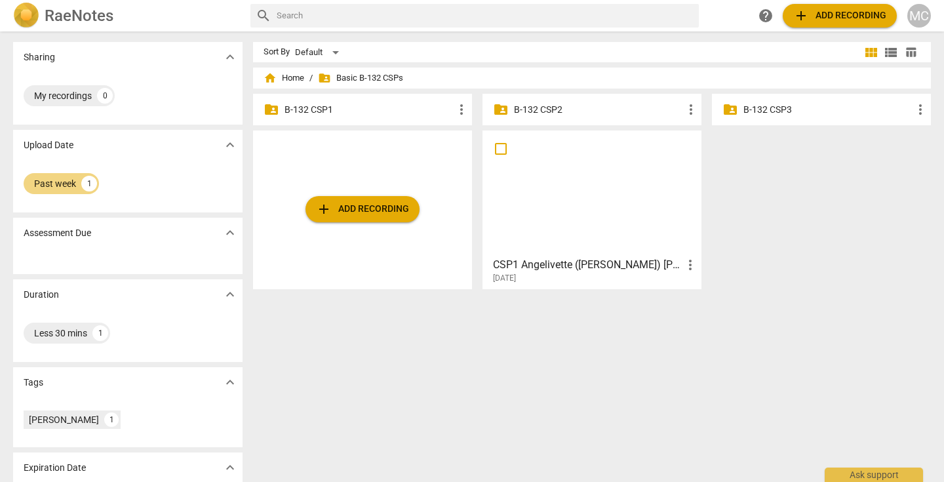
click at [324, 111] on p "B-132 CSP1" at bounding box center [368, 110] width 169 height 14
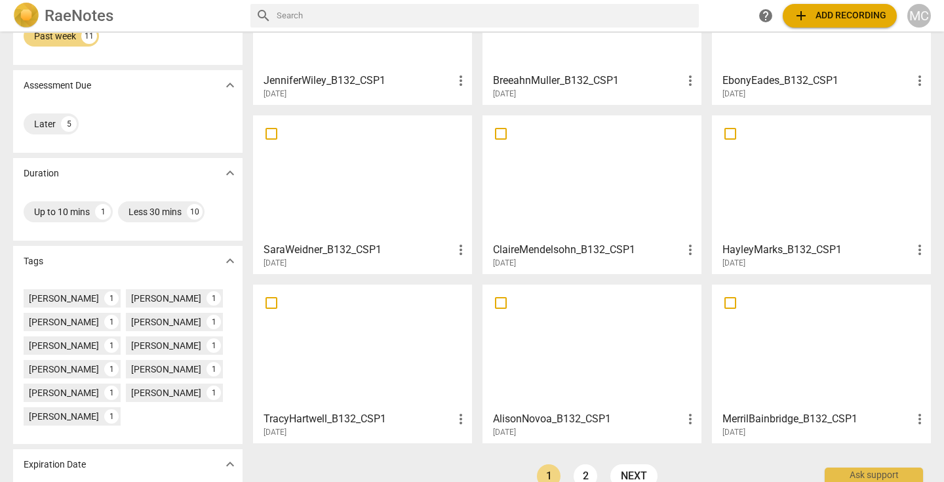
scroll to position [203, 0]
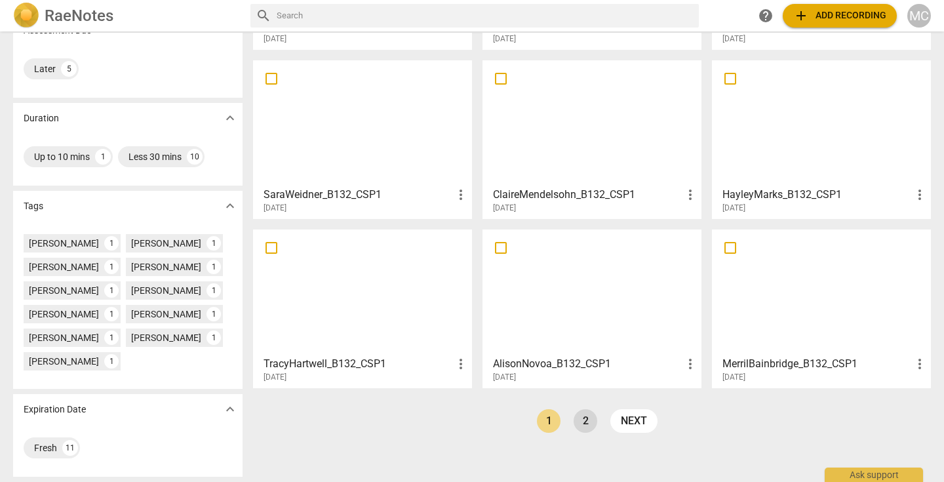
click at [579, 423] on link "2" at bounding box center [586, 421] width 24 height 24
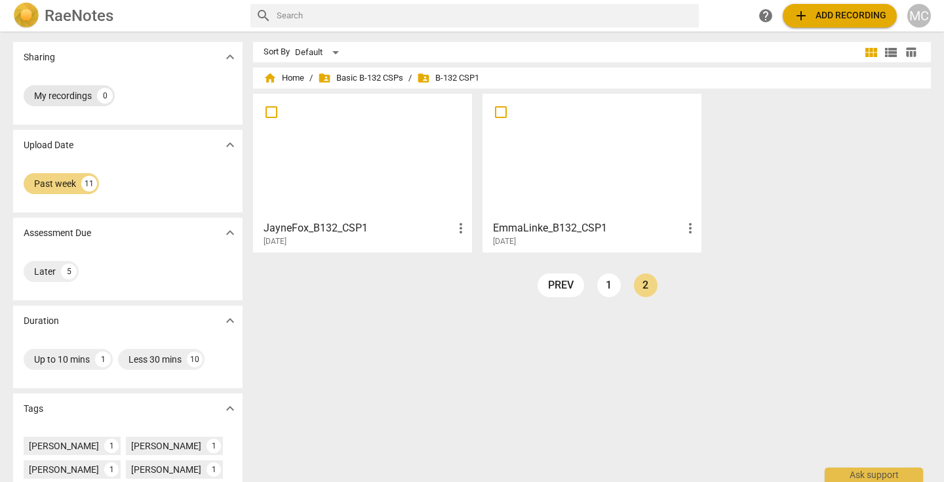
click at [75, 94] on div "My recordings" at bounding box center [63, 95] width 58 height 13
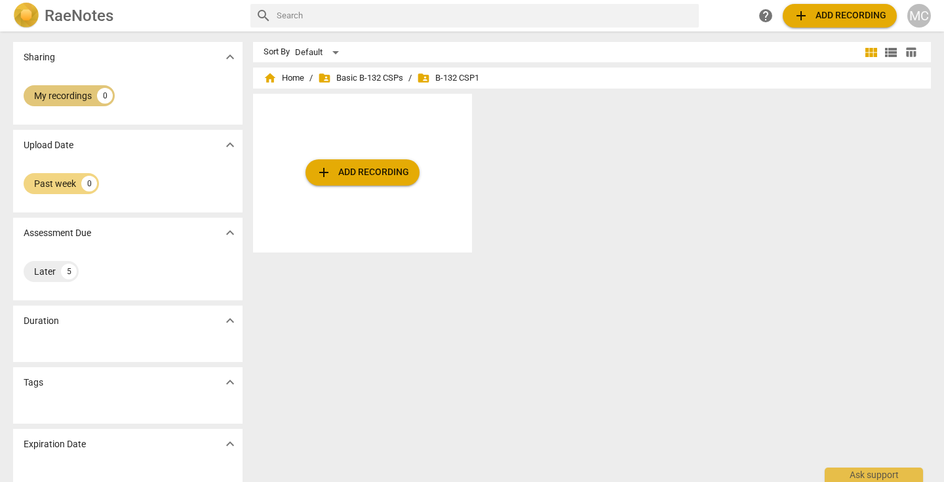
click at [83, 94] on div "My recordings" at bounding box center [63, 95] width 58 height 13
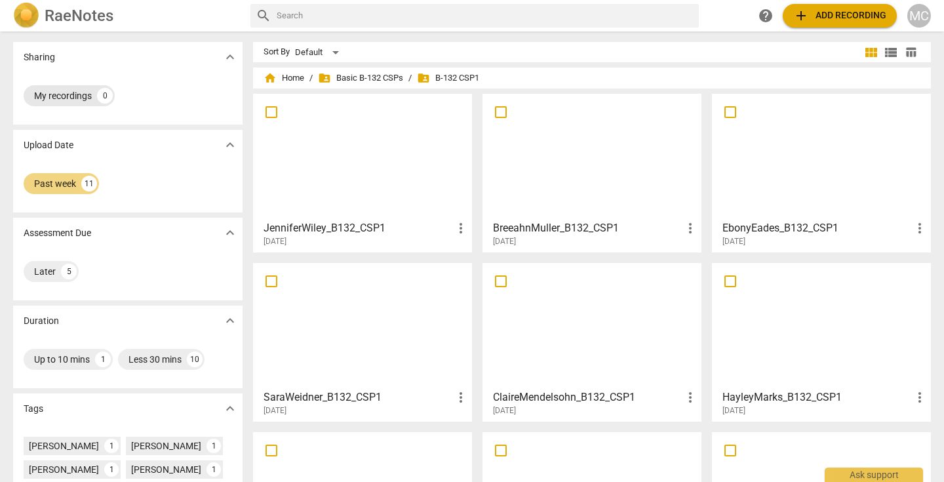
click at [78, 92] on div "My recordings" at bounding box center [63, 95] width 58 height 13
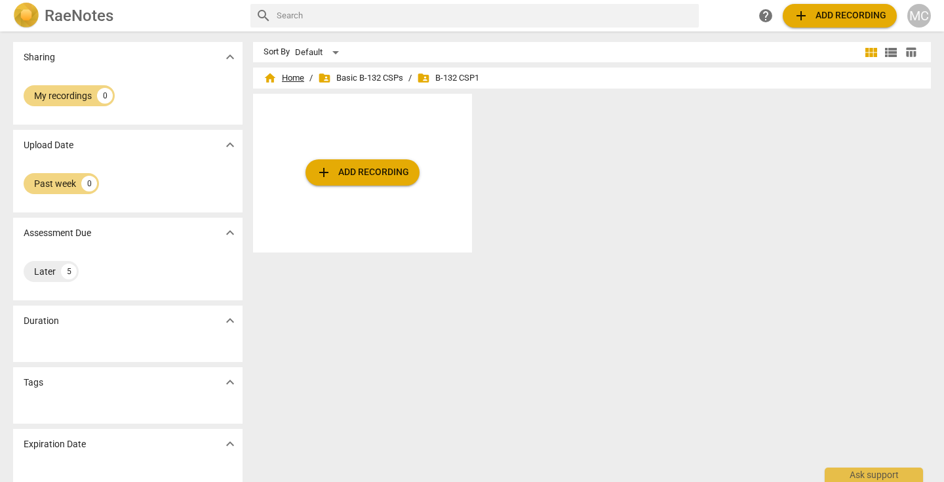
click at [281, 75] on span "home Home" at bounding box center [284, 77] width 41 height 13
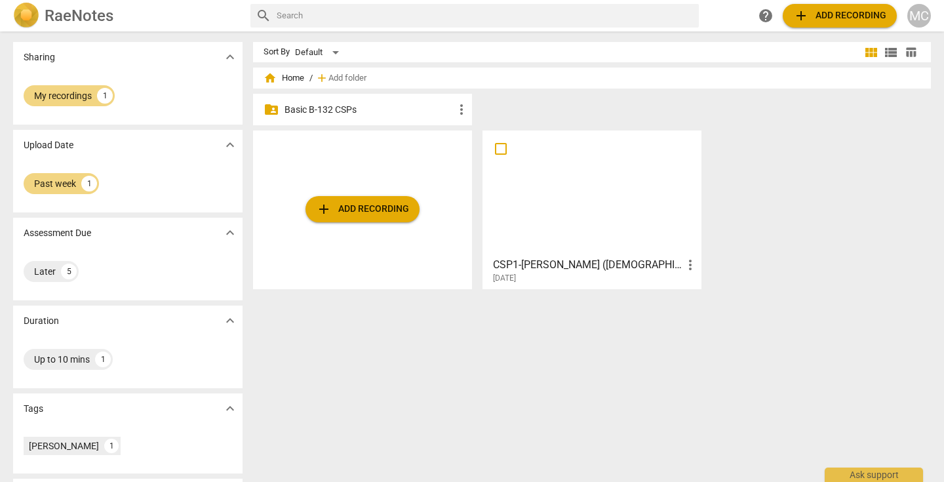
click at [336, 111] on p "Basic B-132 CSPs" at bounding box center [368, 110] width 169 height 14
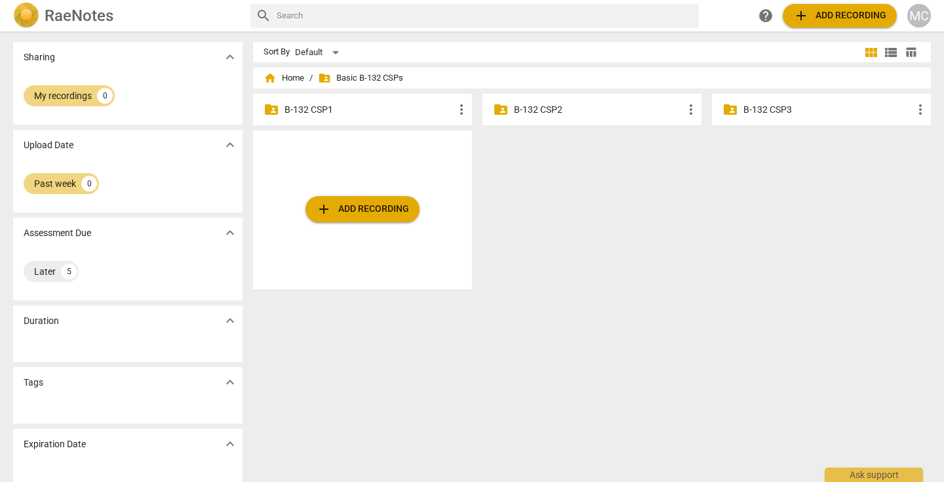
click at [313, 109] on p "B-132 CSP1" at bounding box center [368, 110] width 169 height 14
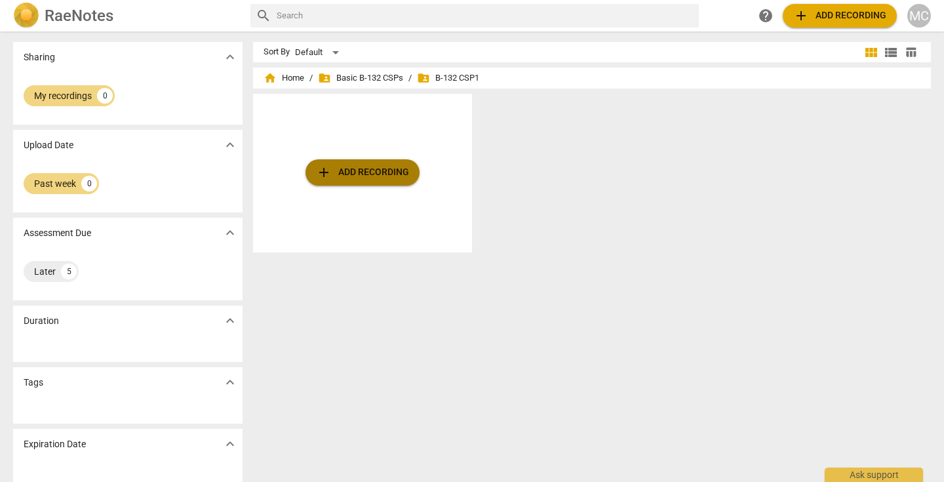
click at [362, 171] on span "add Add recording" at bounding box center [362, 173] width 93 height 16
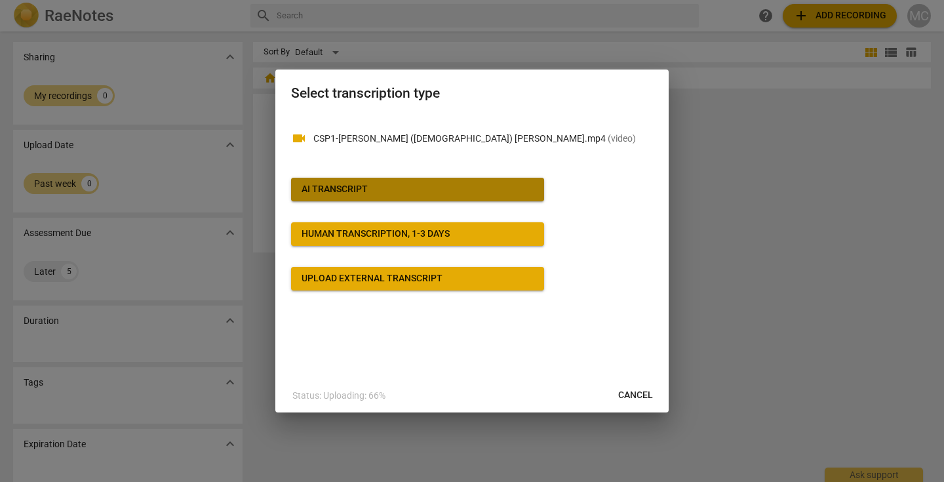
click at [420, 193] on span "AI Transcript" at bounding box center [418, 189] width 232 height 13
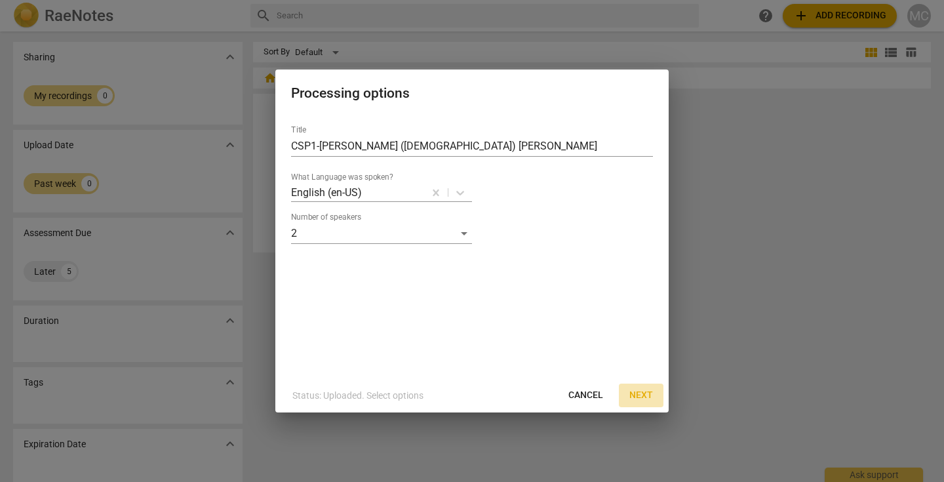
click at [637, 389] on span "Next" at bounding box center [641, 395] width 24 height 13
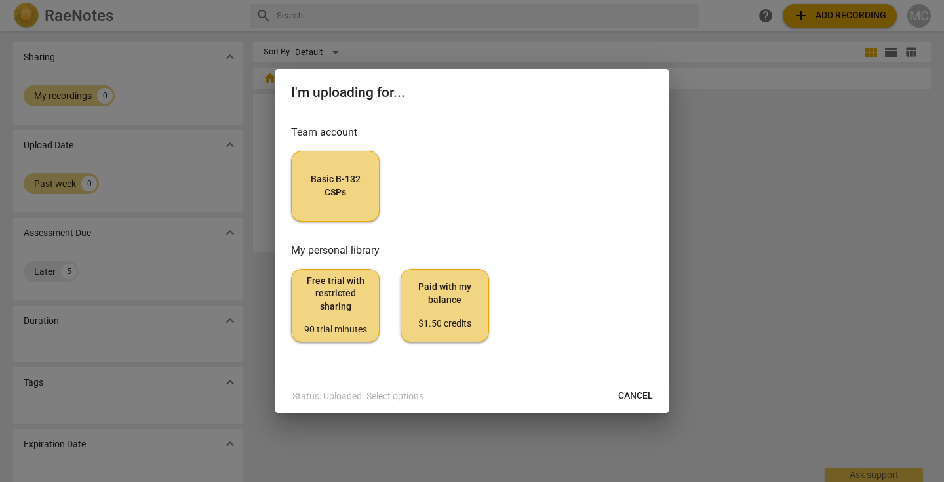
click at [352, 186] on span "Basic B-132 CSPs" at bounding box center [335, 186] width 66 height 26
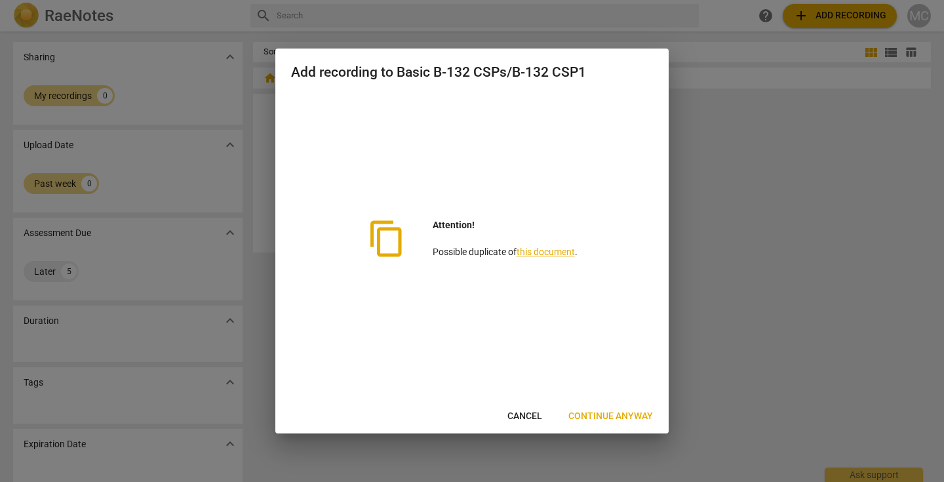
click at [529, 418] on span "Cancel" at bounding box center [524, 416] width 35 height 13
click at [517, 418] on span "Cancel" at bounding box center [524, 416] width 35 height 13
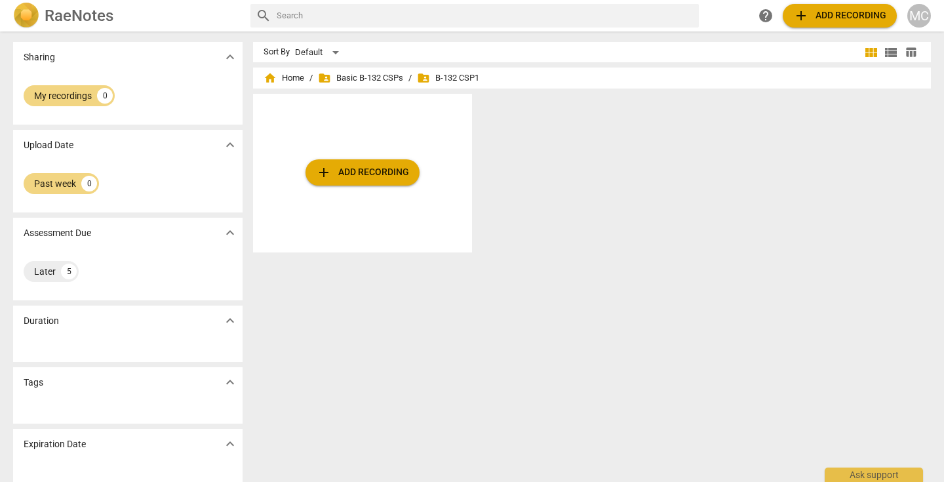
click at [456, 77] on span "folder_shared B-132 CSP1" at bounding box center [448, 77] width 62 height 13
click at [364, 72] on span "folder_shared Basic B-132 CSPs" at bounding box center [360, 77] width 85 height 13
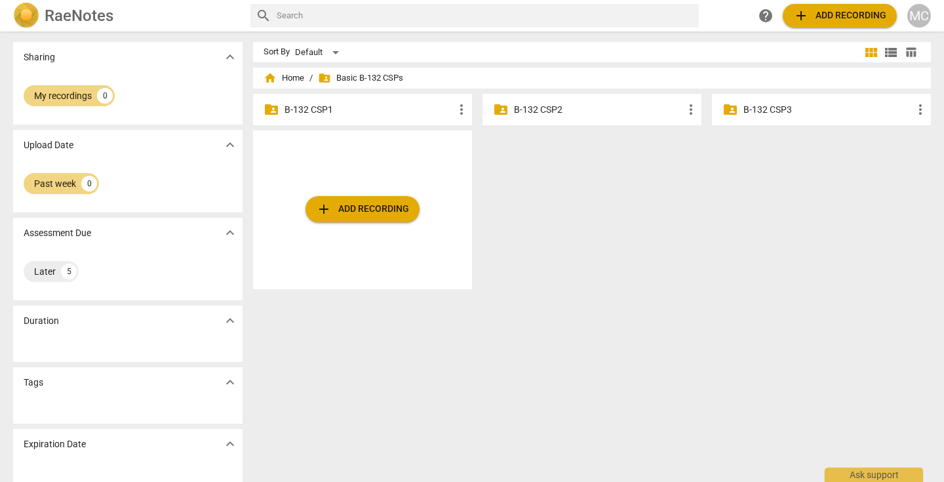
click at [309, 108] on p "B-132 CSP1" at bounding box center [368, 110] width 169 height 14
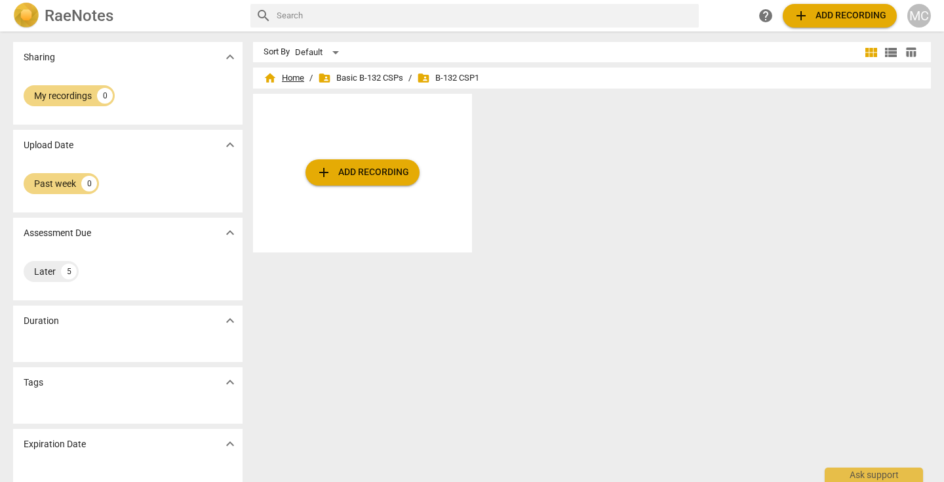
click at [294, 77] on span "home Home" at bounding box center [284, 77] width 41 height 13
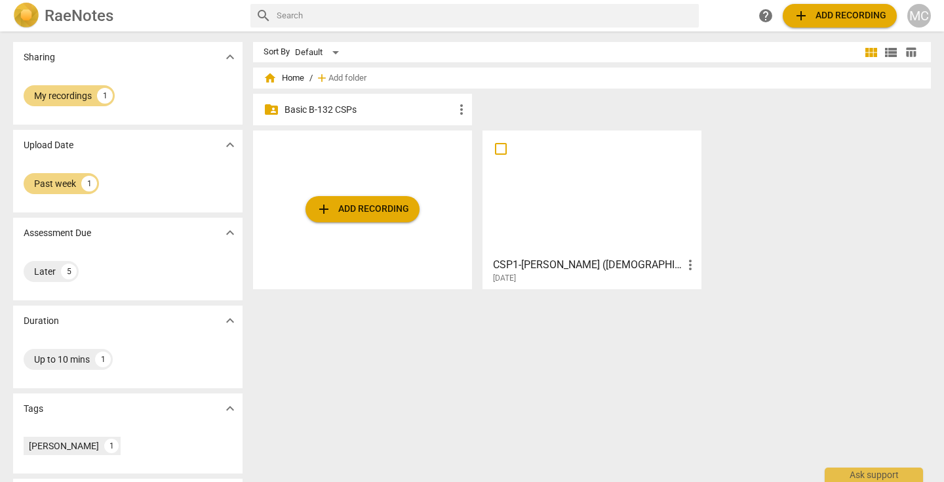
click at [328, 109] on p "Basic B-132 CSPs" at bounding box center [368, 110] width 169 height 14
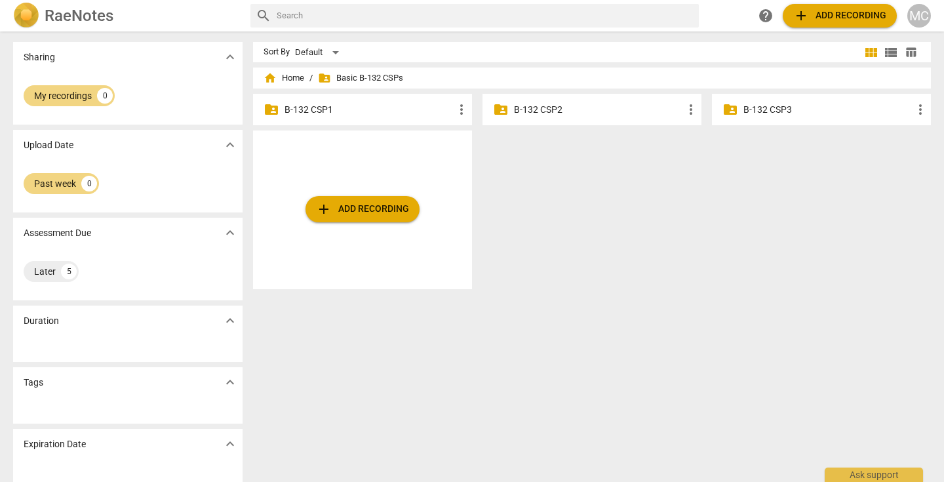
click at [328, 109] on p "B-132 CSP1" at bounding box center [368, 110] width 169 height 14
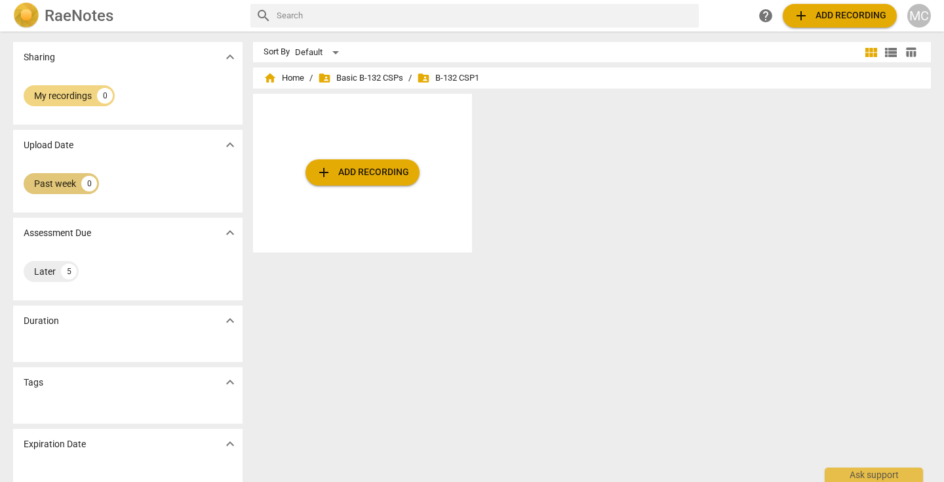
click at [93, 178] on div "Past week 0" at bounding box center [61, 183] width 75 height 21
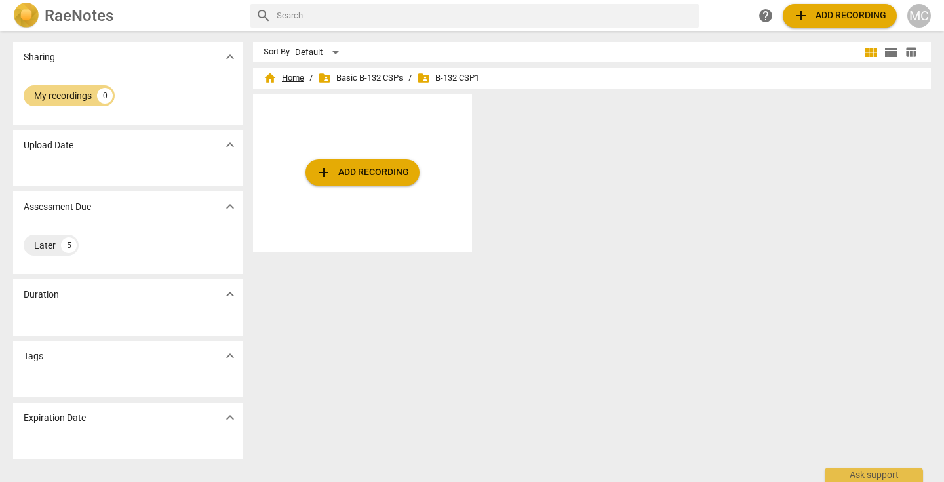
click at [283, 75] on span "home Home" at bounding box center [284, 77] width 41 height 13
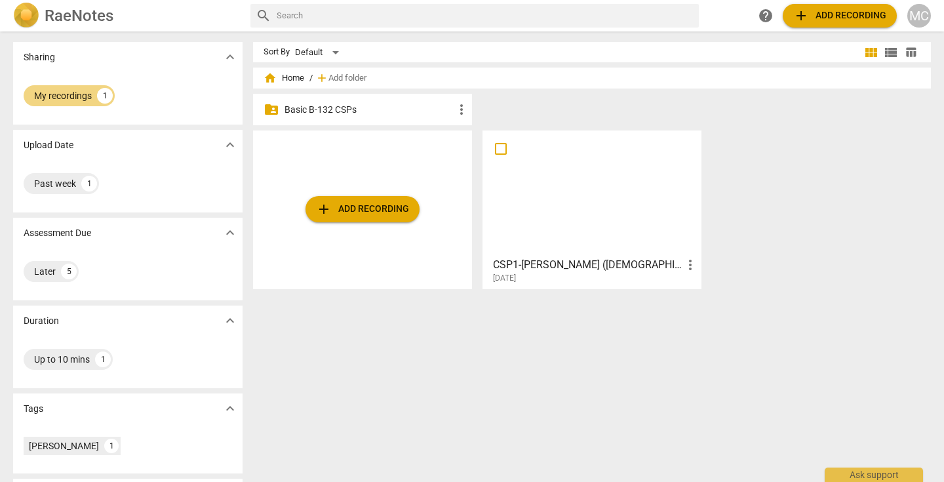
click at [389, 103] on p "Basic B-132 CSPs" at bounding box center [368, 110] width 169 height 14
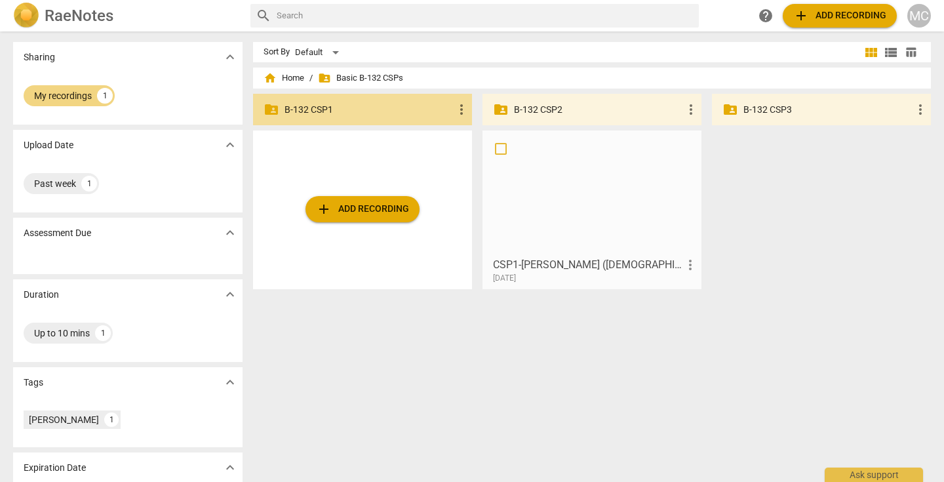
drag, startPoint x: 532, startPoint y: 141, endPoint x: 391, endPoint y: 96, distance: 147.4
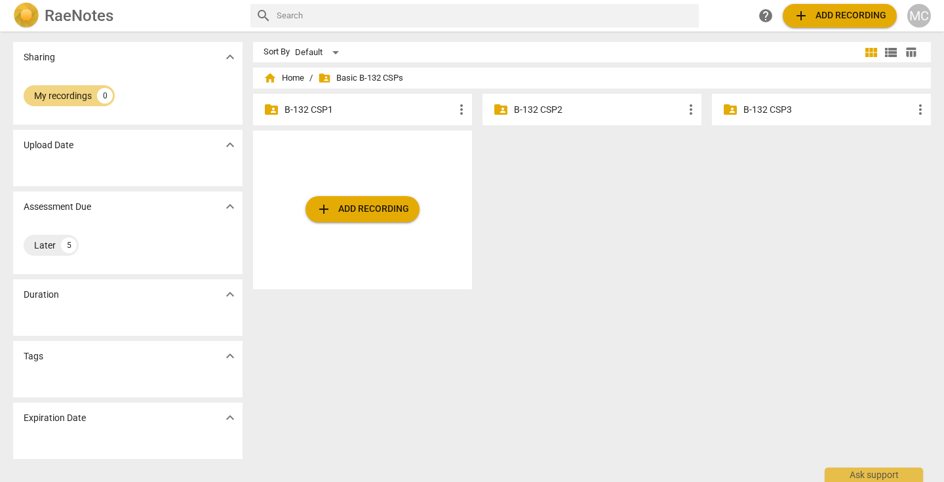
click at [326, 110] on p "B-132 CSP1" at bounding box center [368, 110] width 169 height 14
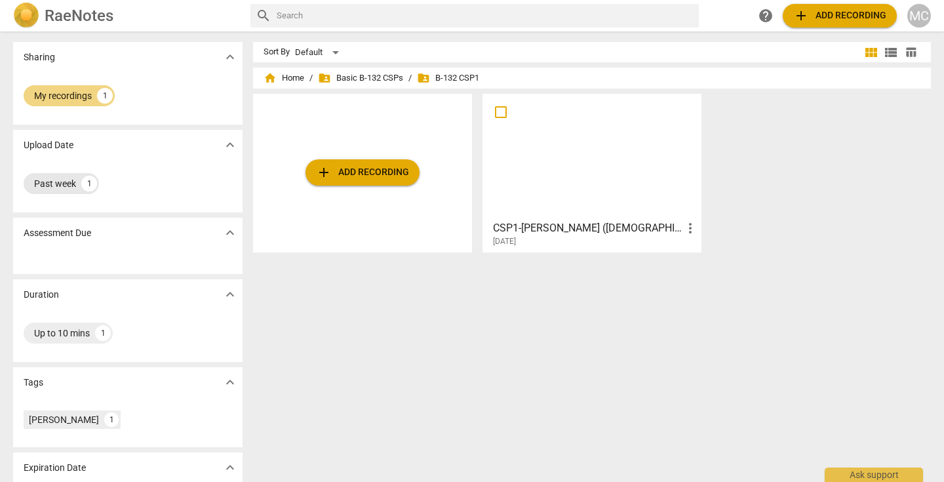
click at [67, 180] on div "Past week" at bounding box center [55, 183] width 42 height 13
click at [97, 89] on div "My recordings 1" at bounding box center [69, 95] width 91 height 21
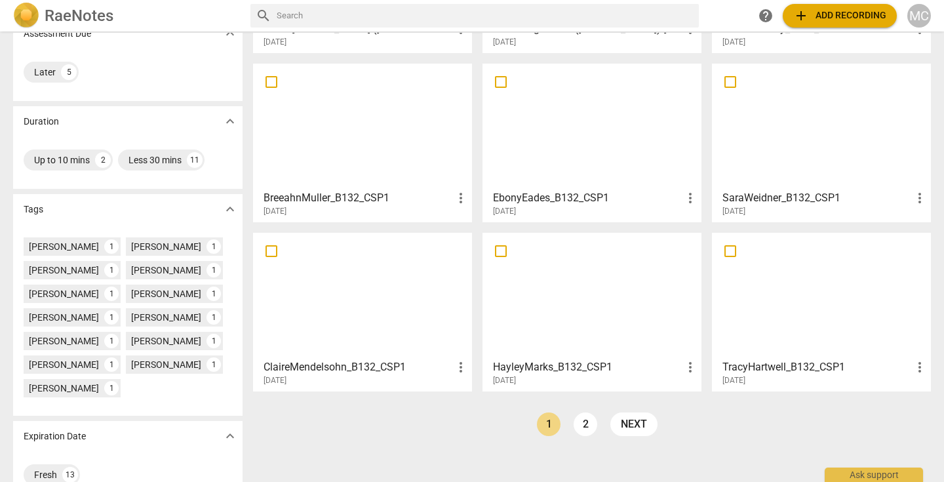
scroll to position [200, 0]
click at [585, 423] on link "2" at bounding box center [586, 424] width 24 height 24
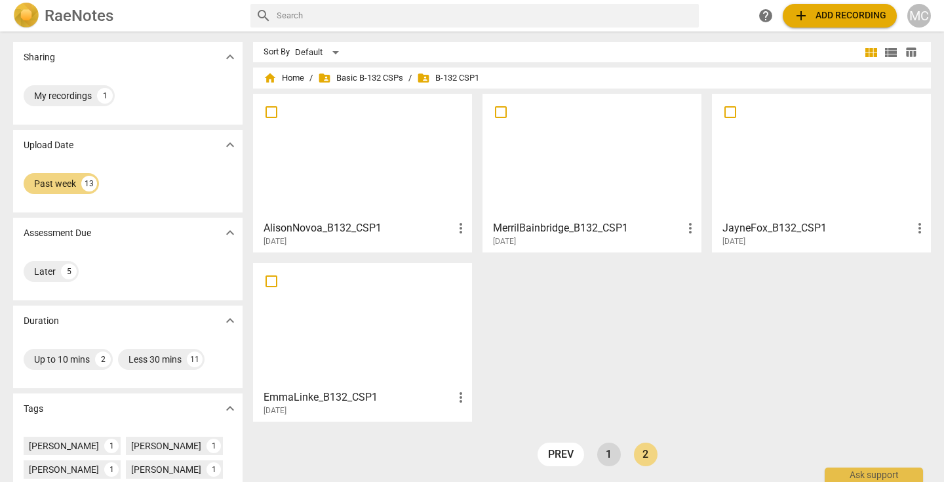
click at [604, 452] on link "1" at bounding box center [609, 454] width 24 height 24
